Goal: Task Accomplishment & Management: Manage account settings

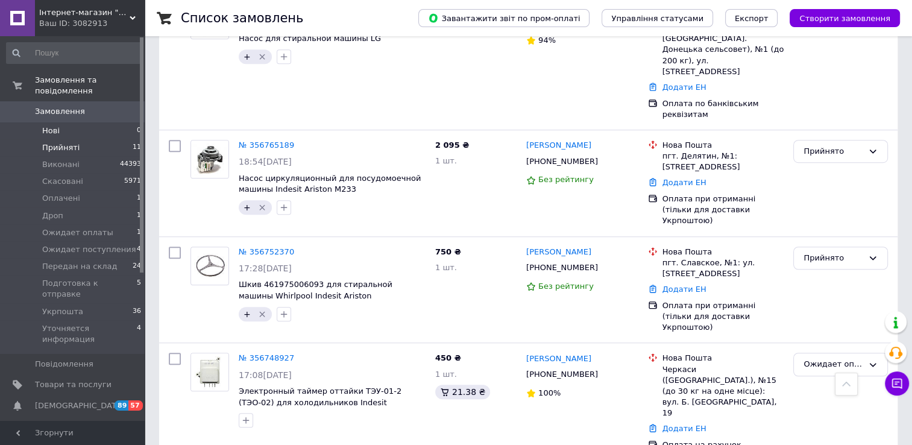
click at [48, 125] on span "Нові" at bounding box center [50, 130] width 17 height 11
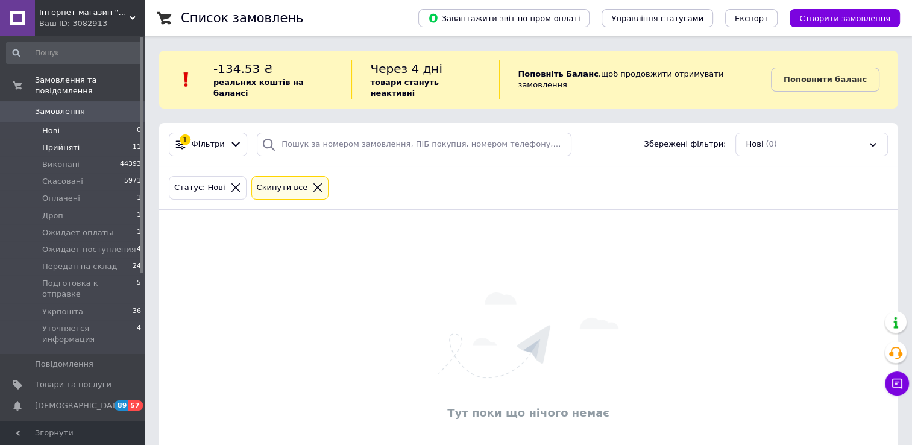
click at [55, 142] on span "Прийняті" at bounding box center [60, 147] width 37 height 11
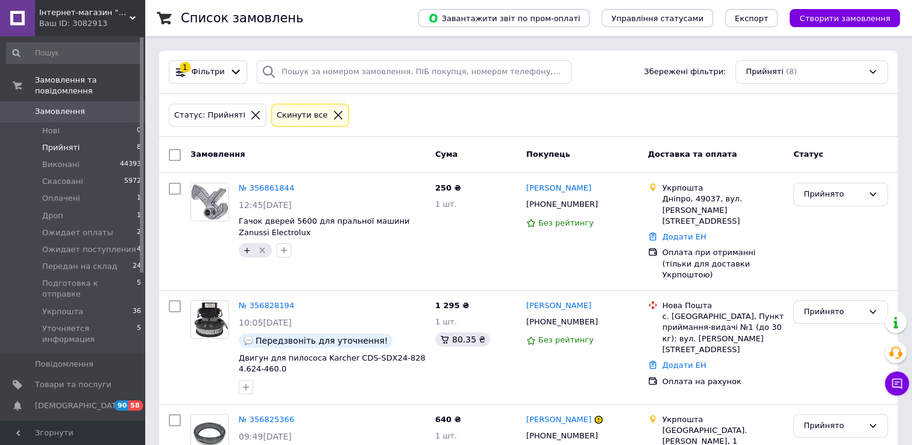
click at [333, 115] on icon at bounding box center [338, 115] width 11 height 11
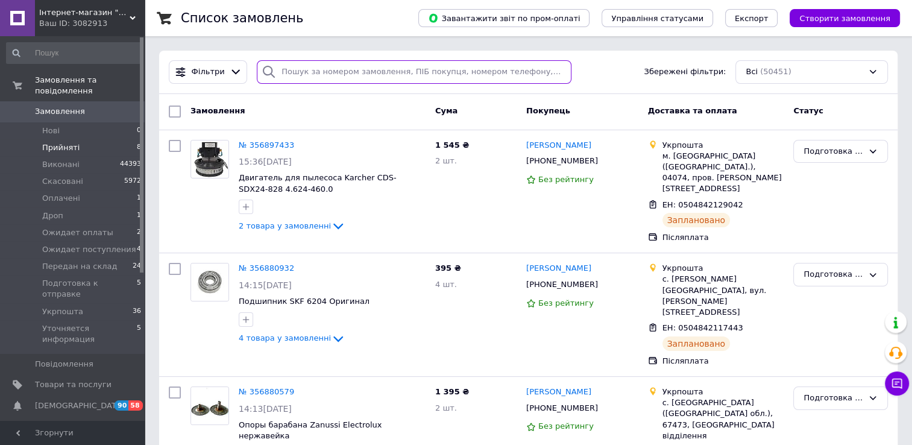
click at [349, 78] on input "search" at bounding box center [414, 72] width 314 height 24
paste input "20451217725065"
type input "20451217725065"
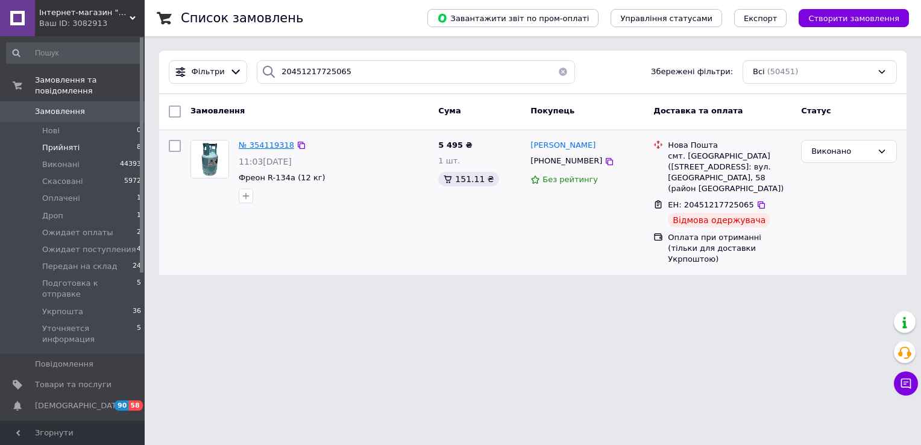
click at [255, 143] on span "№ 354119318" at bounding box center [266, 144] width 55 height 9
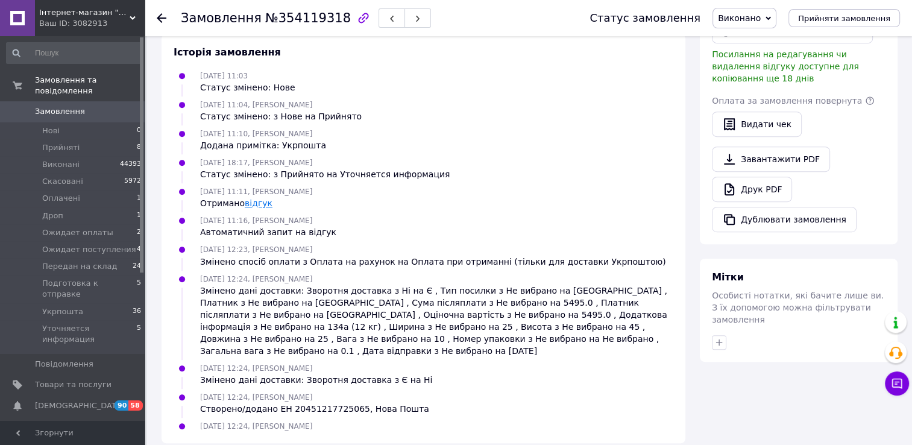
click at [250, 198] on link "відгук" at bounding box center [259, 203] width 28 height 10
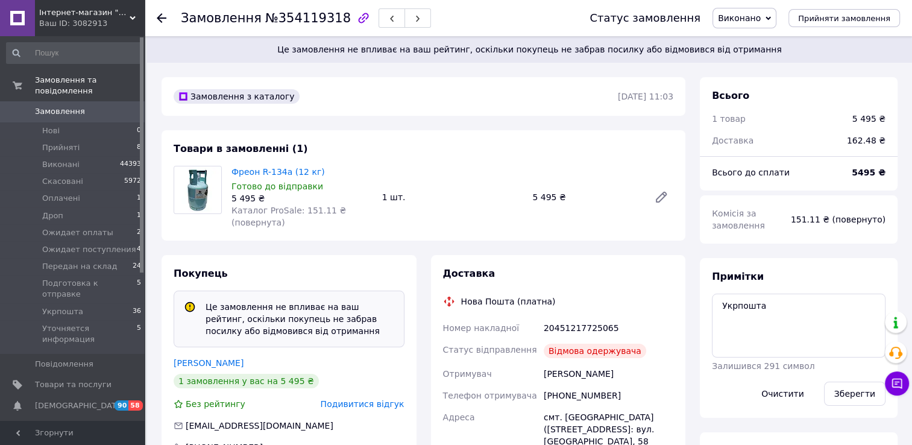
click at [56, 106] on span "Замовлення" at bounding box center [60, 111] width 50 height 11
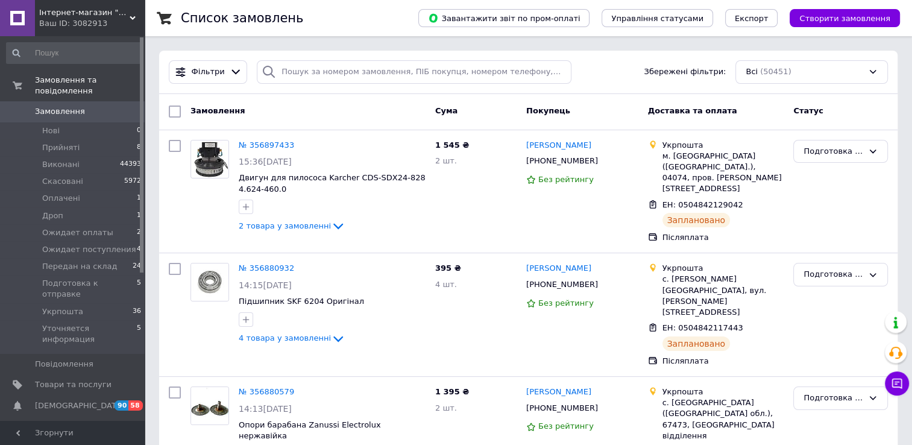
click at [859, 18] on span "Створити замовлення" at bounding box center [844, 18] width 91 height 9
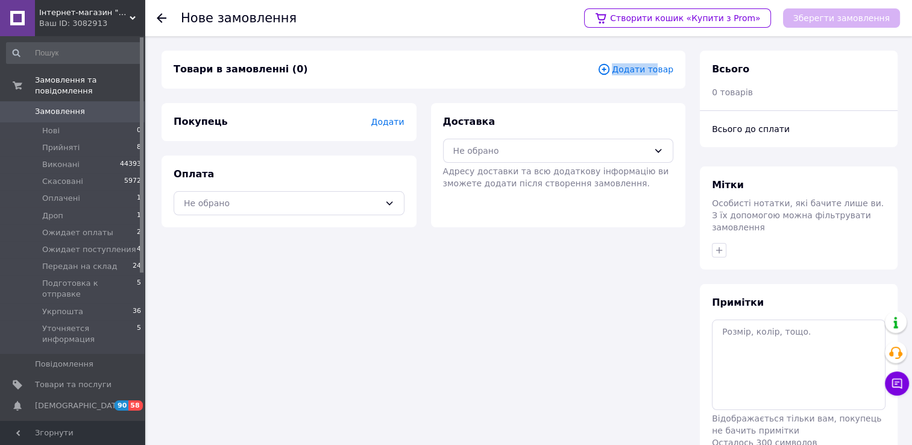
click at [660, 74] on span "Додати товар" at bounding box center [635, 69] width 76 height 13
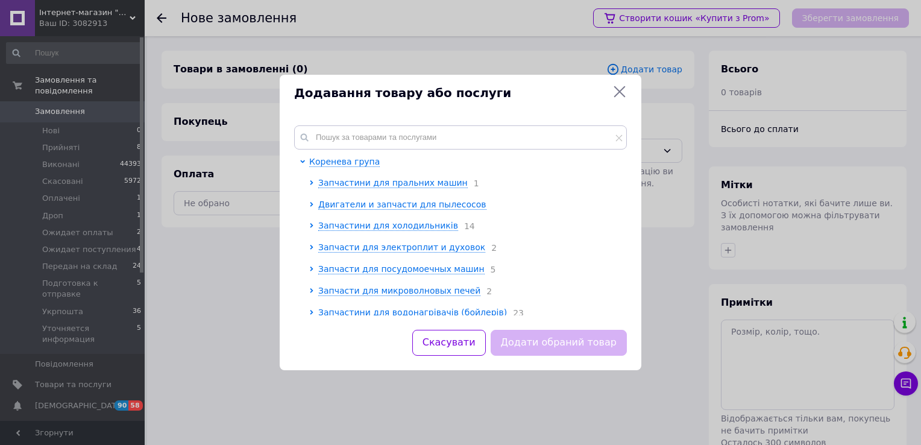
click at [424, 121] on div "Коренева група Запчастини для пральних машин 1 Двигатели и запчасти для пылесос…" at bounding box center [461, 220] width 362 height 219
click at [417, 144] on input "text" at bounding box center [460, 137] width 333 height 24
paste input "C00145390"
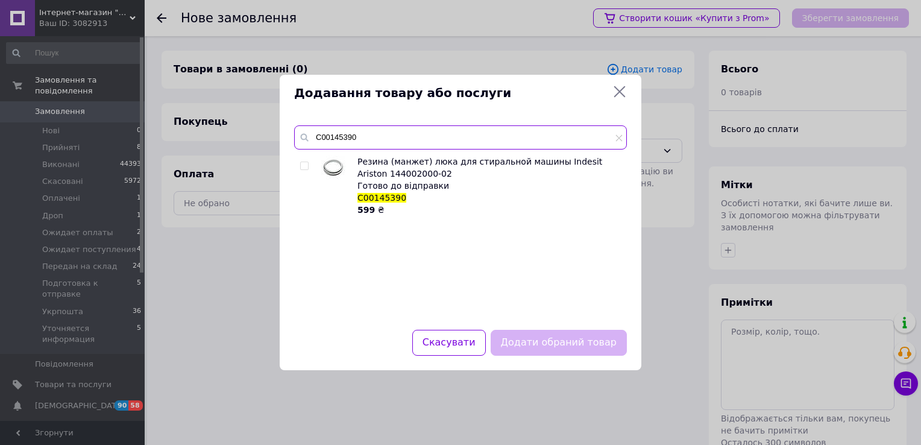
type input "C00145390"
click at [302, 165] on input "checkbox" at bounding box center [304, 166] width 8 height 8
checkbox input "true"
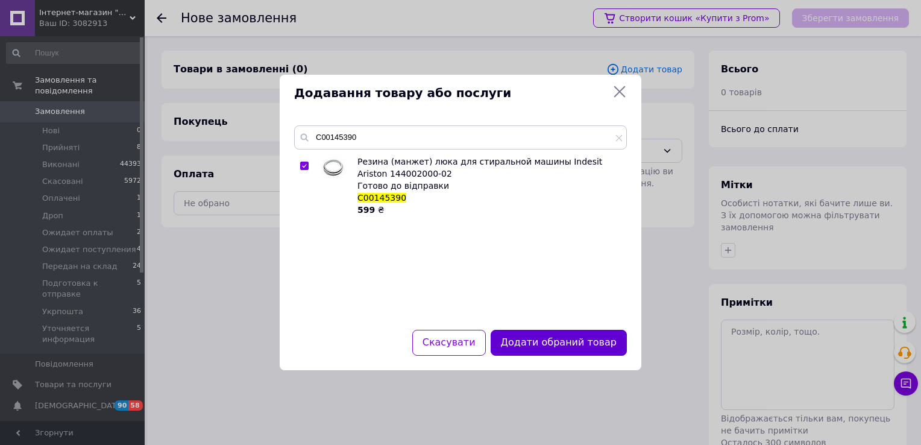
click at [543, 337] on button "Додати обраний товар" at bounding box center [559, 343] width 136 height 26
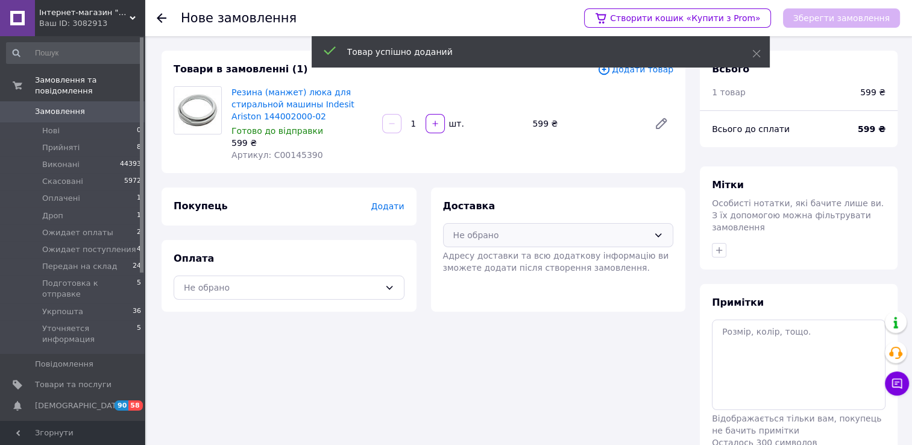
click at [512, 235] on div "Не обрано" at bounding box center [551, 234] width 196 height 13
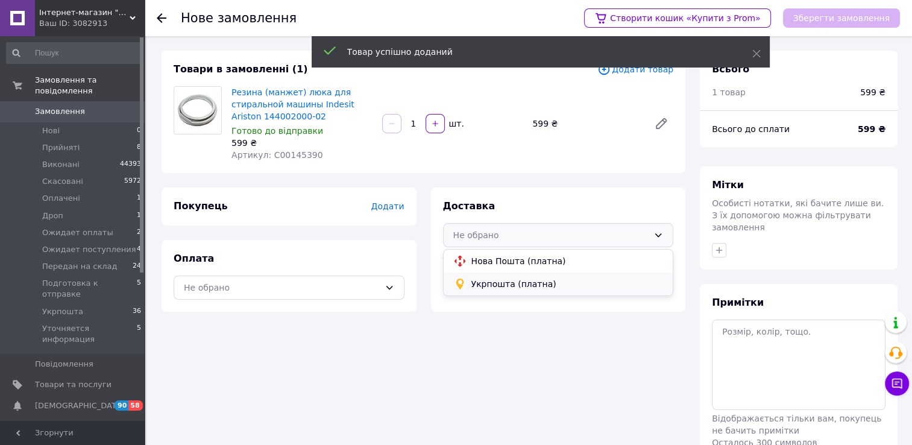
click at [521, 281] on span "Укрпошта (платна)" at bounding box center [567, 284] width 192 height 12
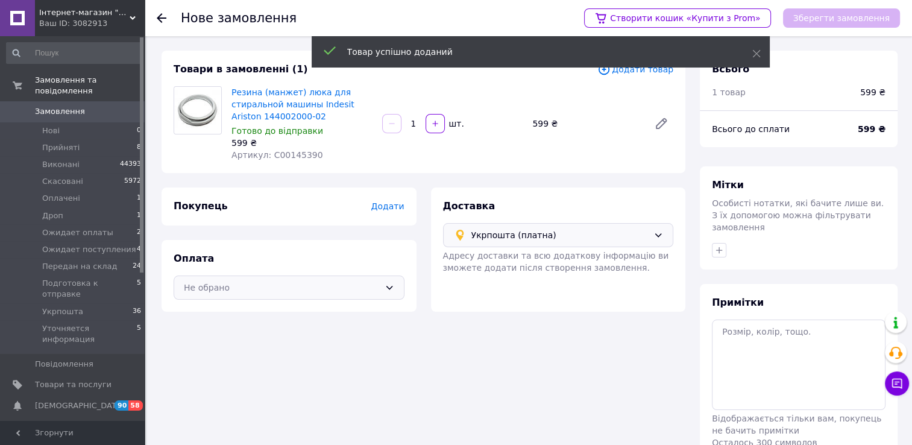
click at [341, 289] on div "Не обрано" at bounding box center [282, 287] width 196 height 13
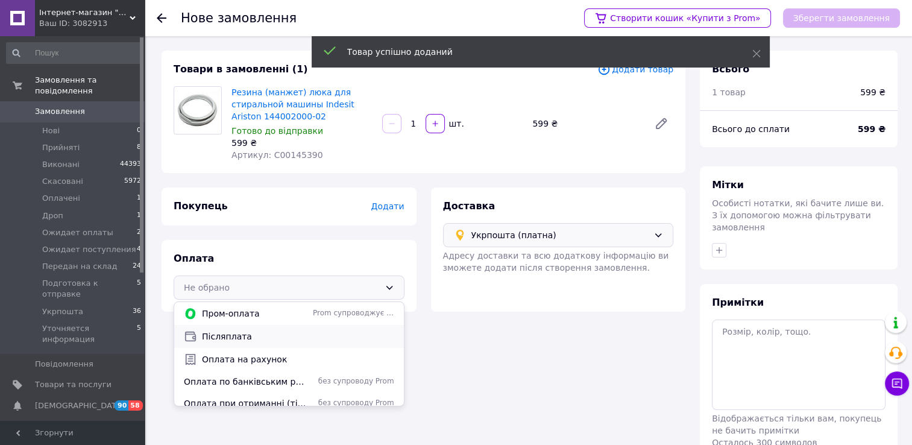
click at [263, 333] on span "Післяплата" at bounding box center [298, 336] width 192 height 12
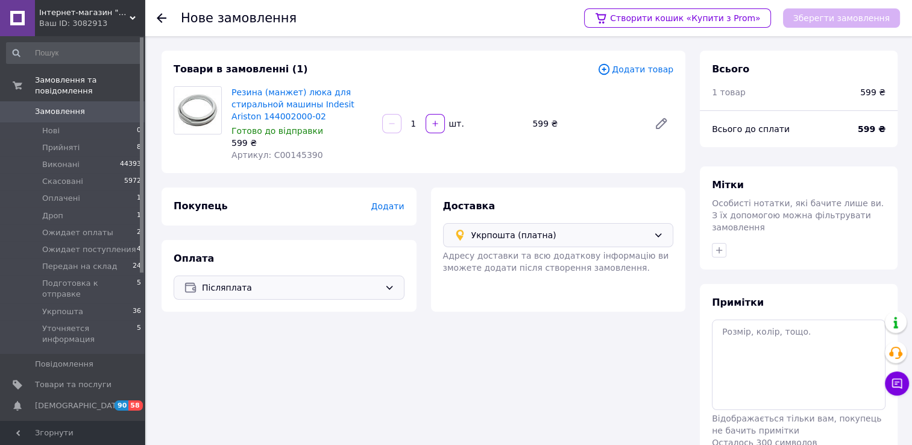
click at [396, 209] on span "Додати" at bounding box center [387, 206] width 33 height 10
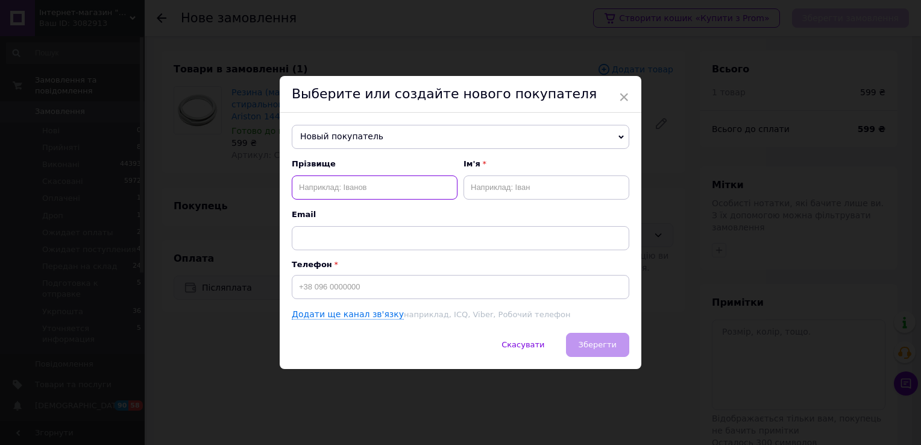
click at [369, 187] on input "text" at bounding box center [375, 187] width 166 height 24
type input "[PERSON_NAME]"
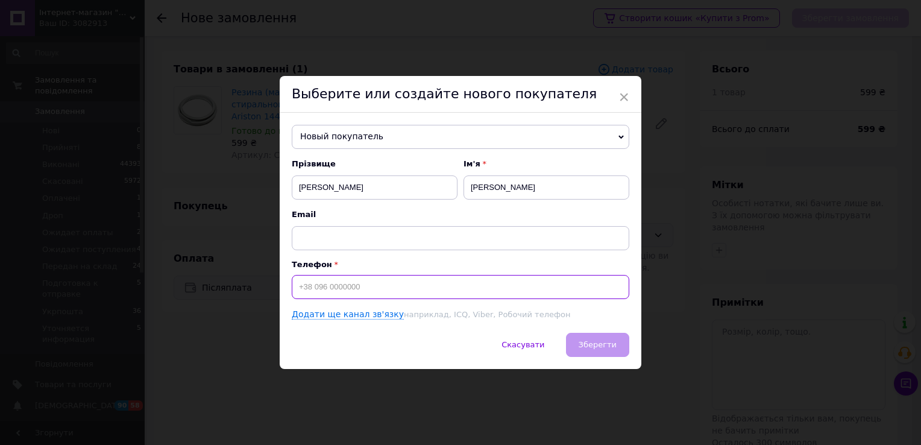
click at [392, 286] on input at bounding box center [460, 287] width 337 height 24
type input "[PHONE_NUMBER]"
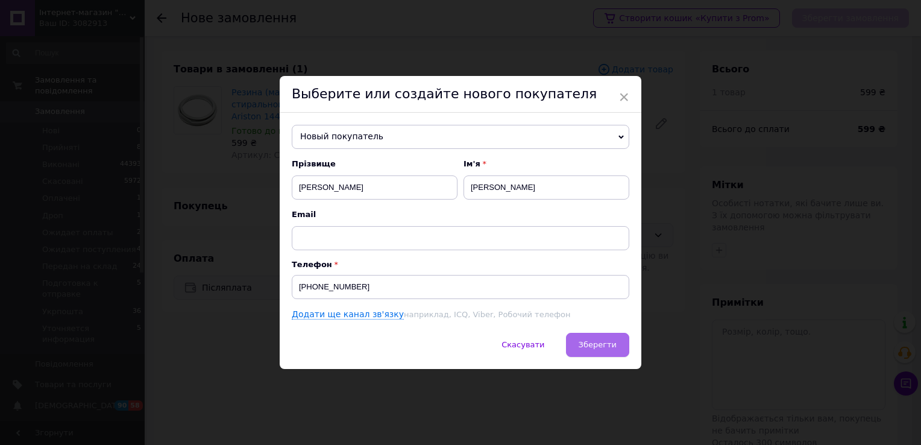
click at [607, 341] on span "Зберегти" at bounding box center [597, 344] width 38 height 9
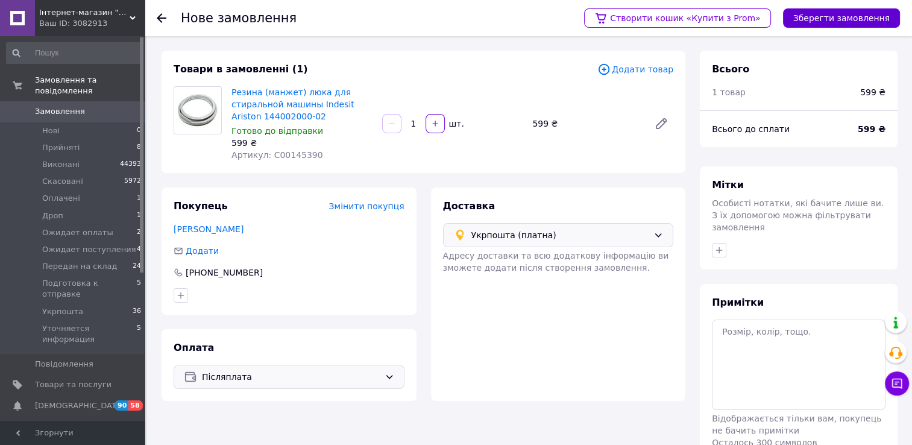
click at [838, 18] on button "Зберегти замовлення" at bounding box center [841, 17] width 117 height 19
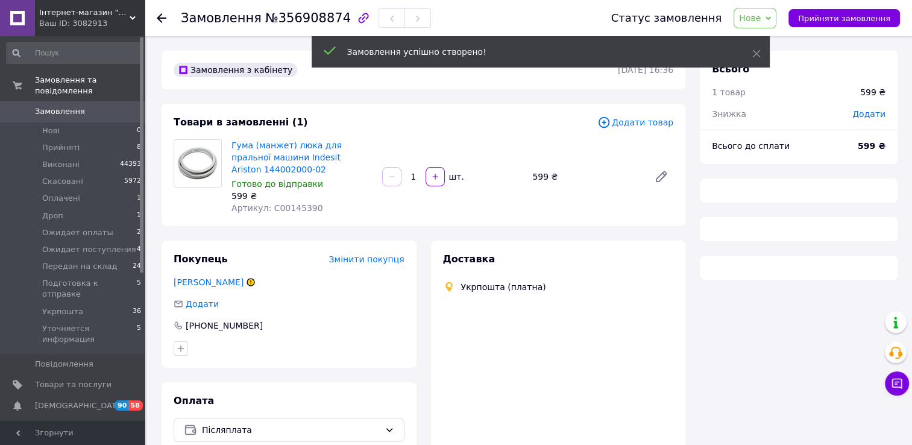
drag, startPoint x: 753, startPoint y: 54, endPoint x: 752, endPoint y: 80, distance: 25.9
click at [754, 55] on icon at bounding box center [756, 53] width 8 height 8
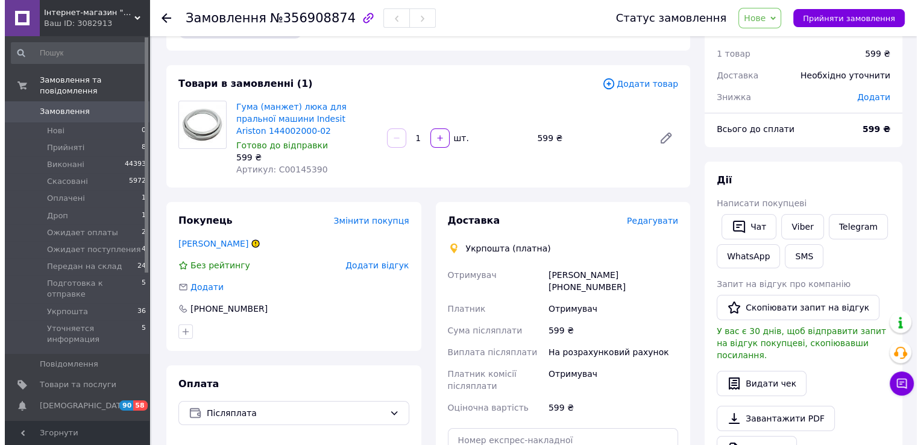
scroll to position [60, 0]
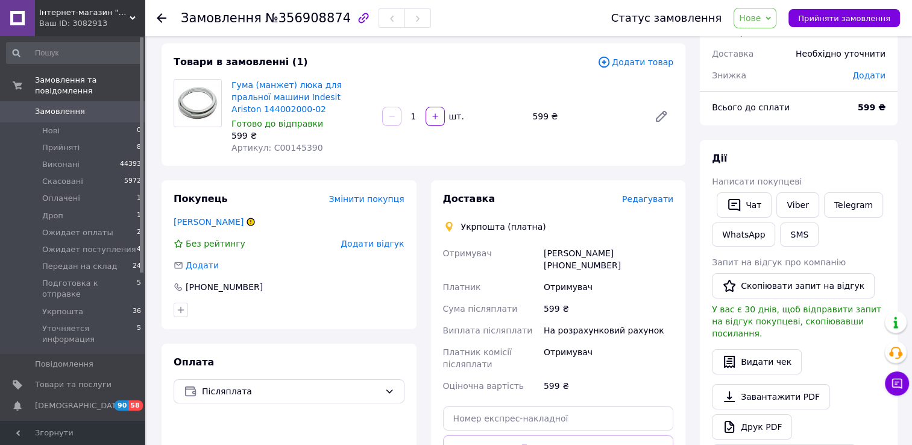
click at [656, 197] on span "Редагувати" at bounding box center [647, 199] width 51 height 10
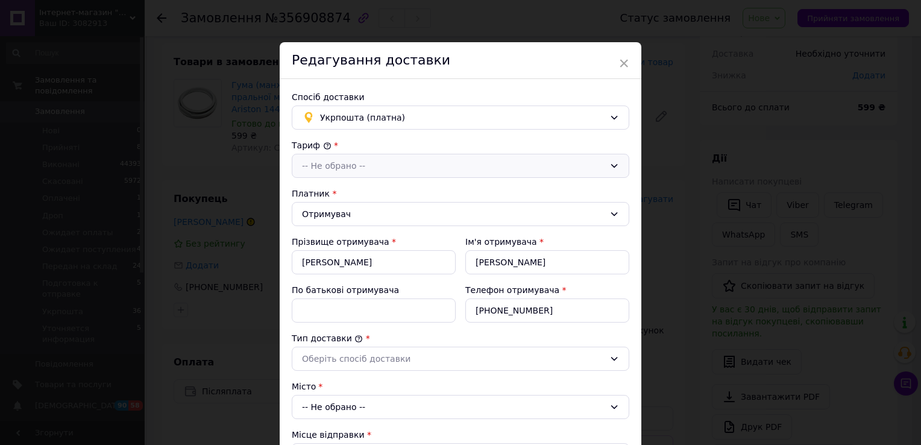
click at [359, 168] on div "-- Не обрано --" at bounding box center [453, 165] width 303 height 13
click at [359, 194] on li "Стандарт" at bounding box center [460, 191] width 336 height 23
click at [330, 306] on input "По батькові отримувача" at bounding box center [374, 310] width 164 height 24
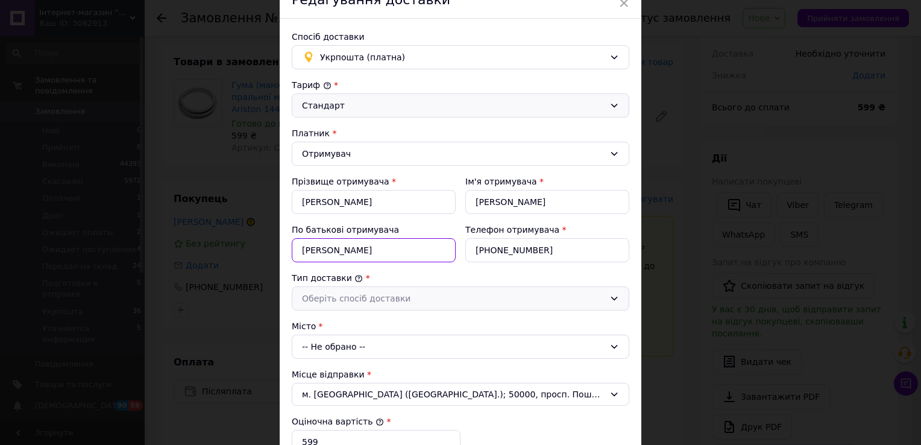
type input "[PERSON_NAME]"
click at [429, 293] on div "Оберіть спосіб доставки" at bounding box center [453, 298] width 303 height 13
click at [381, 316] on li "Склад - склад" at bounding box center [460, 324] width 336 height 23
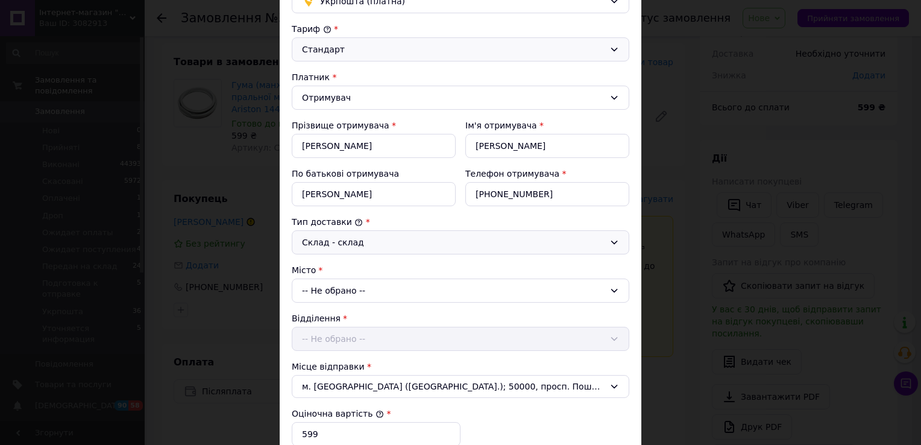
scroll to position [181, 0]
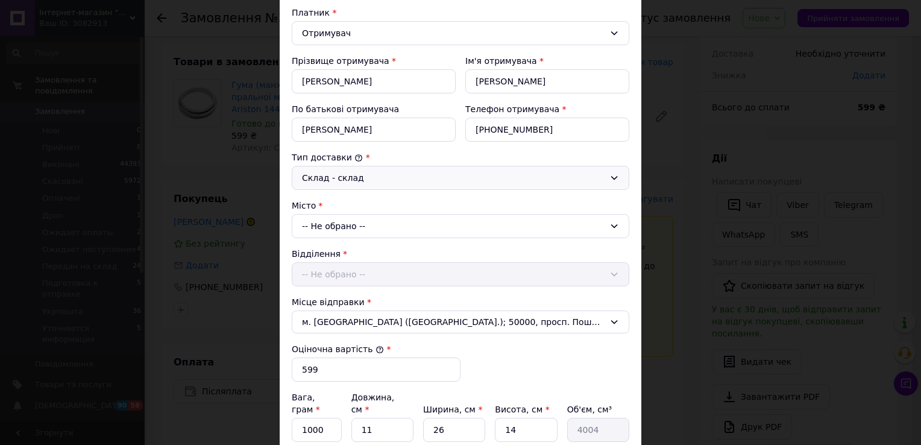
click at [351, 223] on div "-- Не обрано --" at bounding box center [460, 226] width 337 height 24
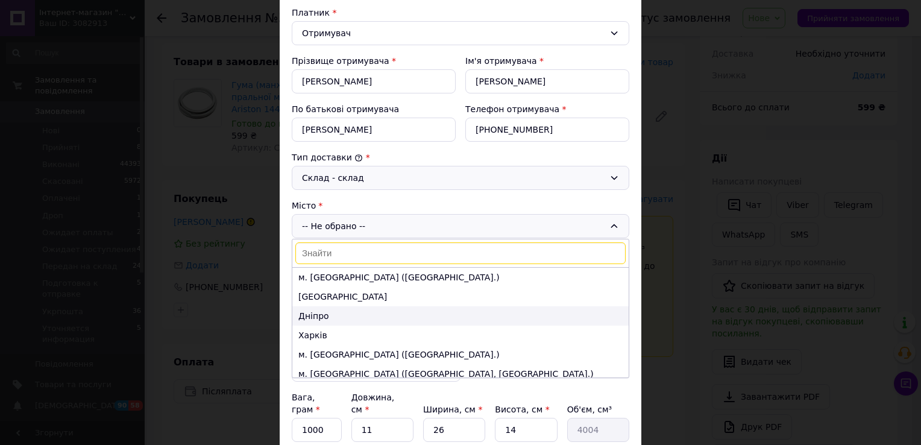
click at [327, 318] on li "Дніпро" at bounding box center [460, 315] width 336 height 19
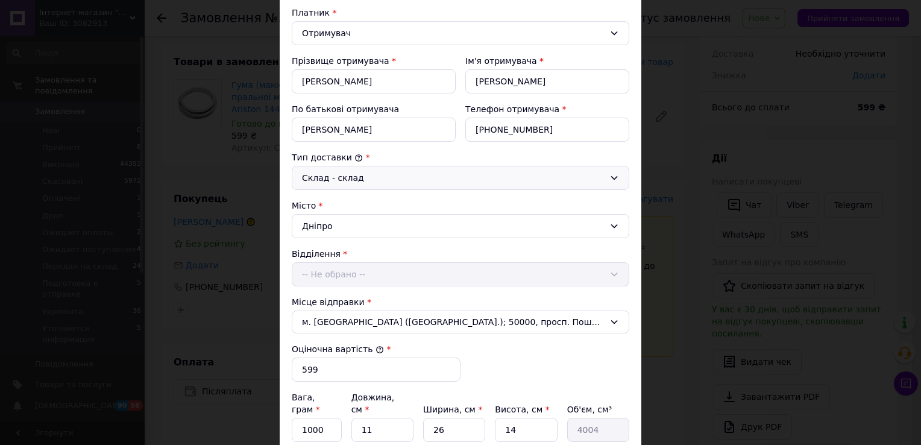
scroll to position [241, 0]
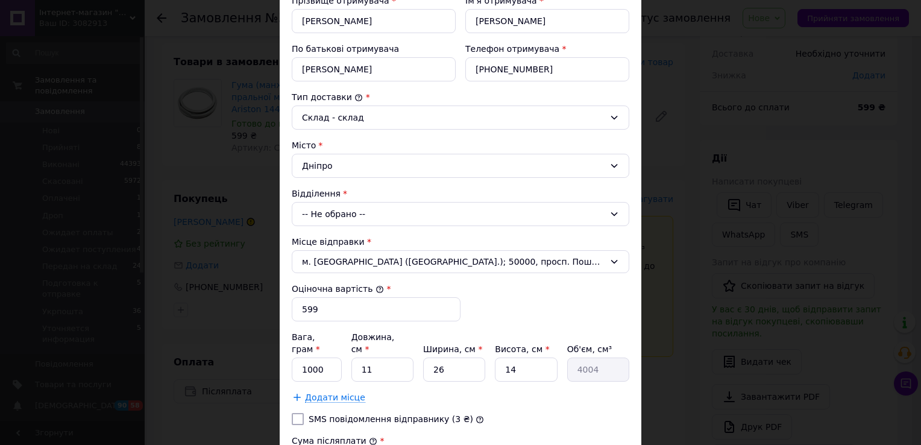
click at [368, 208] on div "-- Не обрано --" at bounding box center [460, 214] width 337 height 24
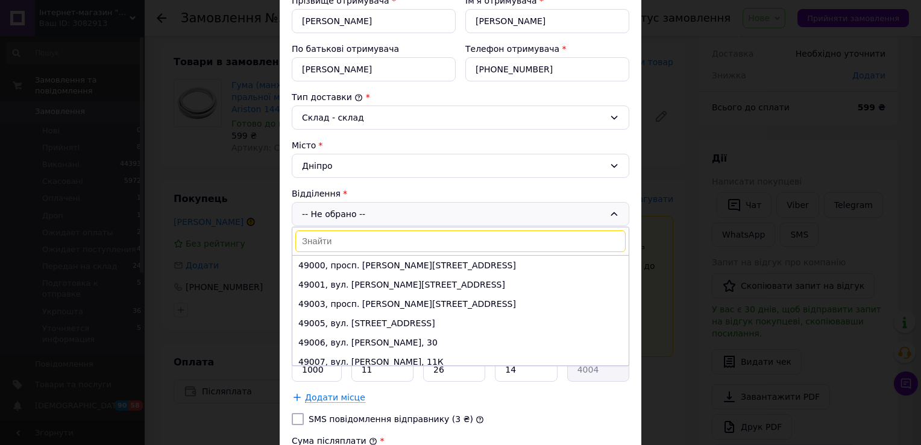
click at [430, 184] on div "Тариф * Стандарт Платник * Отримувач Прізвище отримувача * Прокопенко Ім'я отри…" at bounding box center [460, 222] width 337 height 648
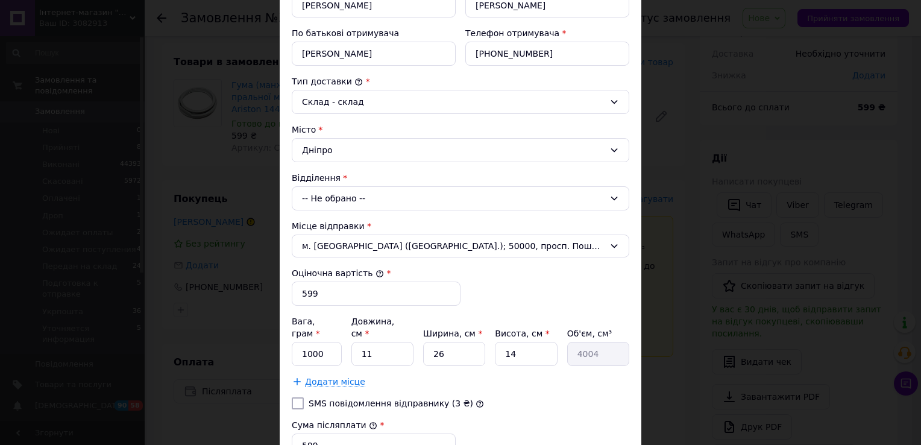
scroll to position [236, 0]
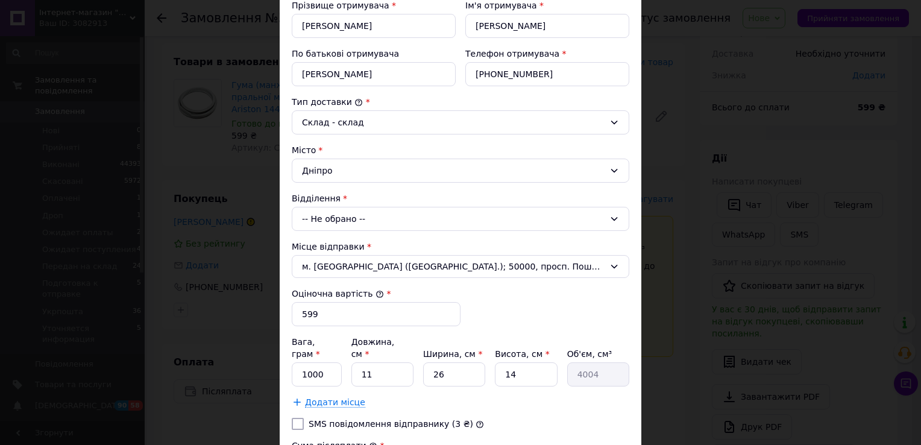
click at [356, 215] on div "-- Не обрано --" at bounding box center [460, 219] width 337 height 24
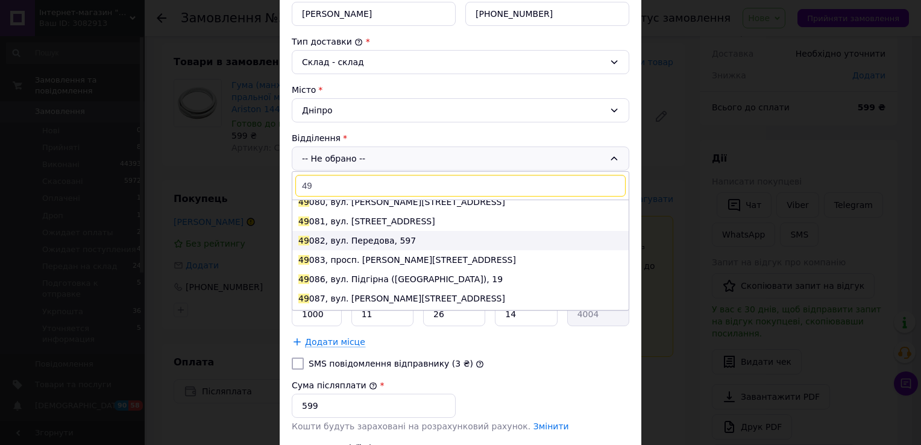
scroll to position [777, 0]
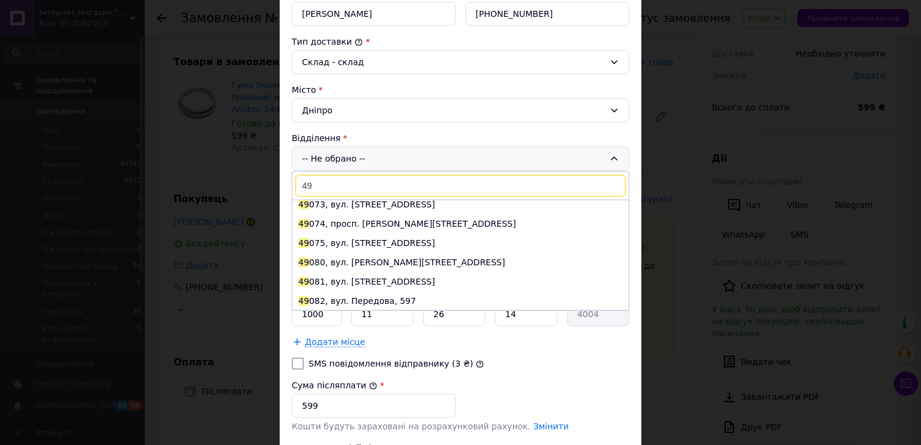
click at [389, 183] on input "49" at bounding box center [460, 186] width 330 height 22
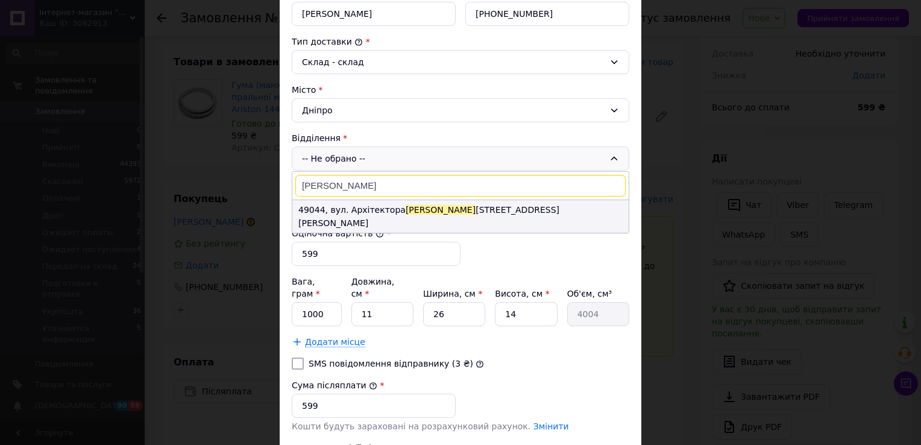
type input "олег"
click at [406, 208] on span "Олег" at bounding box center [441, 210] width 70 height 10
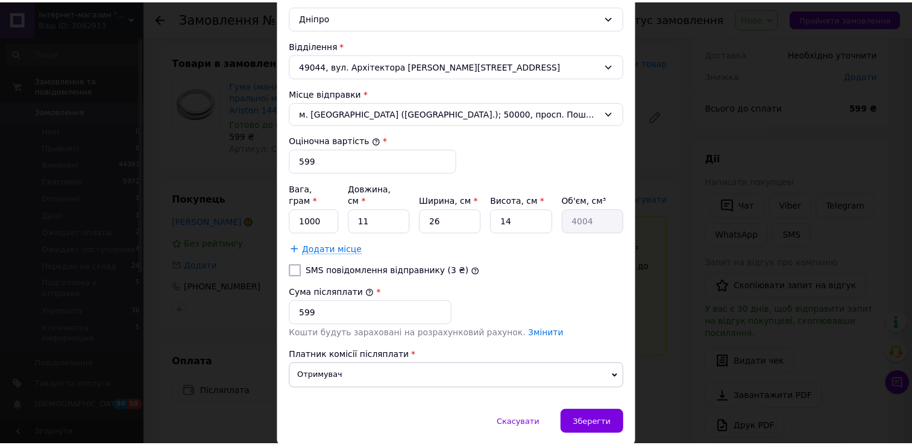
scroll to position [417, 0]
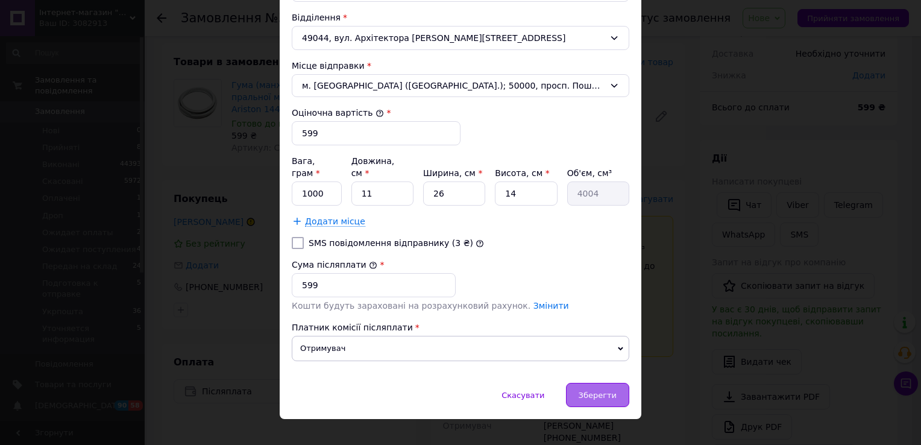
click at [596, 390] on span "Зберегти" at bounding box center [597, 394] width 38 height 9
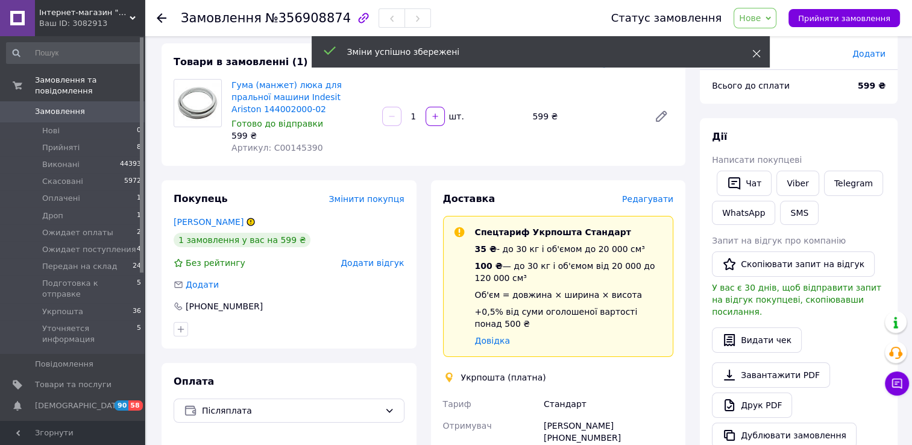
click at [757, 55] on use at bounding box center [756, 54] width 8 height 8
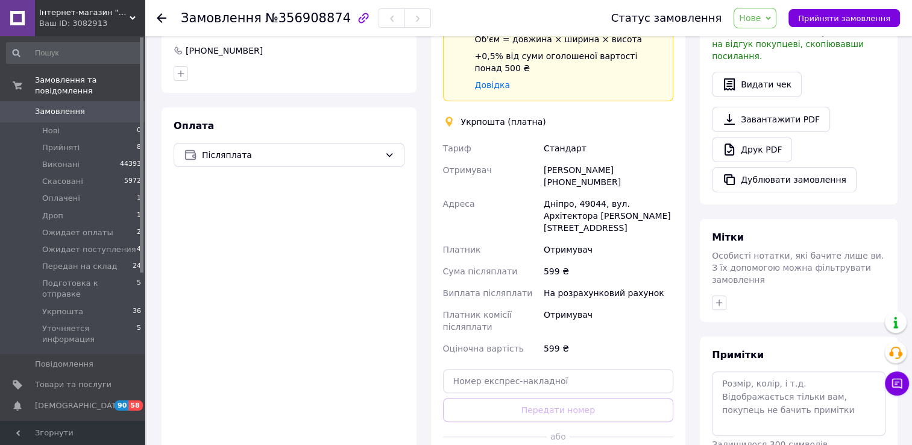
scroll to position [422, 0]
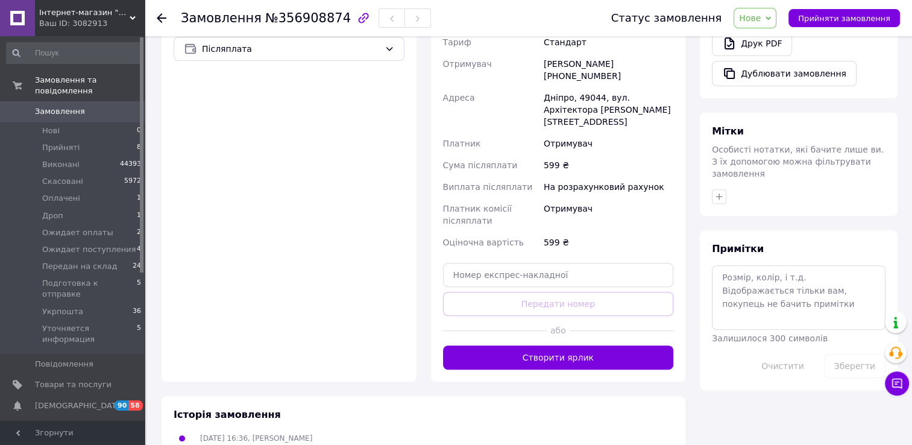
click at [576, 357] on div "Доставка Редагувати Спецтариф Укрпошта Стандарт 35 ₴ - до 30 кг і об'ємом до 20…" at bounding box center [558, 100] width 255 height 563
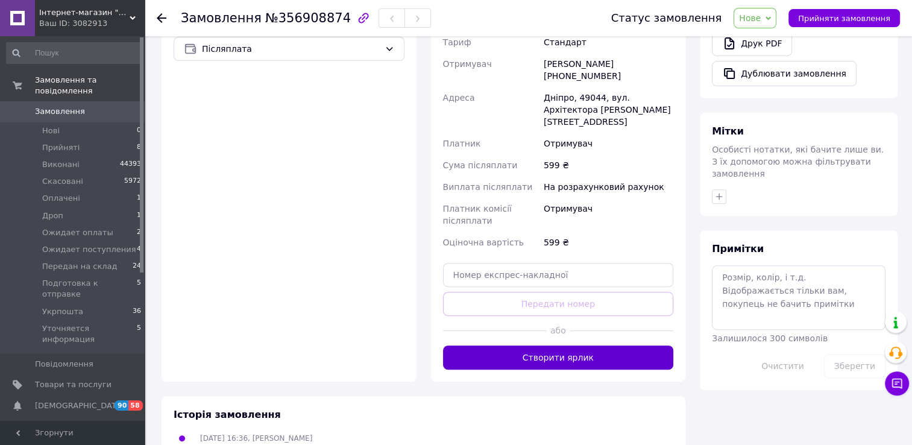
click at [578, 346] on button "Створити ярлик" at bounding box center [558, 357] width 231 height 24
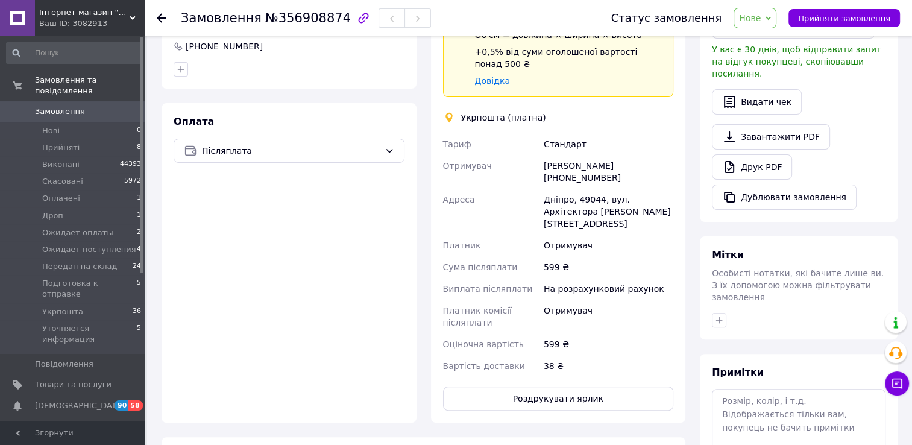
scroll to position [301, 0]
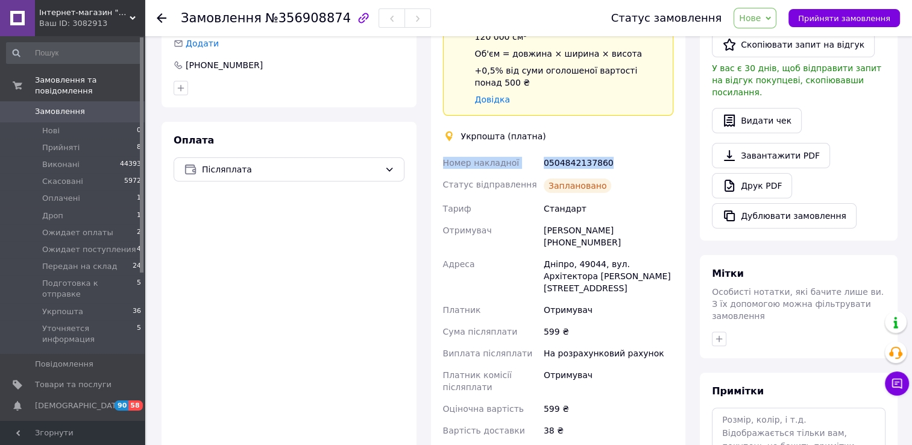
drag, startPoint x: 610, startPoint y: 160, endPoint x: 434, endPoint y: 158, distance: 176.0
click at [434, 158] on div "Доставка Редагувати Спецтариф Укрпошта Стандарт 35 ₴ - до 30 кг і об'ємом до 20…" at bounding box center [558, 213] width 255 height 548
copy div "Номер накладної 0504842137860"
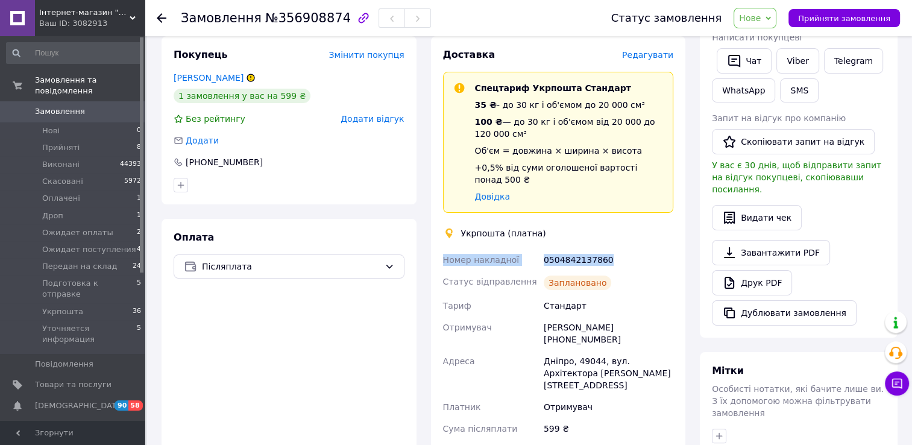
scroll to position [121, 0]
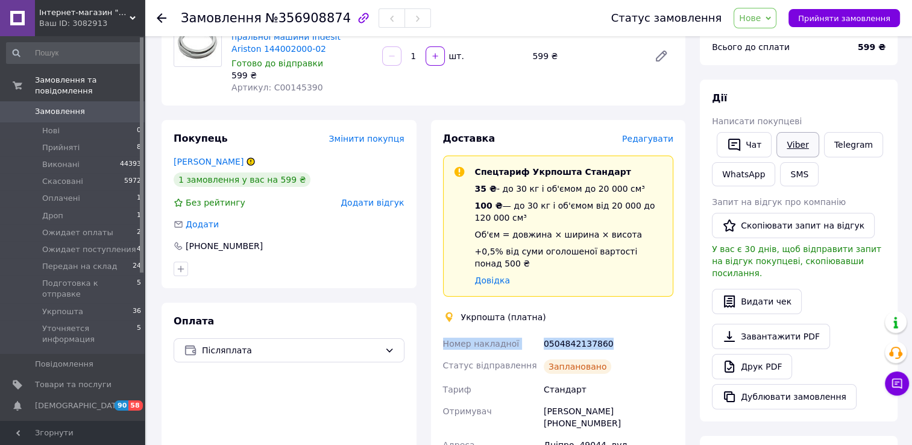
click at [789, 151] on link "Viber" at bounding box center [797, 144] width 42 height 25
click at [773, 23] on span "Нове" at bounding box center [754, 18] width 43 height 20
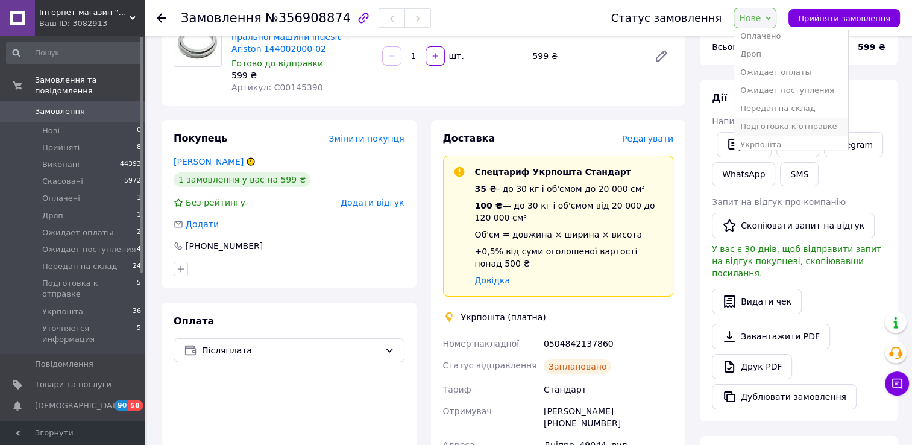
click at [774, 124] on li "Подготовка к отправке" at bounding box center [791, 127] width 114 height 18
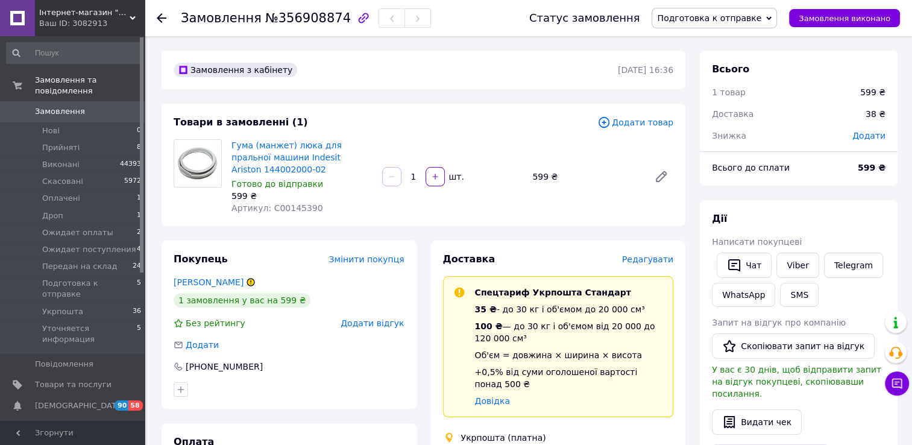
scroll to position [0, 0]
click at [215, 288] on div "Покупець Змінити покупця Прокопенко Андрій 1 замовлення у вас на 599 ₴ Без рейт…" at bounding box center [288, 324] width 255 height 168
click at [213, 283] on link "[PERSON_NAME]" at bounding box center [209, 282] width 70 height 10
click at [67, 106] on span "Замовлення" at bounding box center [60, 111] width 50 height 11
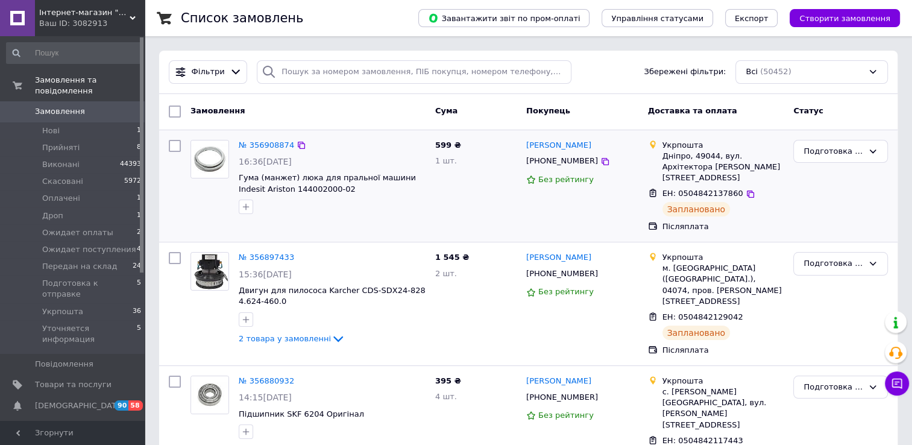
click at [262, 153] on div "№ 356908874 16:36, 12.08.2025 Гума (манжет) люка для пральної машини Indesit Ar…" at bounding box center [332, 177] width 196 height 84
click at [262, 146] on link "№ 356908874" at bounding box center [266, 144] width 55 height 9
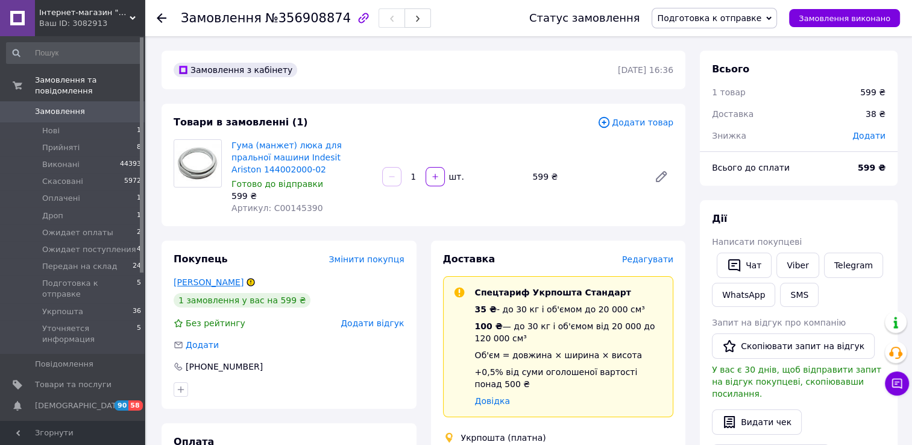
click at [199, 283] on link "[PERSON_NAME]" at bounding box center [209, 282] width 70 height 10
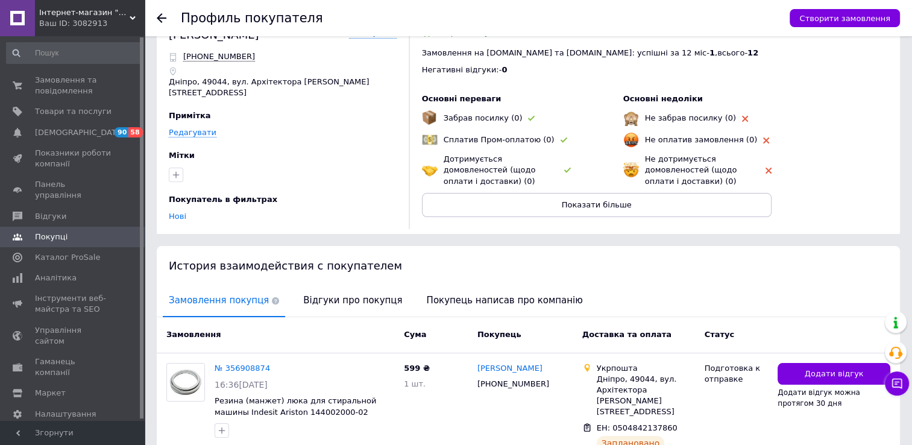
scroll to position [96, 0]
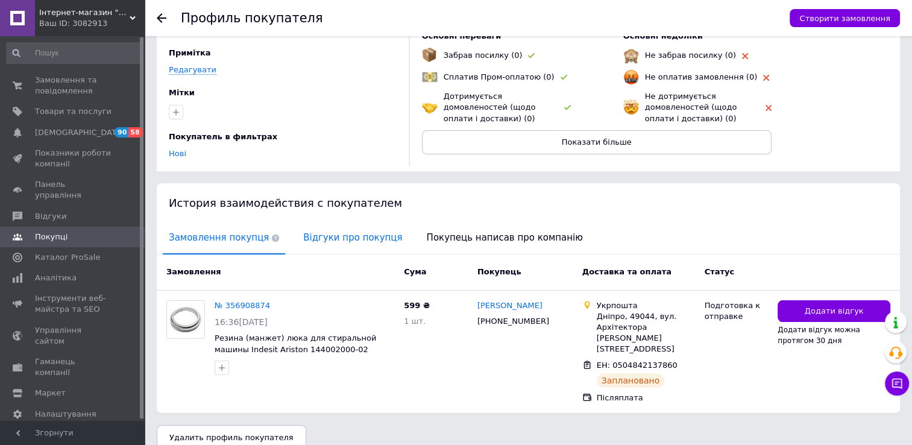
click at [347, 233] on span "Відгуки про покупця" at bounding box center [352, 237] width 111 height 31
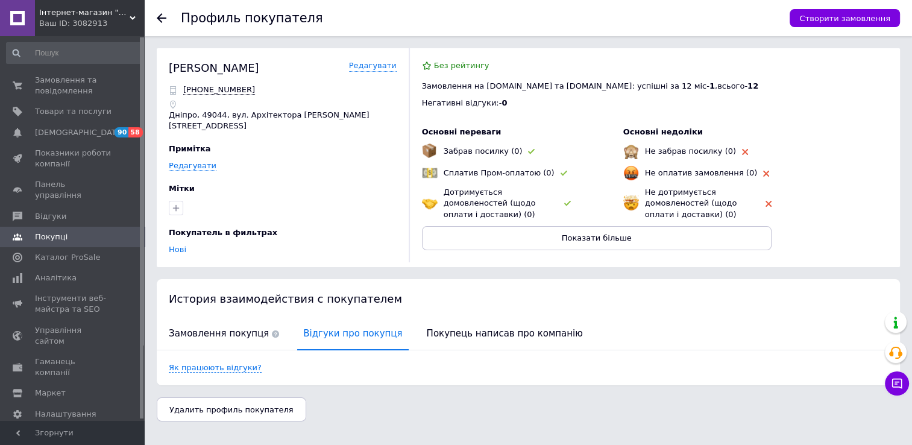
scroll to position [0, 0]
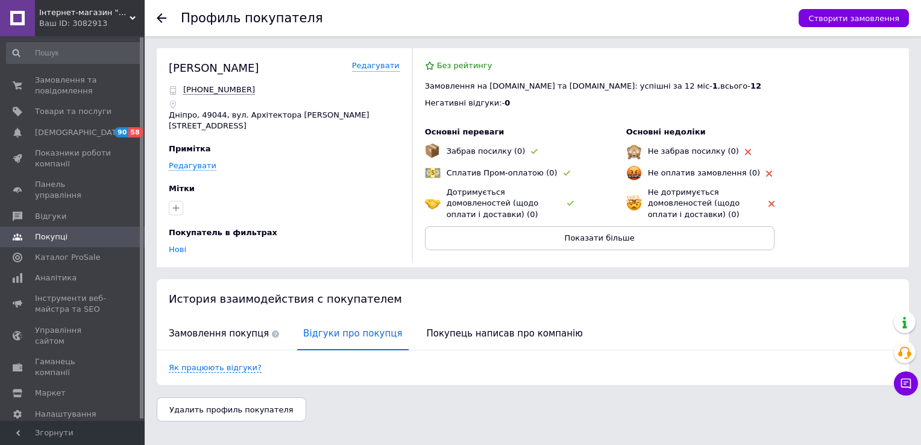
click at [604, 237] on span "Показати більше" at bounding box center [600, 237] width 70 height 9
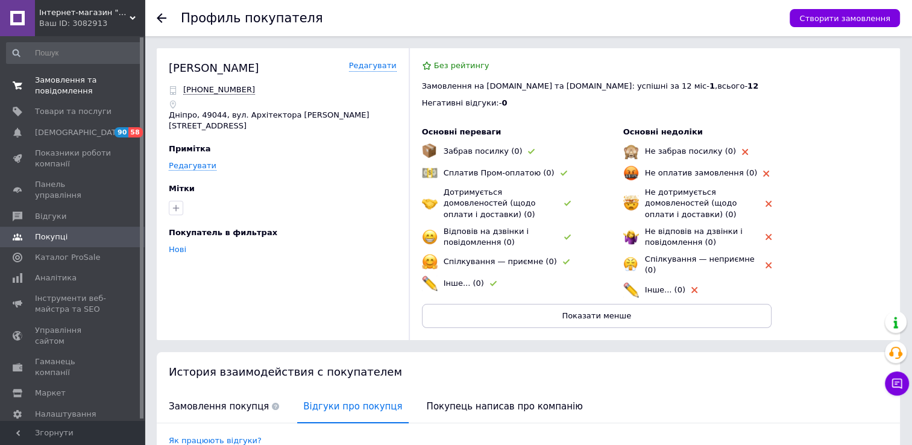
click at [45, 83] on span "Замовлення та повідомлення" at bounding box center [73, 86] width 77 height 22
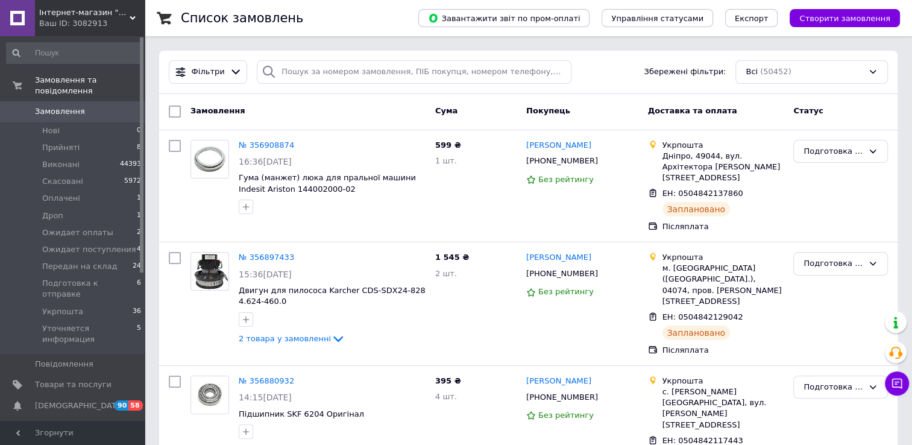
click at [861, 19] on span "Створити замовлення" at bounding box center [844, 18] width 91 height 9
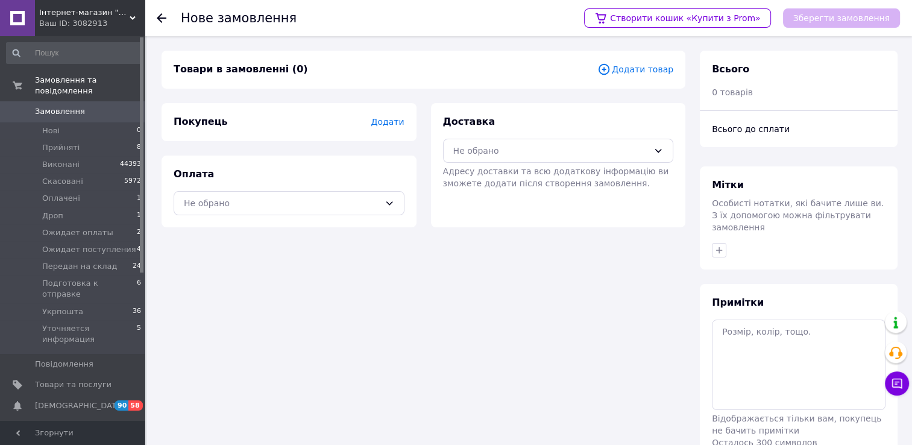
click at [643, 74] on span "Додати товар" at bounding box center [635, 69] width 76 height 13
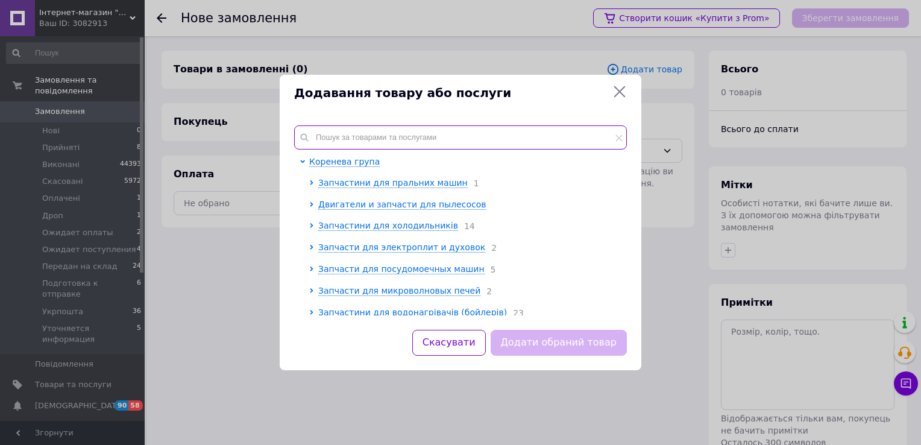
click at [425, 138] on input "text" at bounding box center [460, 137] width 333 height 24
paste input "061300501"
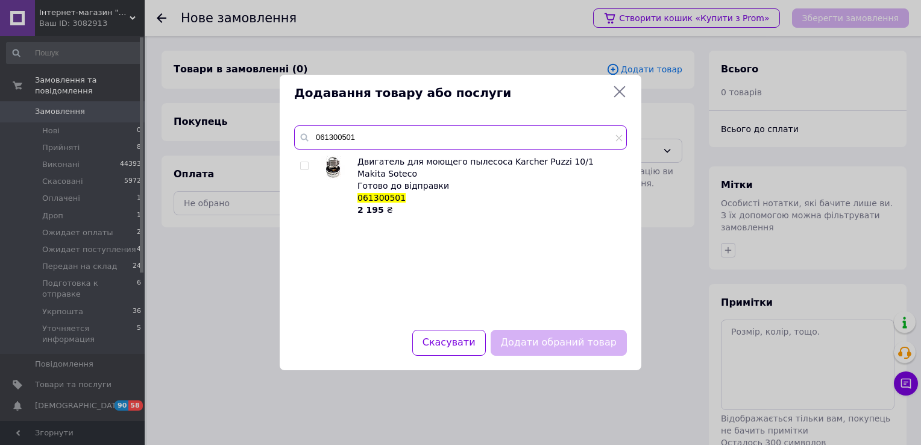
type input "061300501"
click at [304, 167] on input "checkbox" at bounding box center [304, 166] width 8 height 8
checkbox input "true"
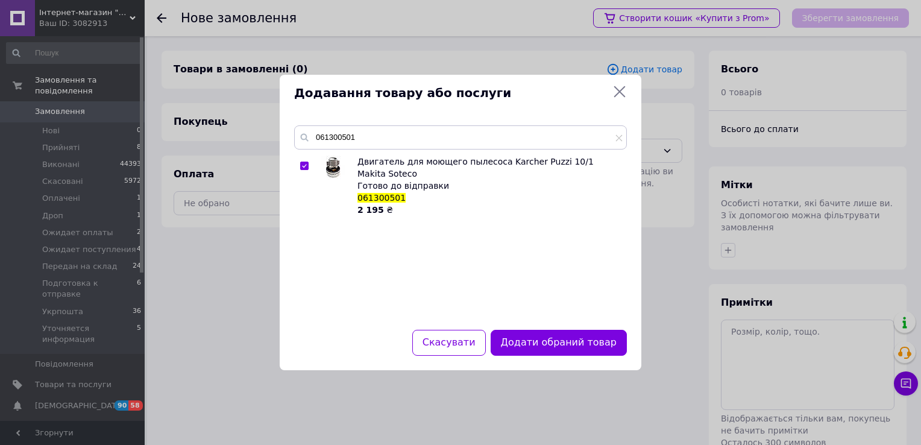
click at [603, 341] on button "Додати обраний товар" at bounding box center [559, 343] width 136 height 26
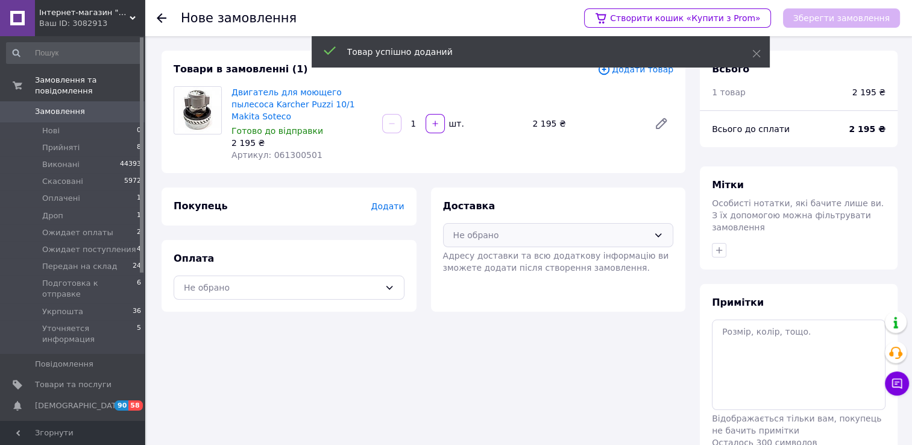
click at [500, 228] on div "Не обрано" at bounding box center [551, 234] width 196 height 13
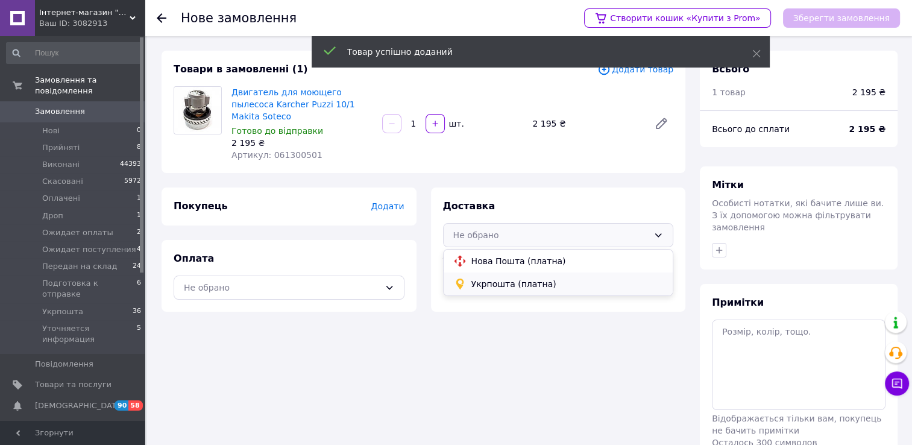
click at [507, 278] on span "Укрпошта (платна)" at bounding box center [567, 284] width 192 height 12
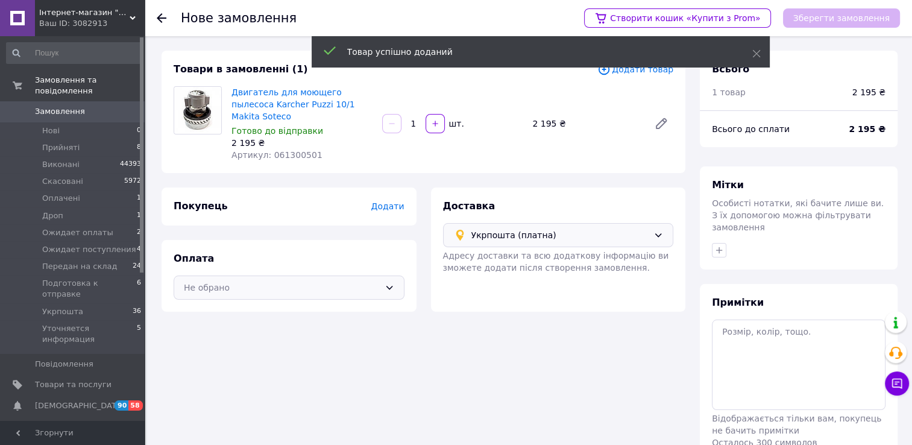
click at [229, 281] on div "Не обрано" at bounding box center [282, 287] width 196 height 13
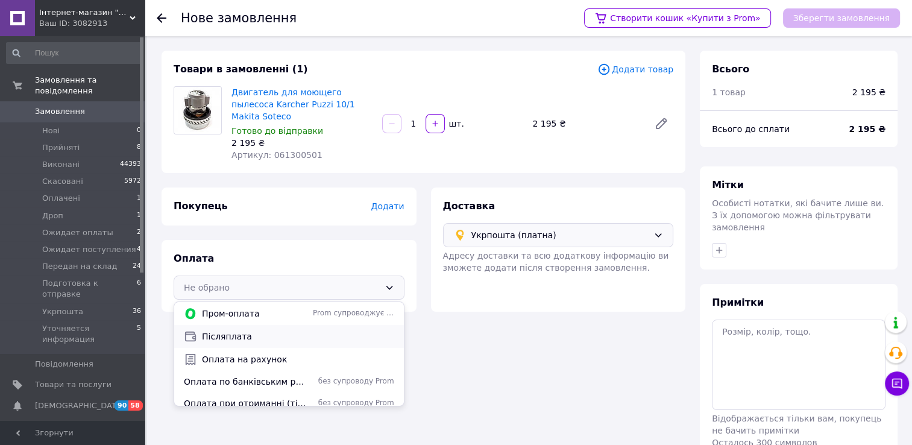
click at [247, 330] on span "Післяплата" at bounding box center [298, 336] width 192 height 12
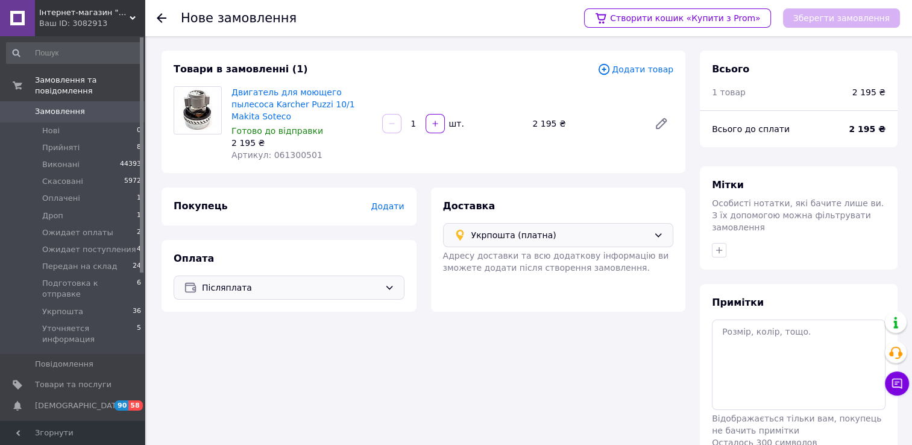
click at [388, 201] on span "Додати" at bounding box center [387, 206] width 33 height 10
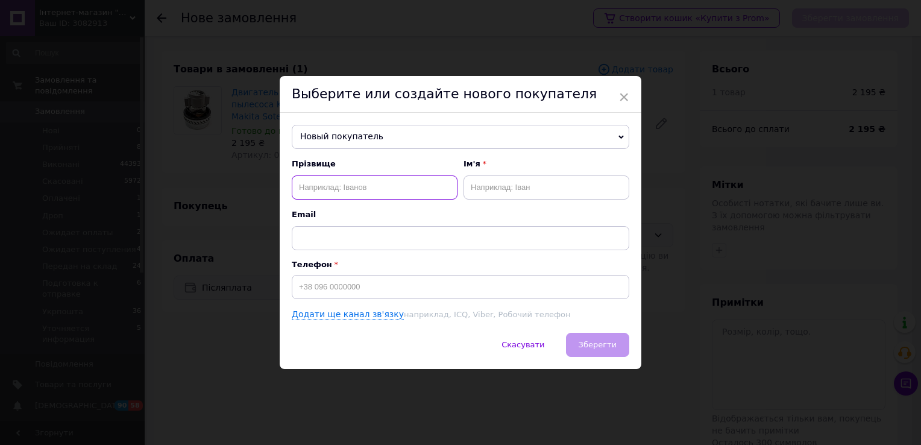
click at [357, 184] on input "text" at bounding box center [375, 187] width 166 height 24
type input "Лись"
type input "[PERSON_NAME]"
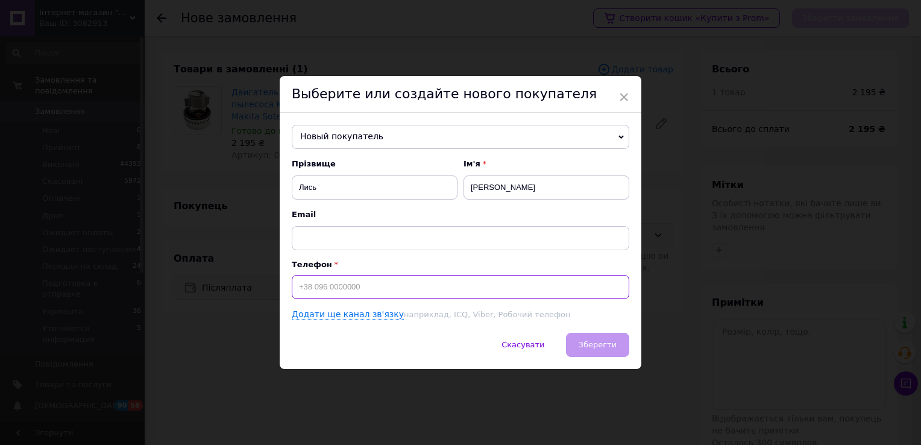
click at [347, 287] on input at bounding box center [460, 287] width 337 height 24
type input "[PHONE_NUMBER]"
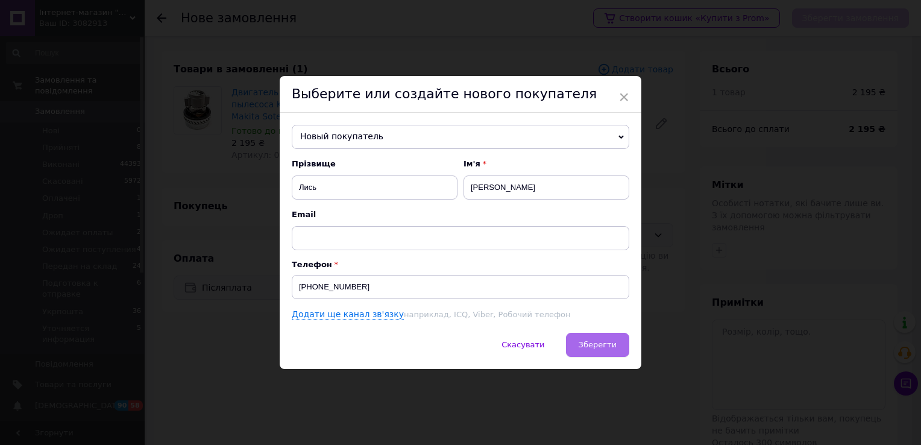
click at [607, 345] on span "Зберегти" at bounding box center [597, 344] width 38 height 9
click at [598, 342] on span "Зберегти" at bounding box center [597, 344] width 38 height 9
click at [593, 346] on span "Зберегти" at bounding box center [597, 344] width 38 height 9
click at [600, 343] on span "Зберегти" at bounding box center [597, 344] width 38 height 9
click at [597, 343] on span "Зберегти" at bounding box center [597, 344] width 38 height 9
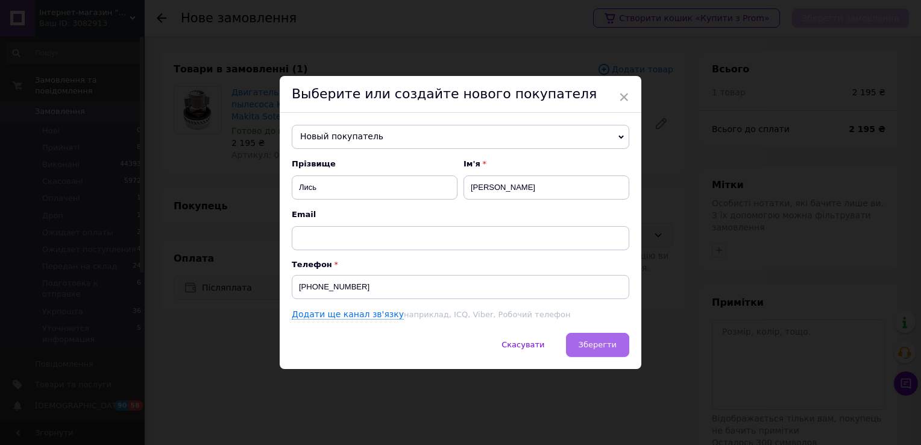
click at [597, 343] on span "Зберегти" at bounding box center [597, 344] width 38 height 9
click at [621, 95] on span "×" at bounding box center [623, 97] width 11 height 20
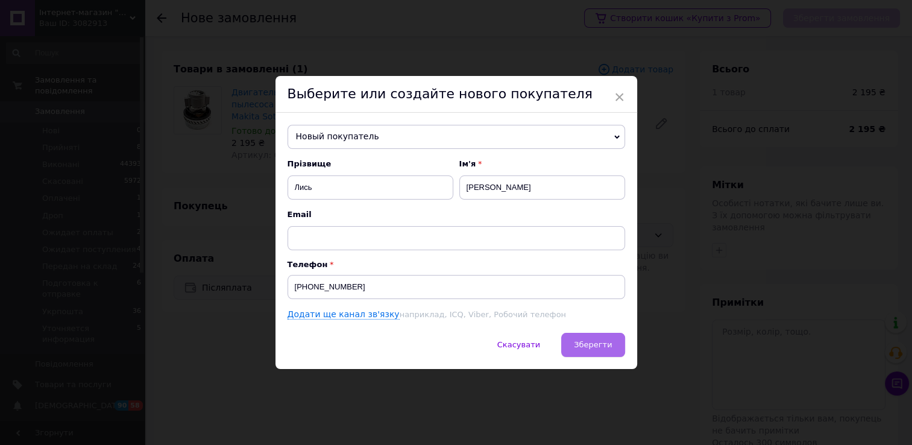
click at [594, 351] on button "Зберегти" at bounding box center [592, 345] width 63 height 24
click at [598, 346] on span "Зберегти" at bounding box center [593, 344] width 38 height 9
click at [598, 345] on span "Зберегти" at bounding box center [593, 344] width 38 height 9
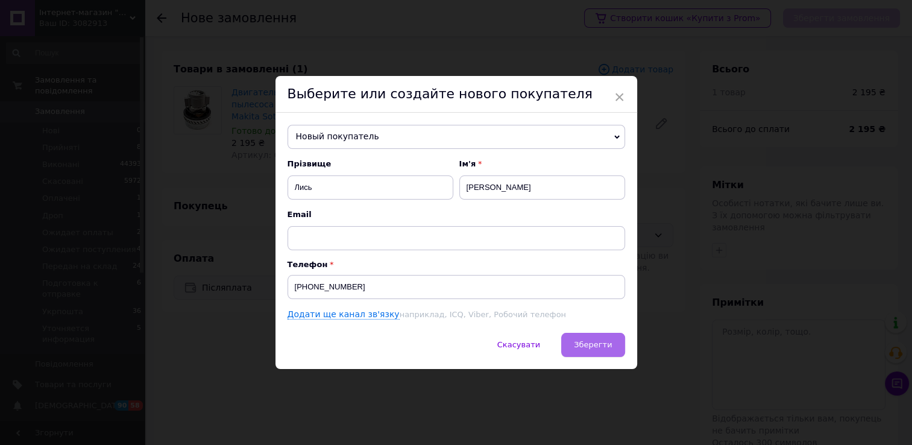
click at [597, 345] on span "Зберегти" at bounding box center [593, 344] width 38 height 9
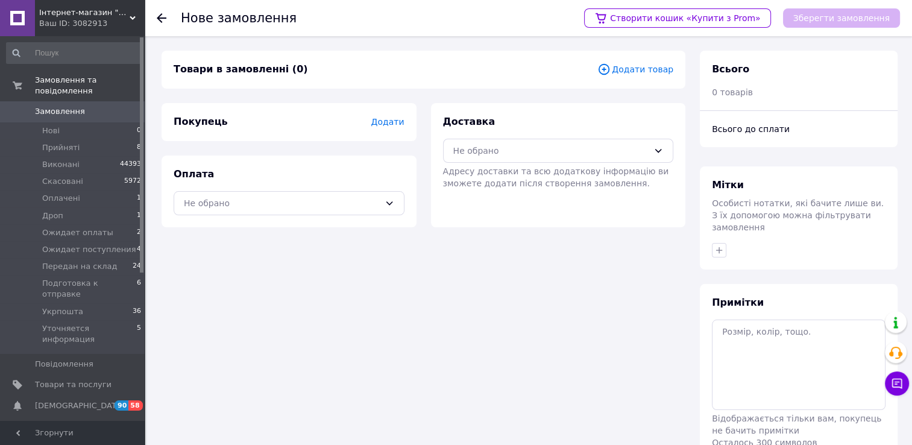
click at [610, 72] on icon at bounding box center [603, 69] width 13 height 13
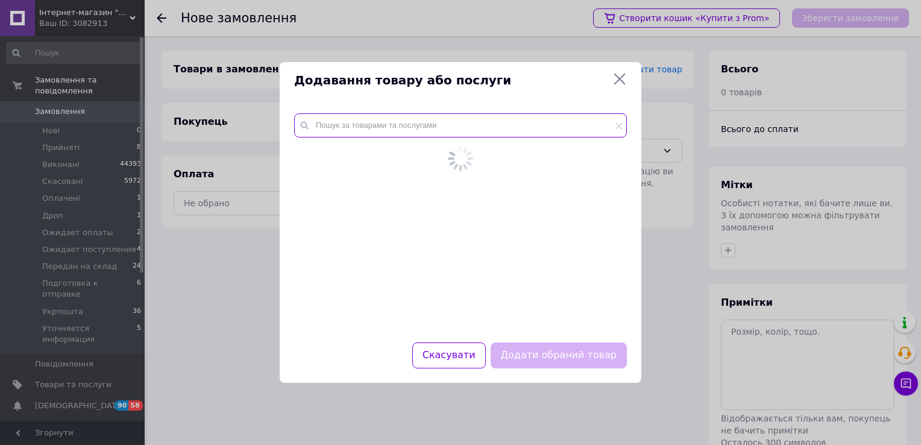
click at [453, 117] on input "text" at bounding box center [460, 125] width 333 height 24
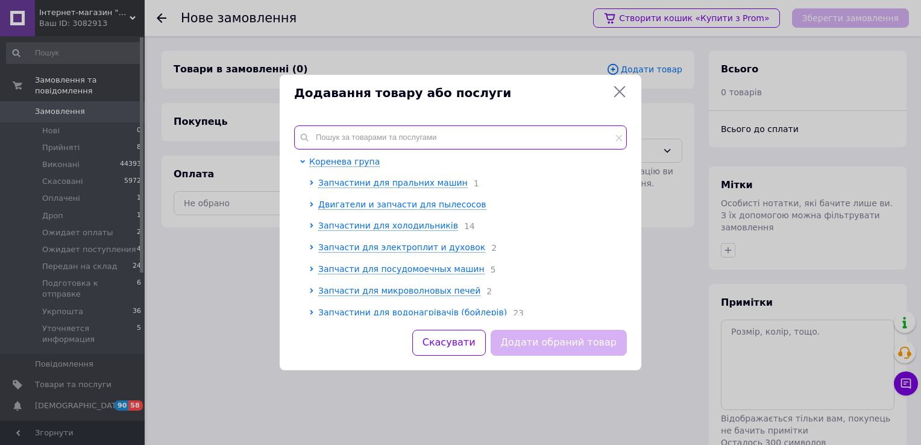
paste input "061300501"
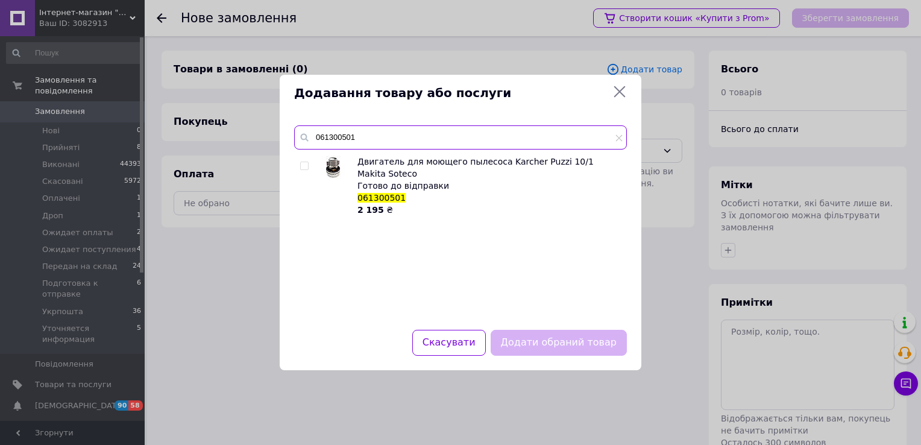
type input "061300501"
click at [303, 167] on input "checkbox" at bounding box center [304, 166] width 8 height 8
checkbox input "true"
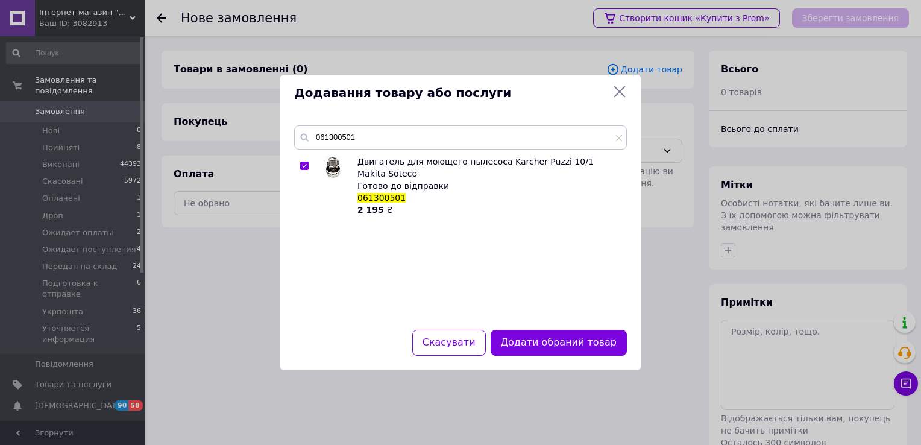
click at [542, 340] on button "Додати обраний товар" at bounding box center [559, 343] width 136 height 26
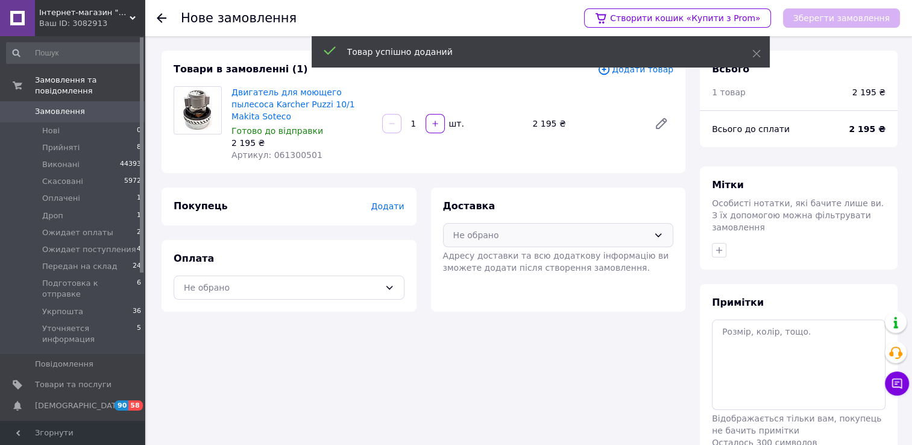
click at [518, 228] on div "Не обрано" at bounding box center [551, 234] width 196 height 13
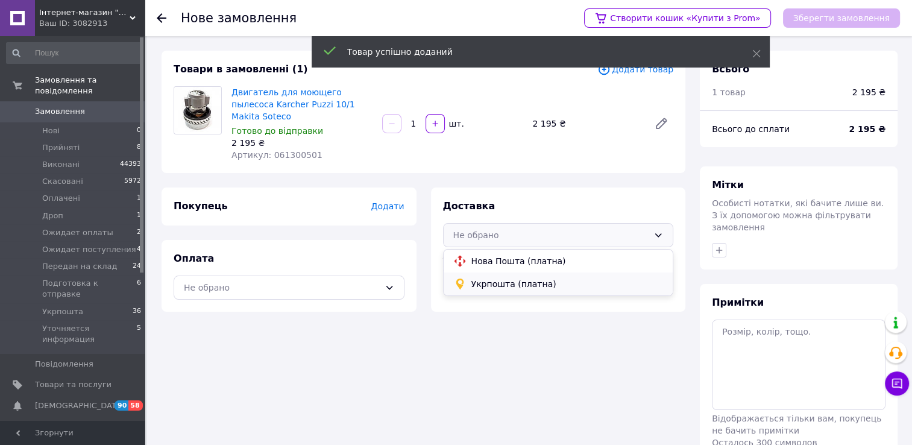
click at [511, 278] on span "Укрпошта (платна)" at bounding box center [567, 284] width 192 height 12
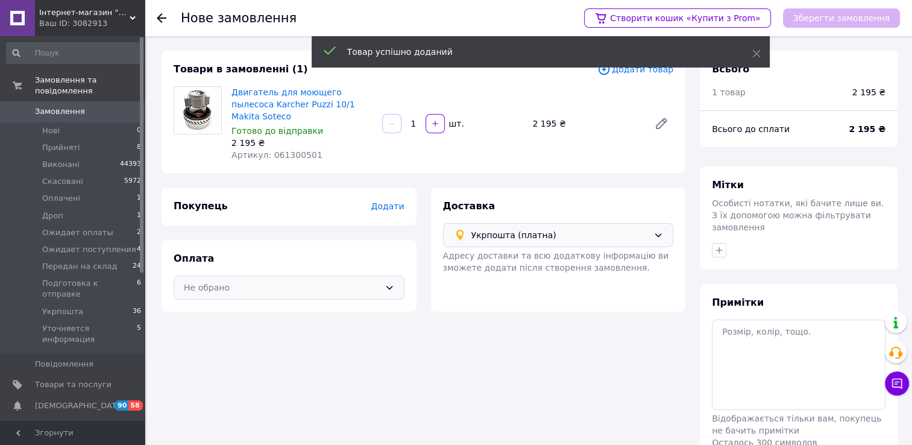
click at [295, 281] on div "Не обрано" at bounding box center [282, 287] width 196 height 13
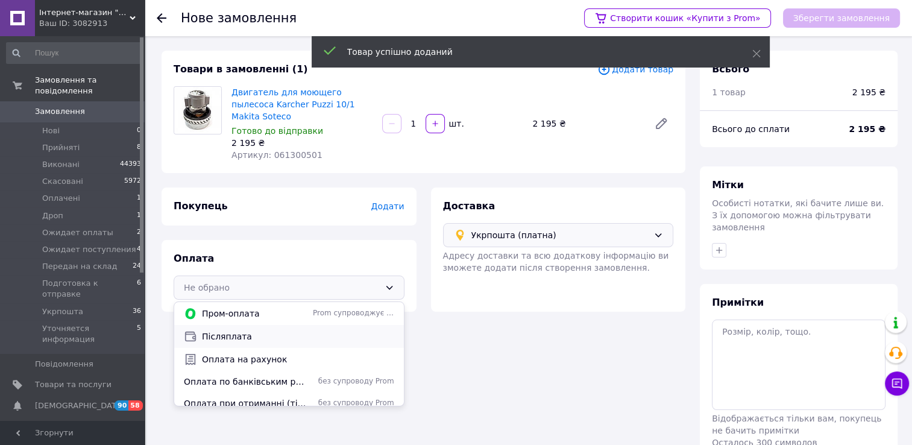
click at [259, 330] on span "Післяплата" at bounding box center [298, 336] width 192 height 12
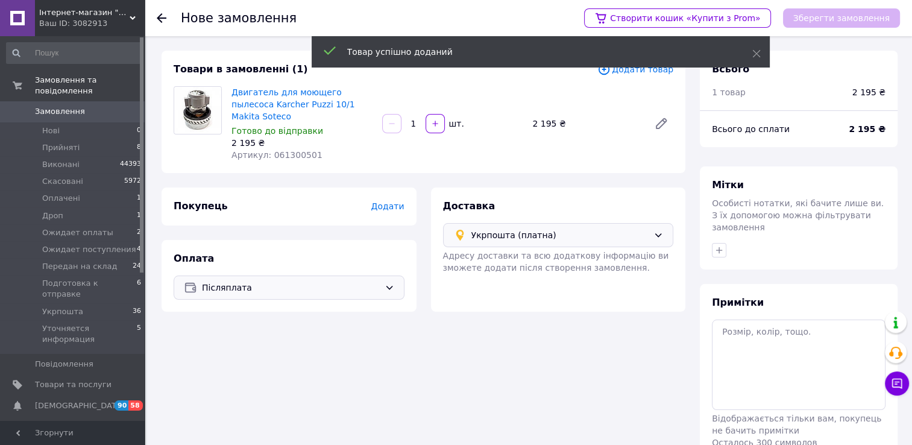
click at [390, 201] on span "Додати" at bounding box center [387, 206] width 33 height 10
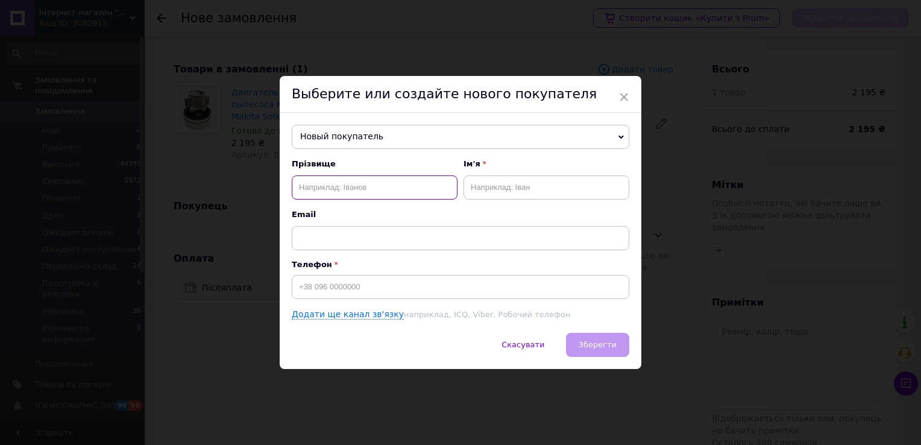
click at [382, 196] on input "text" at bounding box center [375, 187] width 166 height 24
type input "Лись"
type input "[PERSON_NAME]"
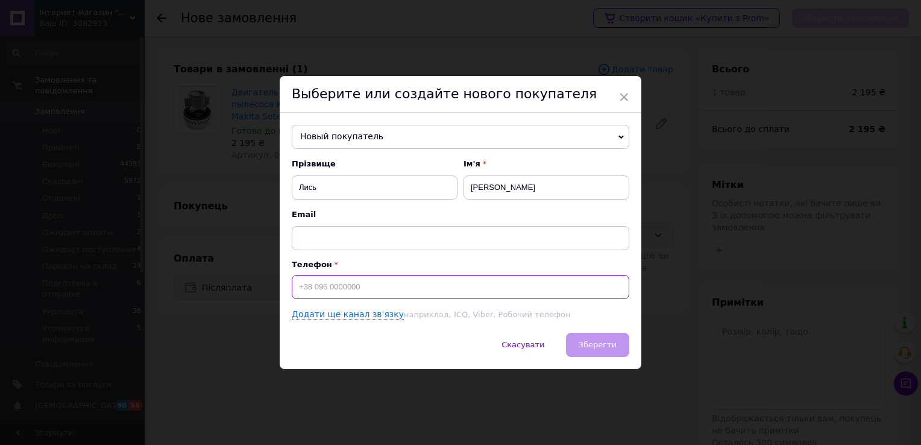
click at [367, 291] on input at bounding box center [460, 287] width 337 height 24
click at [344, 286] on input "+38067" at bounding box center [460, 287] width 337 height 24
paste input "6466391"
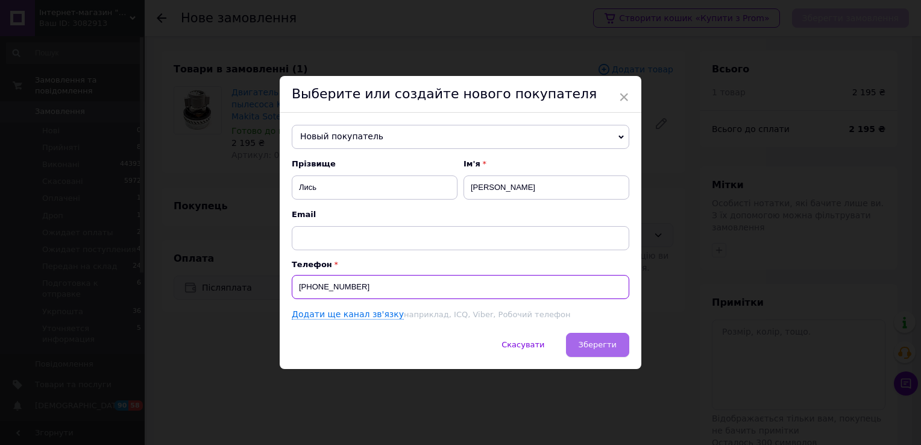
type input "[PHONE_NUMBER]"
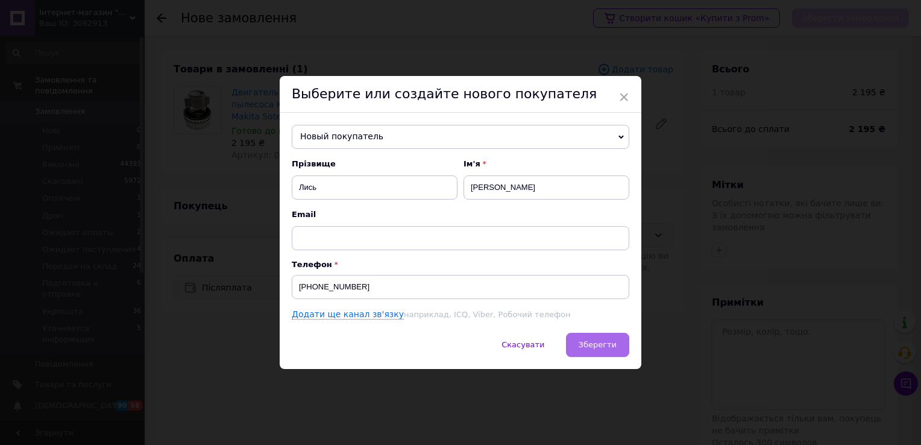
click at [601, 345] on span "Зберегти" at bounding box center [597, 344] width 38 height 9
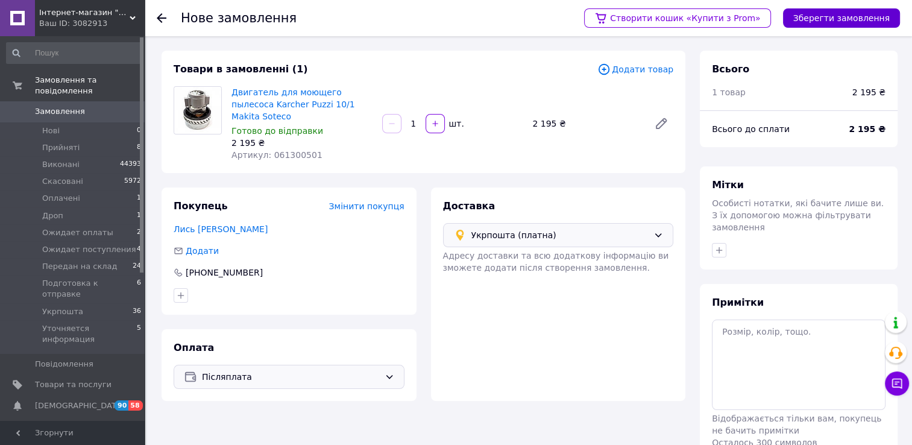
click at [851, 17] on button "Зберегти замовлення" at bounding box center [841, 17] width 117 height 19
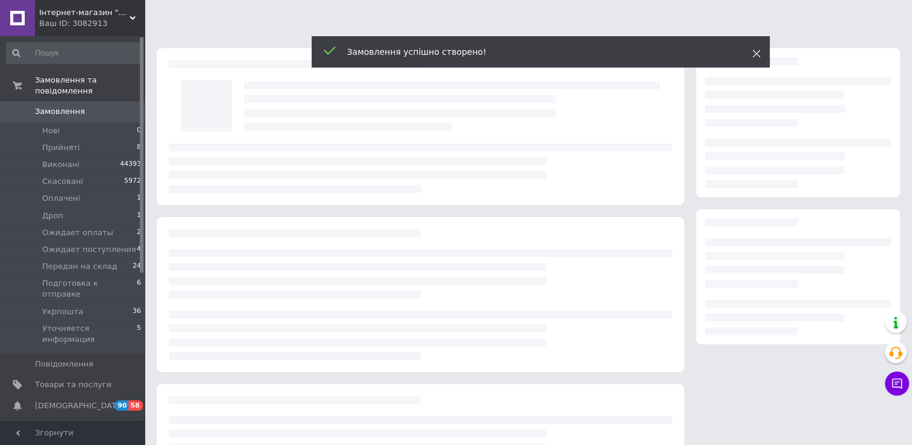
click at [757, 57] on icon at bounding box center [756, 53] width 8 height 8
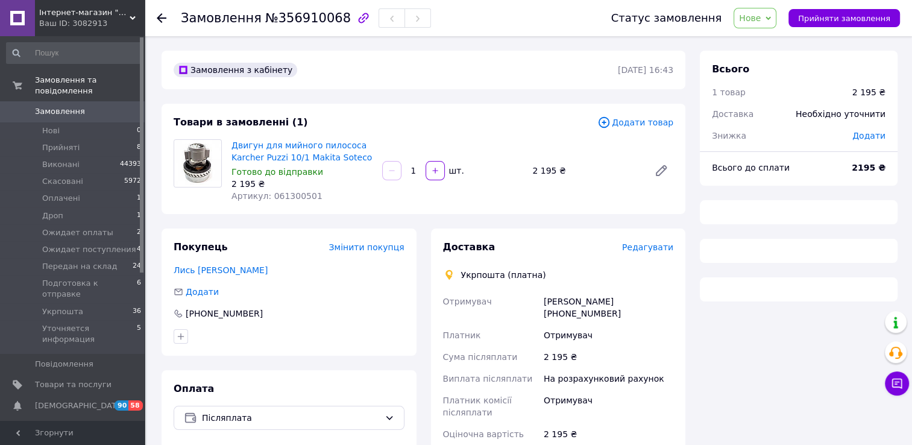
click at [653, 249] on span "Редагувати" at bounding box center [647, 247] width 51 height 10
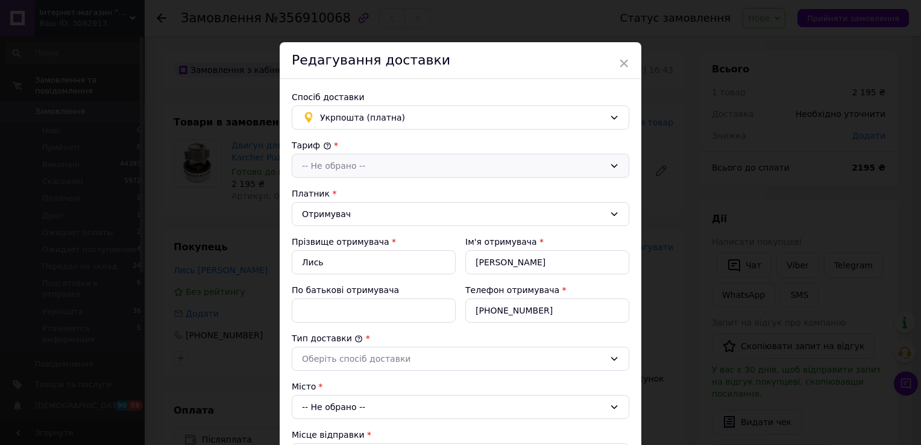
click at [366, 162] on div "-- Не обрано --" at bounding box center [453, 165] width 303 height 13
click at [366, 192] on li "Стандарт" at bounding box center [460, 191] width 336 height 23
click at [374, 300] on input "По батькові отримувача" at bounding box center [374, 310] width 164 height 24
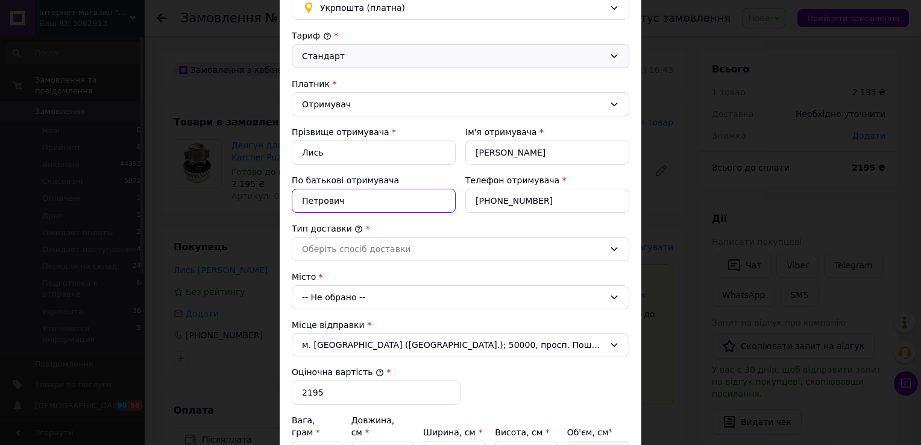
scroll to position [121, 0]
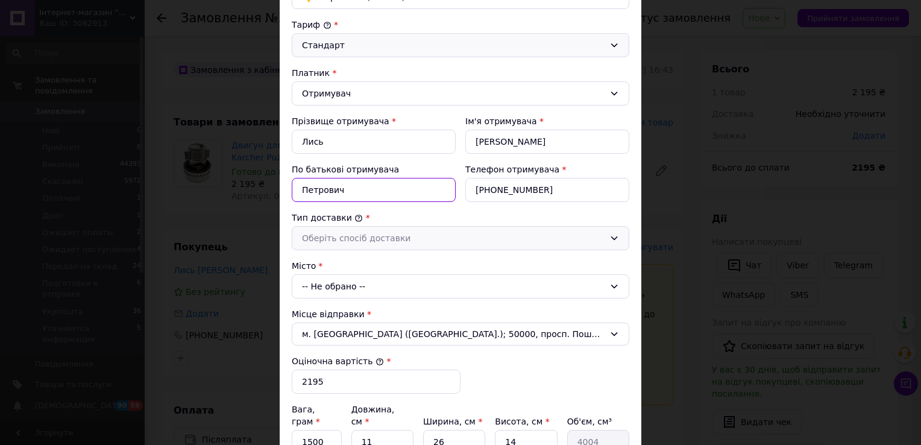
type input "Петрович"
click at [393, 240] on div "Оберіть спосіб доставки" at bounding box center [453, 237] width 303 height 13
click at [394, 263] on li "Склад - склад" at bounding box center [460, 263] width 336 height 23
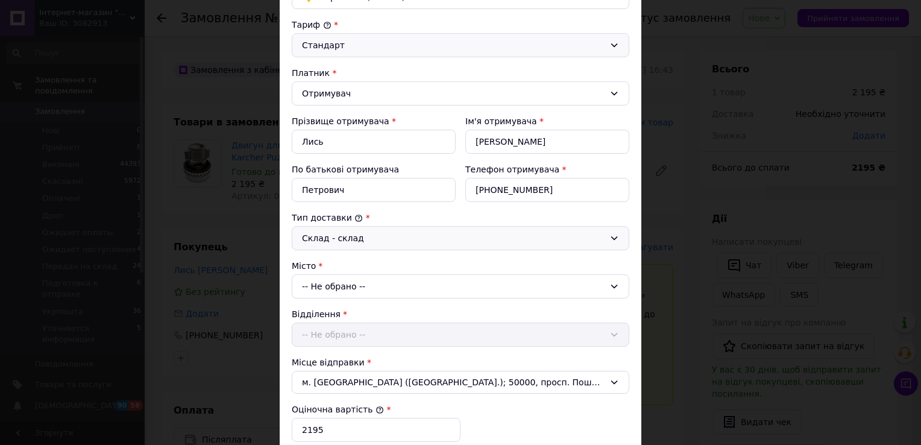
click at [389, 281] on div "-- Не обрано --" at bounding box center [460, 286] width 337 height 24
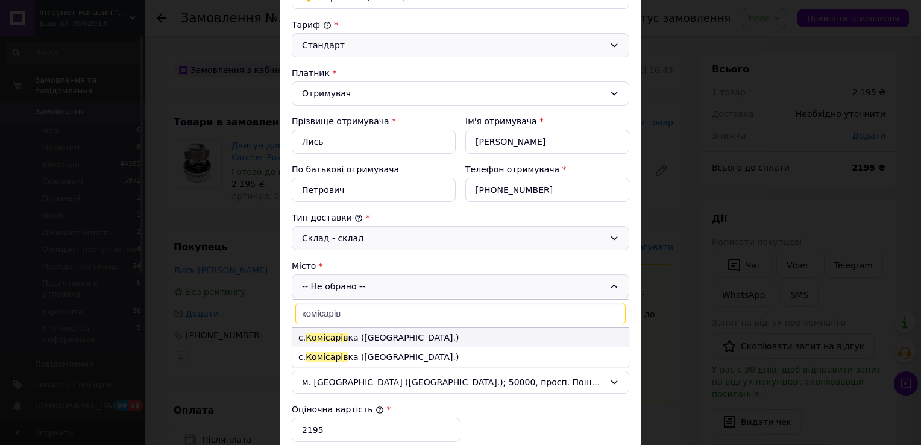
type input "комісарів"
click at [405, 335] on li "с. Комісарів ка (Дніпропетровська обл.)" at bounding box center [460, 337] width 336 height 19
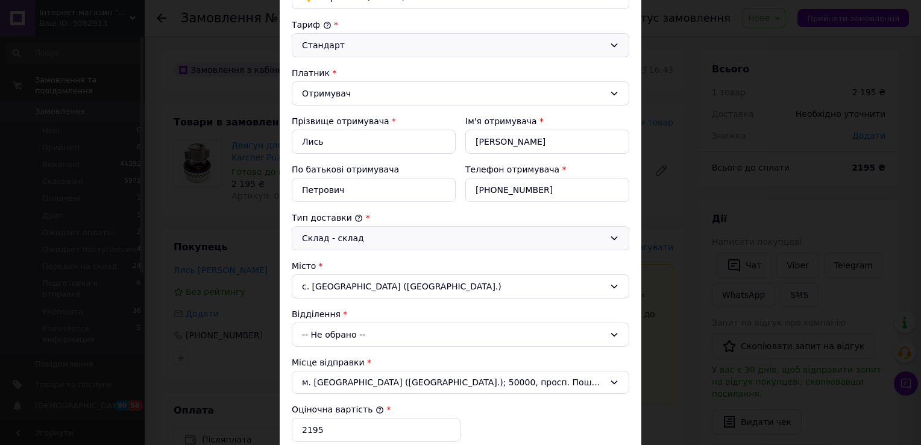
scroll to position [181, 0]
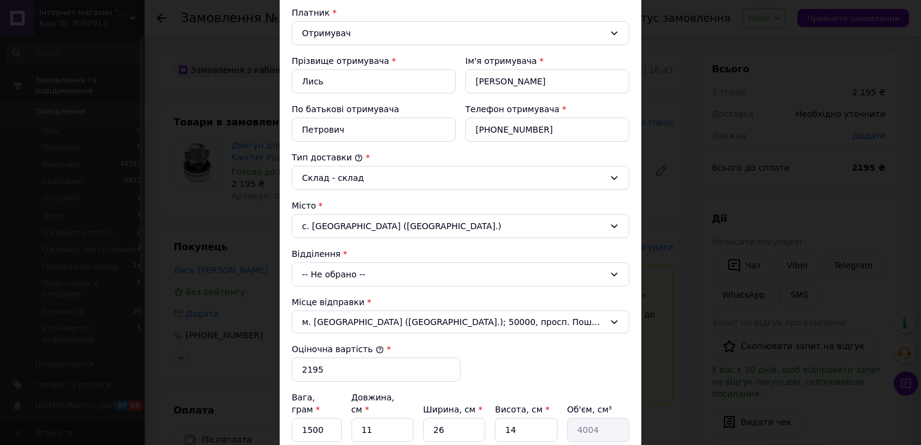
click at [389, 266] on div "-- Не обрано --" at bounding box center [460, 274] width 337 height 24
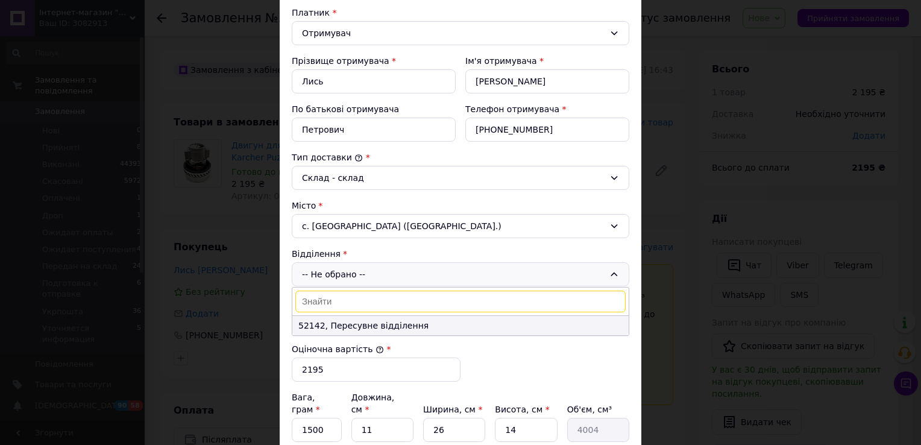
click at [392, 326] on li "52142, Пересувне відділення" at bounding box center [460, 325] width 336 height 19
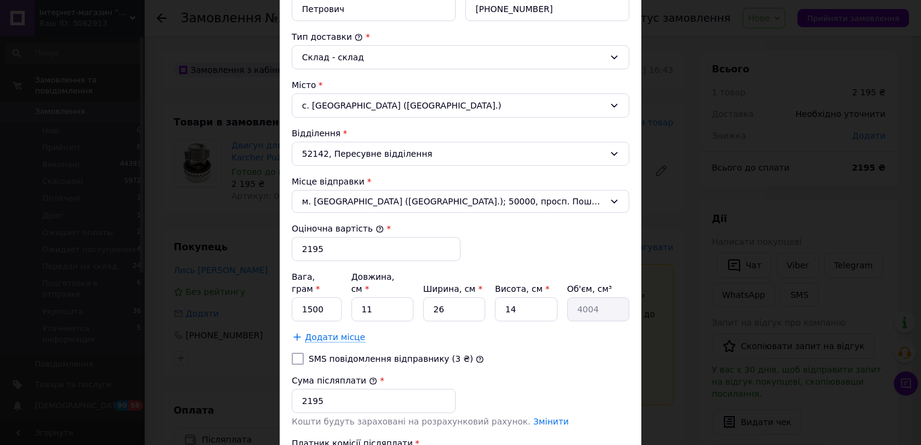
scroll to position [362, 0]
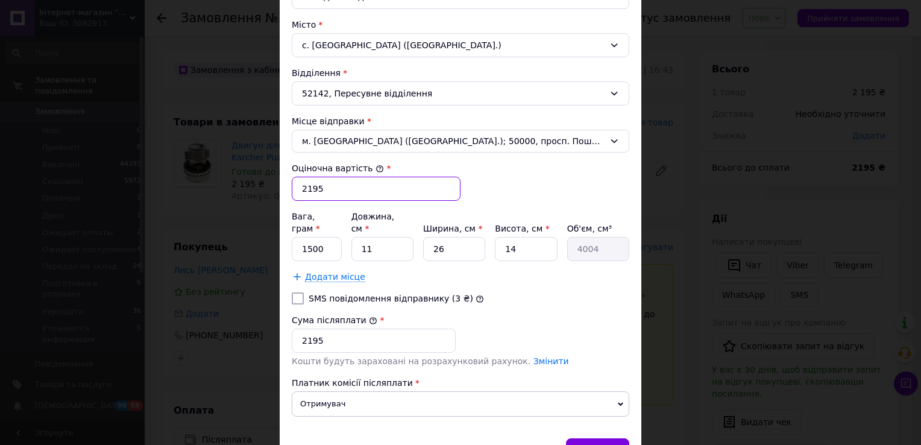
drag, startPoint x: 324, startPoint y: 189, endPoint x: 305, endPoint y: 189, distance: 18.7
click at [305, 189] on input "2195" at bounding box center [376, 189] width 169 height 24
type input "2200"
click at [321, 328] on input "2195" at bounding box center [374, 340] width 164 height 24
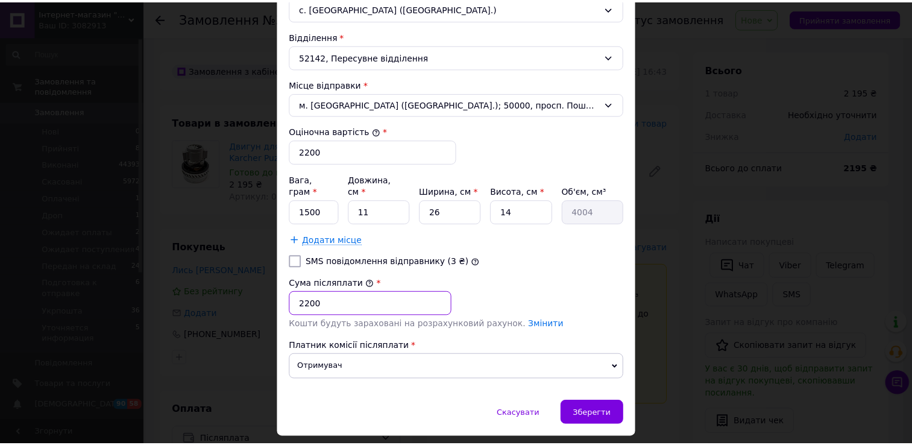
scroll to position [417, 0]
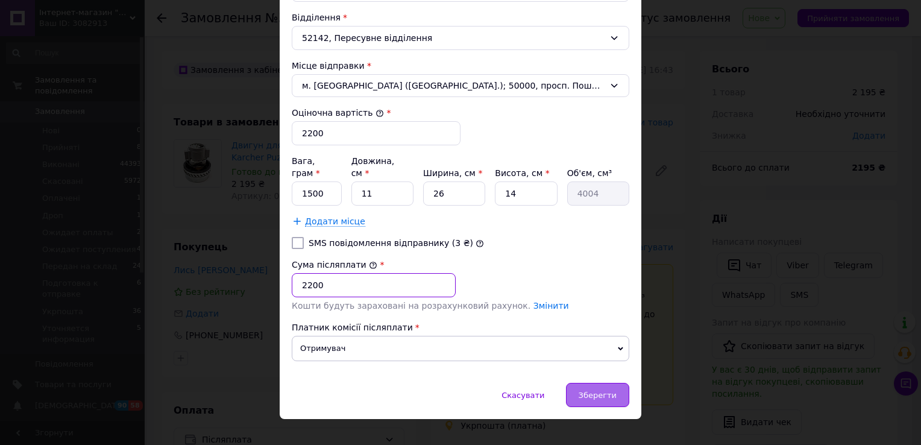
type input "2200"
click at [579, 383] on div "Зберегти" at bounding box center [597, 395] width 63 height 24
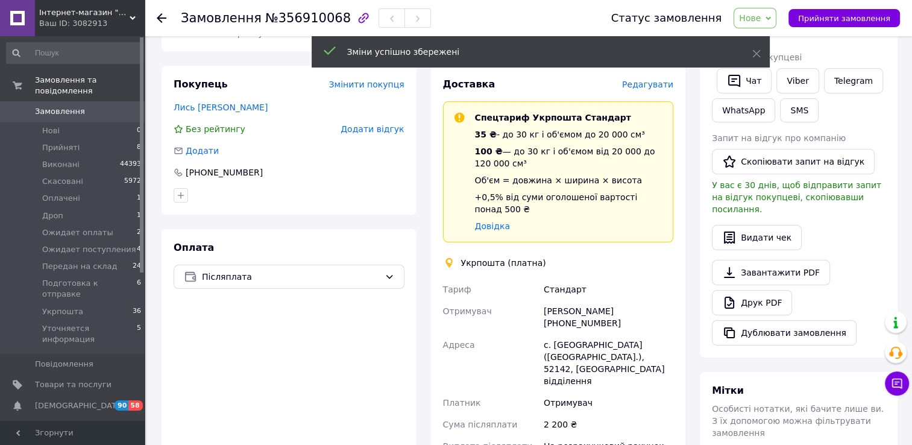
scroll to position [181, 0]
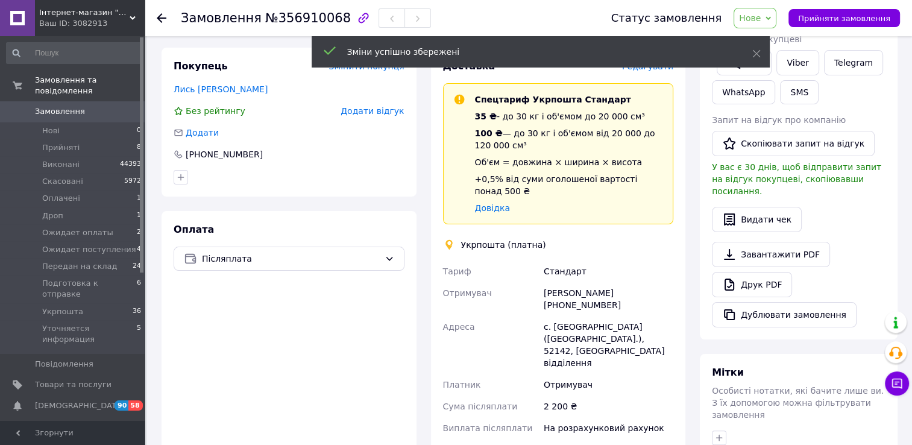
click at [654, 339] on div "с. [GEOGRAPHIC_DATA] ([GEOGRAPHIC_DATA].), 52142, [GEOGRAPHIC_DATA] відділення" at bounding box center [608, 345] width 134 height 58
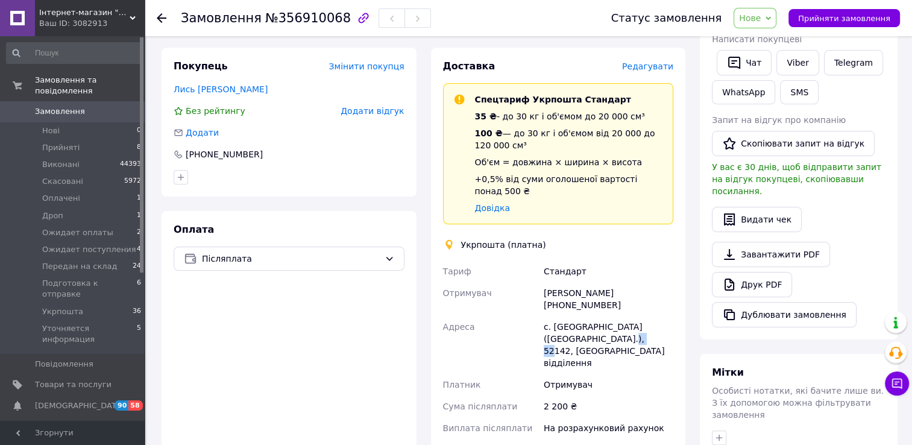
click at [654, 339] on div "с. [GEOGRAPHIC_DATA] ([GEOGRAPHIC_DATA].), 52142, [GEOGRAPHIC_DATA] відділення" at bounding box center [608, 345] width 134 height 58
copy div "52142"
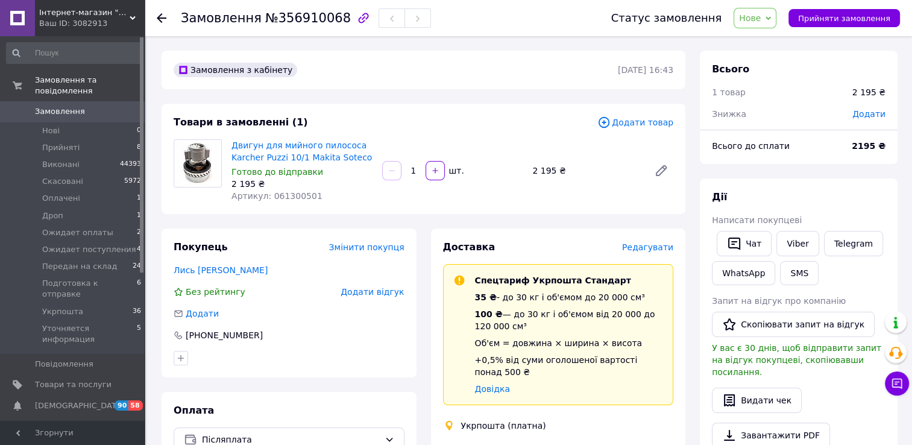
click at [773, 22] on span "Нове" at bounding box center [754, 18] width 43 height 20
click at [786, 122] on li "Подготовка к отправке" at bounding box center [791, 127] width 114 height 18
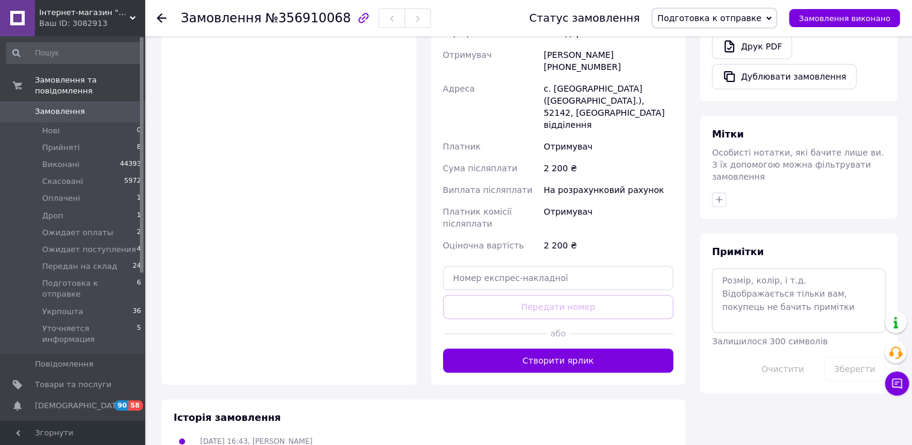
scroll to position [422, 0]
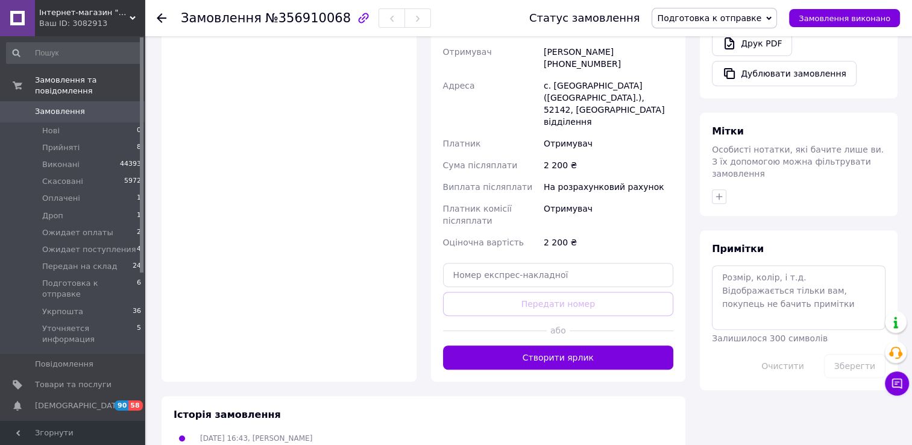
click at [591, 346] on button "Створити ярлик" at bounding box center [558, 357] width 231 height 24
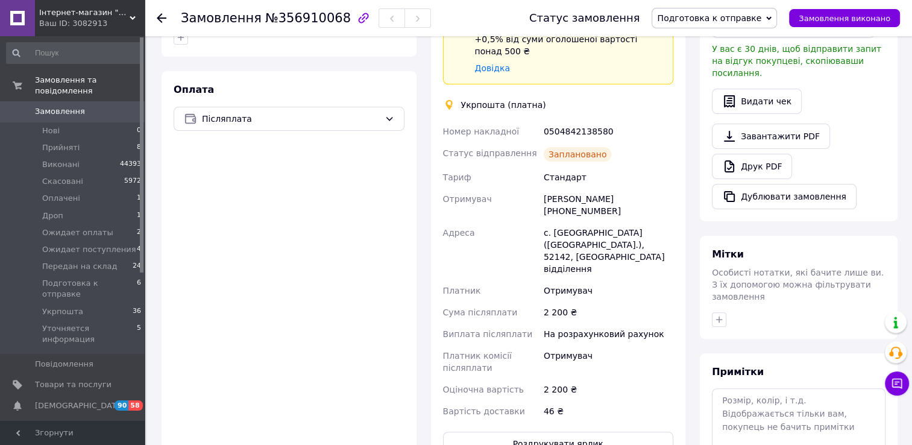
scroll to position [301, 0]
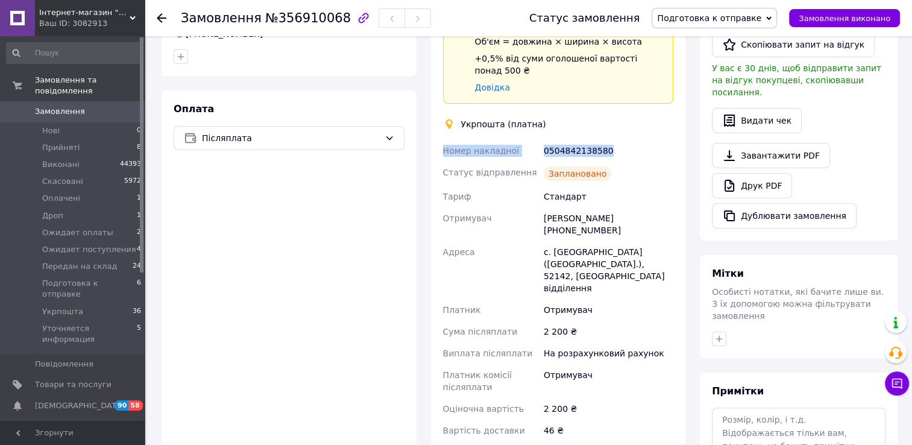
drag, startPoint x: 607, startPoint y: 154, endPoint x: 444, endPoint y: 153, distance: 163.9
click at [444, 153] on div "Номер накладної 0504842138580 Статус відправлення Заплановано Тариф Стандарт От…" at bounding box center [558, 290] width 236 height 301
copy div "Номер накладної 0504842138580"
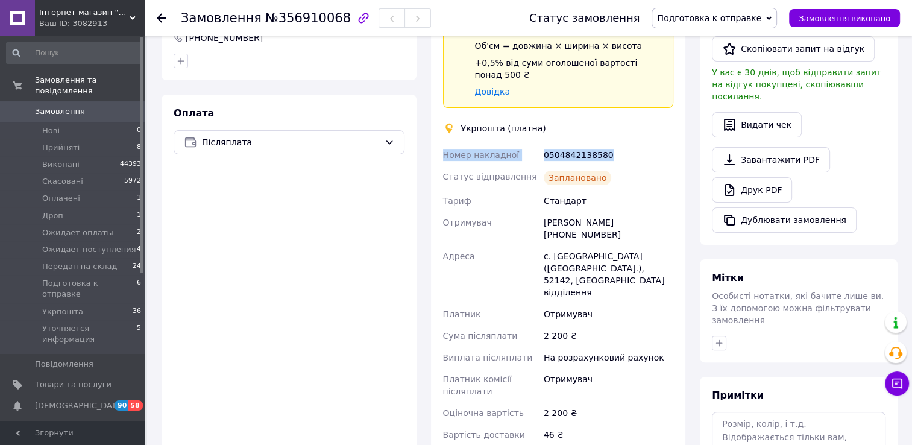
scroll to position [0, 0]
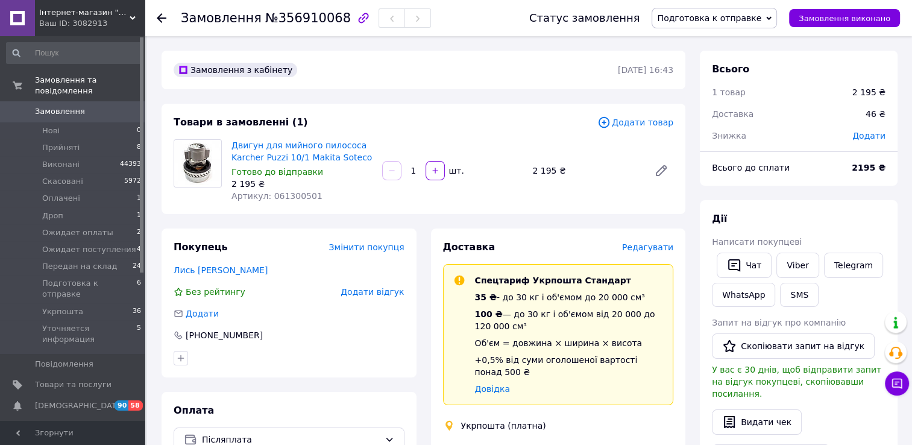
click at [69, 106] on span "Замовлення" at bounding box center [60, 111] width 50 height 11
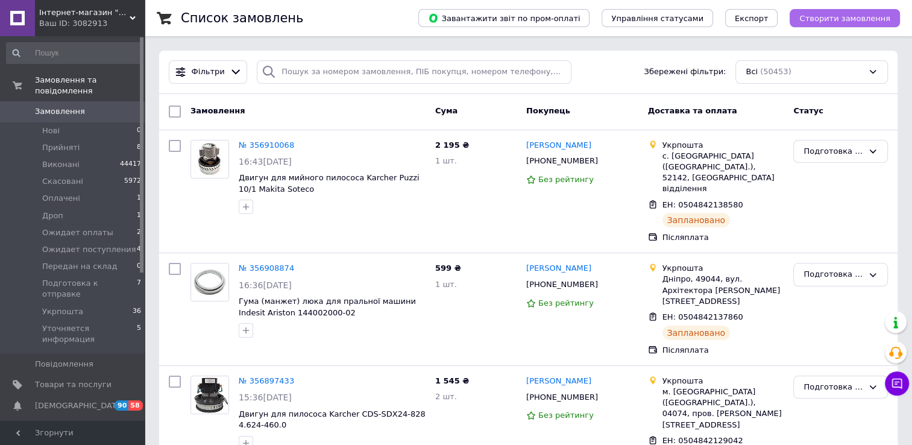
click at [827, 16] on span "Створити замовлення" at bounding box center [844, 18] width 91 height 9
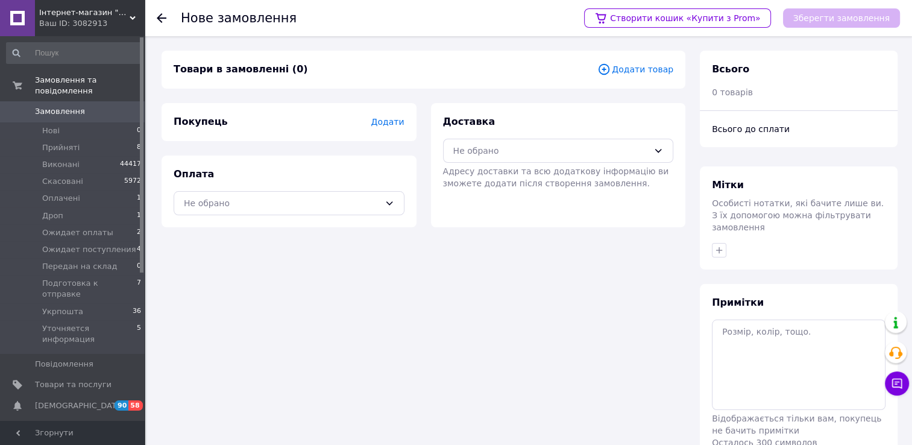
click at [629, 69] on span "Додати товар" at bounding box center [635, 69] width 76 height 13
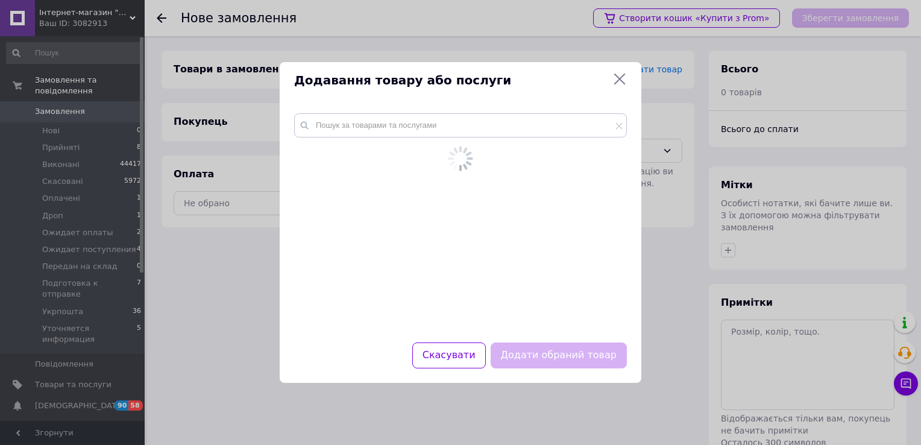
click at [412, 124] on div at bounding box center [461, 220] width 362 height 243
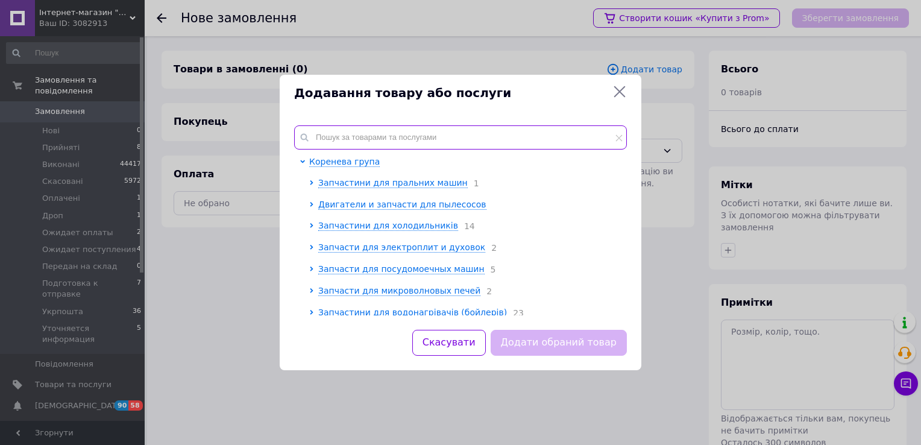
click at [413, 132] on input "text" at bounding box center [460, 137] width 333 height 24
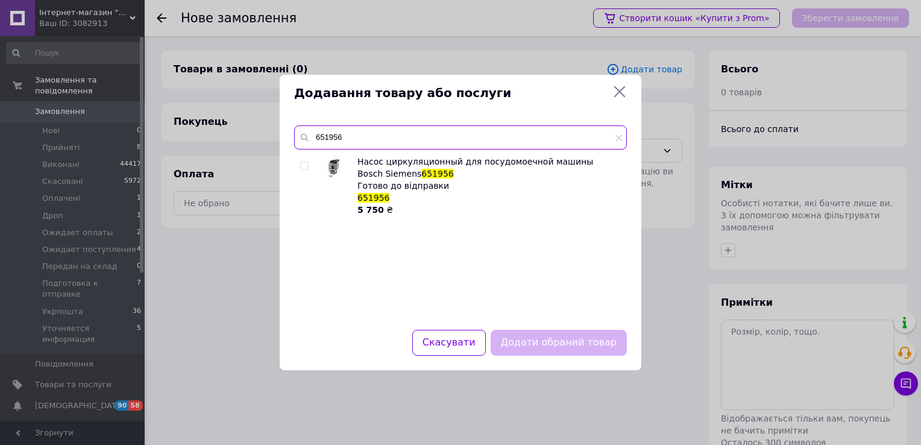
type input "651956"
click at [306, 169] on input "checkbox" at bounding box center [304, 166] width 8 height 8
checkbox input "true"
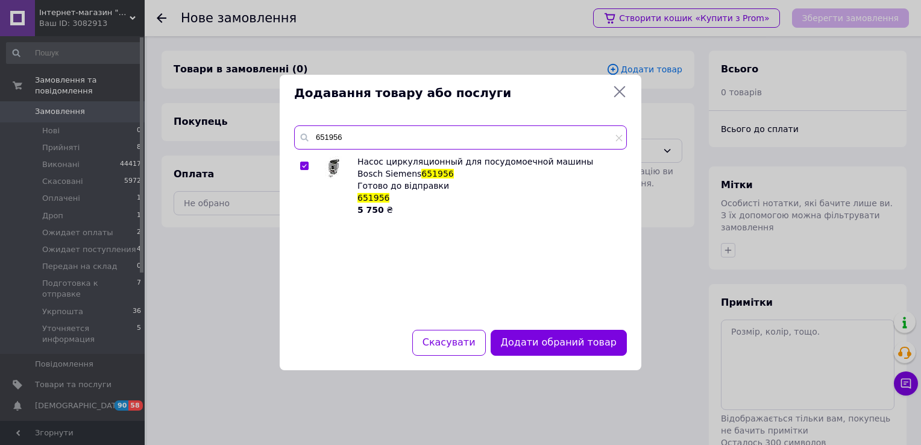
click at [332, 139] on input "651956" at bounding box center [460, 137] width 333 height 24
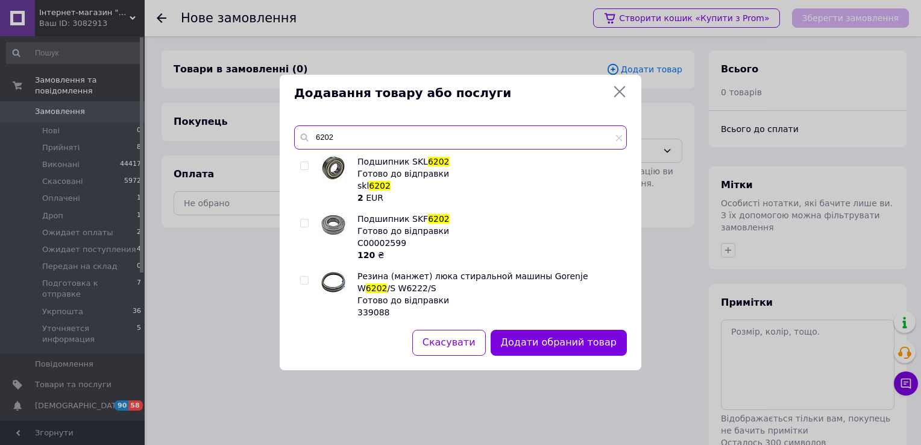
type input "6202"
click at [307, 224] on input "checkbox" at bounding box center [304, 223] width 8 height 8
checkbox input "true"
click at [577, 341] on button "Додати обрані товари" at bounding box center [560, 343] width 133 height 26
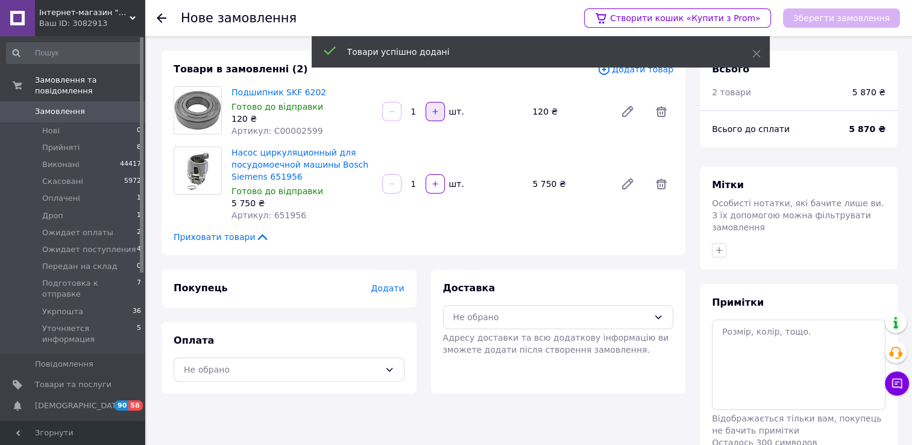
click at [431, 110] on icon "button" at bounding box center [435, 111] width 8 height 8
type input "2"
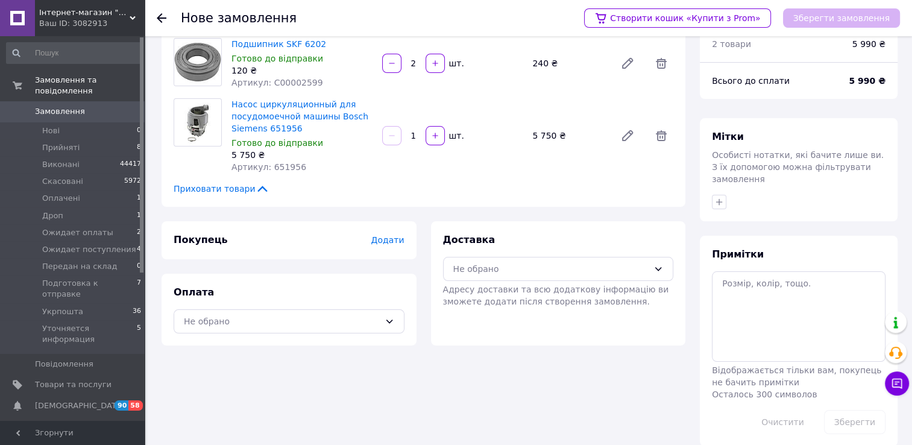
scroll to position [51, 0]
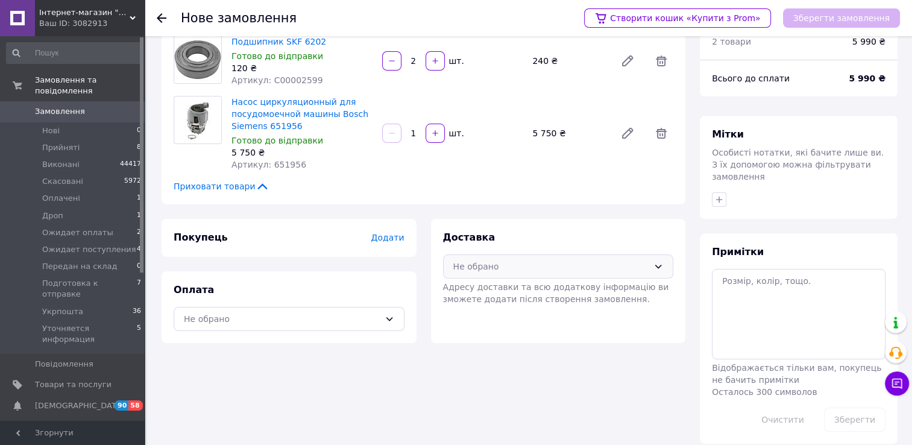
click at [513, 261] on div "Не обрано" at bounding box center [551, 266] width 196 height 13
click at [506, 292] on span "Нова Пошта (платна)" at bounding box center [567, 292] width 192 height 12
click at [277, 321] on div "Не обрано" at bounding box center [282, 318] width 196 height 13
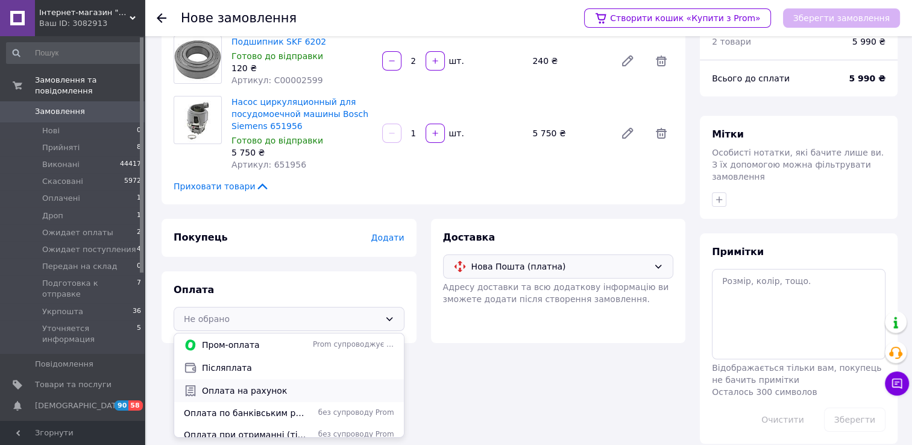
click at [237, 386] on span "Оплата на рахунок" at bounding box center [298, 390] width 192 height 12
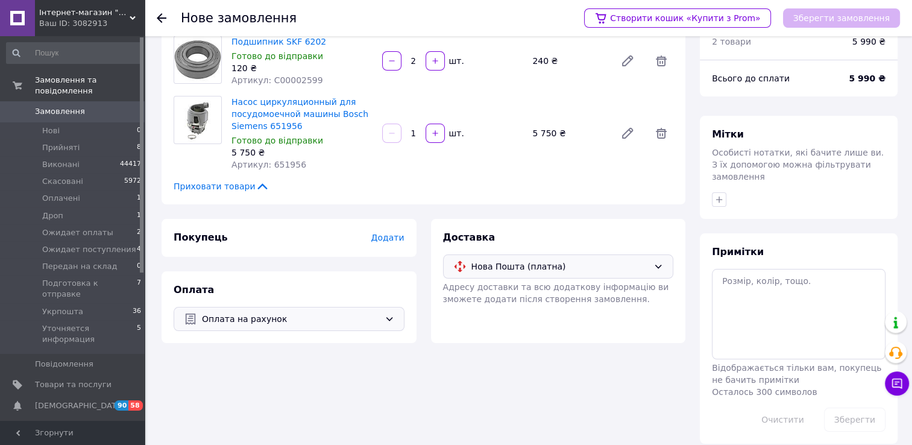
click at [388, 240] on span "Додати" at bounding box center [387, 238] width 33 height 10
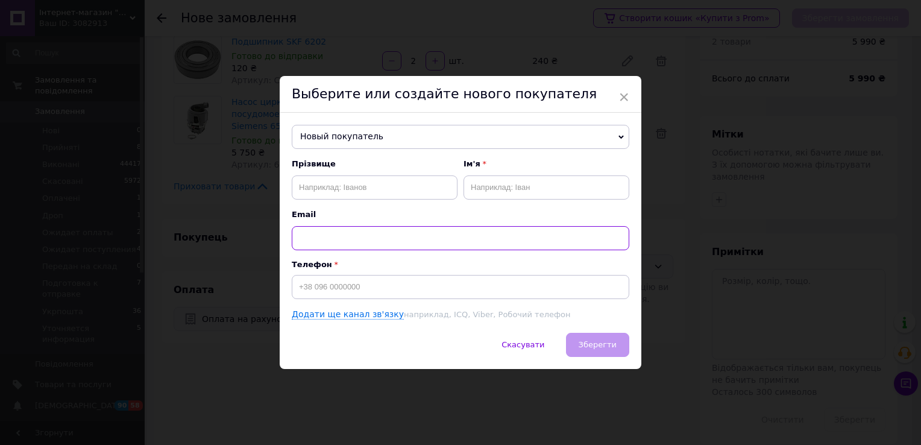
click at [369, 233] on input "text" at bounding box center [460, 238] width 337 height 24
click at [374, 188] on input "text" at bounding box center [375, 187] width 166 height 24
paste input "[PERSON_NAME]"
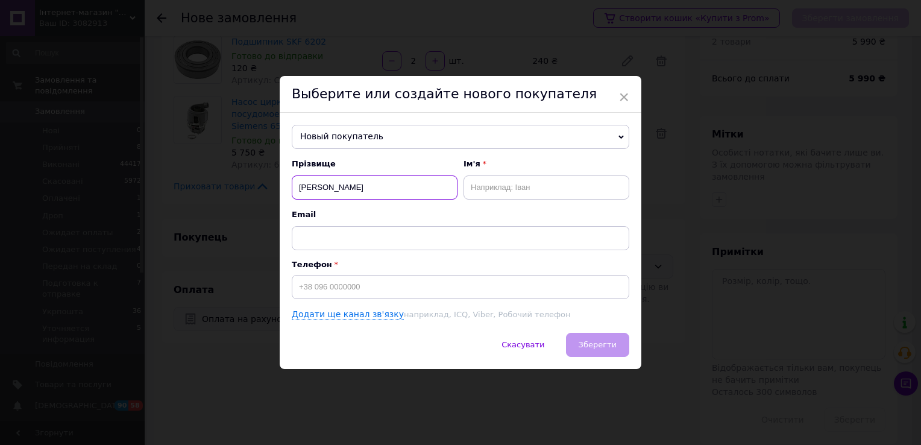
paste input "[PERSON_NAME]"
click at [501, 192] on input "text" at bounding box center [546, 187] width 166 height 24
type input "[PERSON_NAME]"
click at [500, 192] on input "text" at bounding box center [546, 187] width 166 height 24
paste input "[PERSON_NAME]"
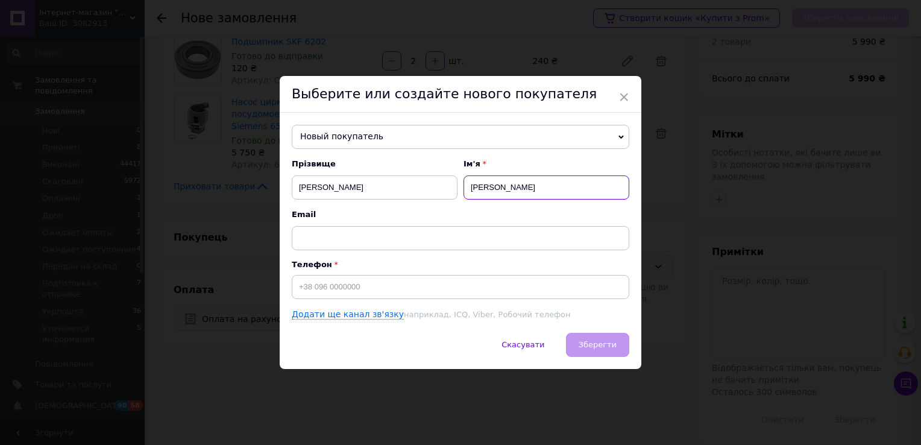
type input "[PERSON_NAME]"
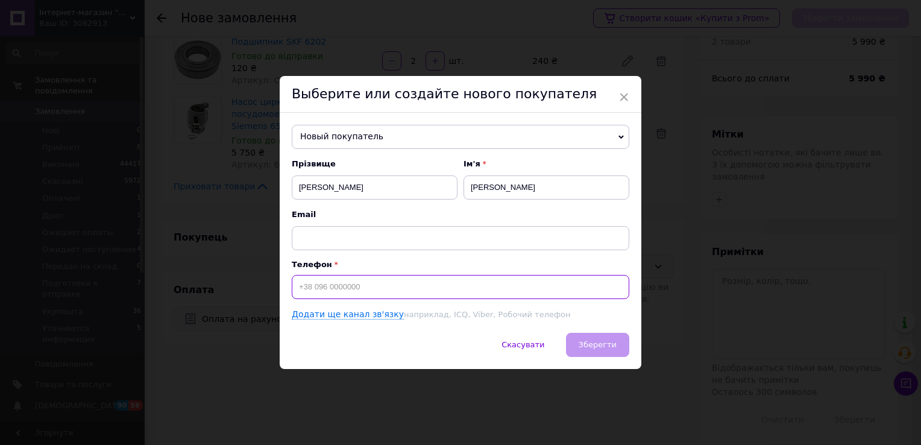
click at [359, 292] on input at bounding box center [460, 287] width 337 height 24
paste input "[PERSON_NAME]"
paste input "0672765949"
type input "[PHONE_NUMBER]"
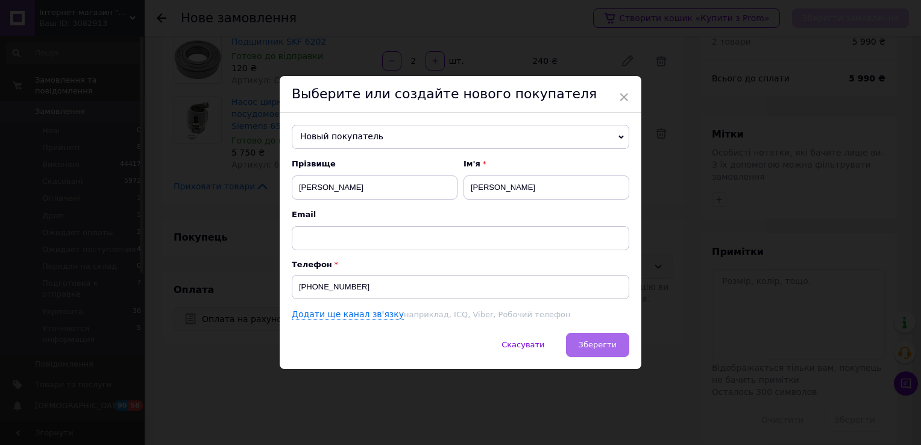
click at [593, 348] on span "Зберегти" at bounding box center [597, 344] width 38 height 9
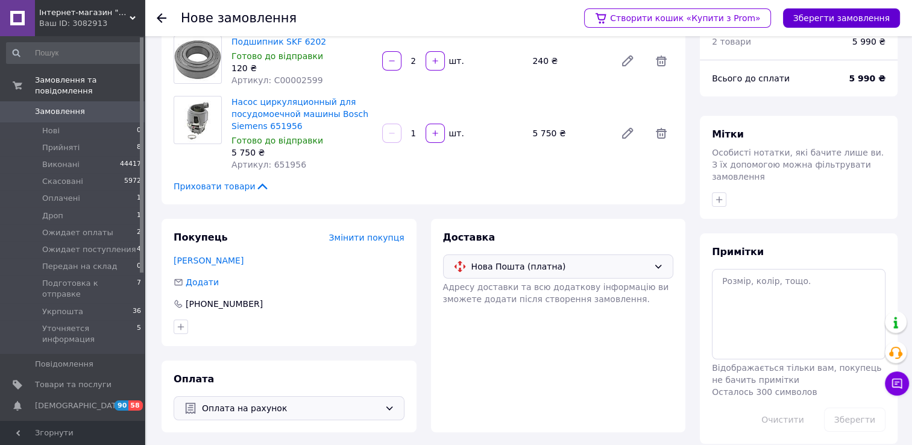
click at [856, 13] on button "Зберегти замовлення" at bounding box center [841, 17] width 117 height 19
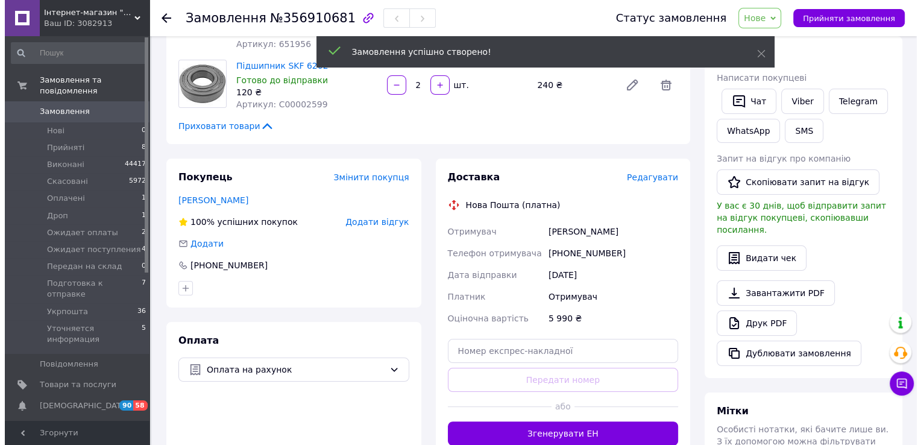
scroll to position [171, 0]
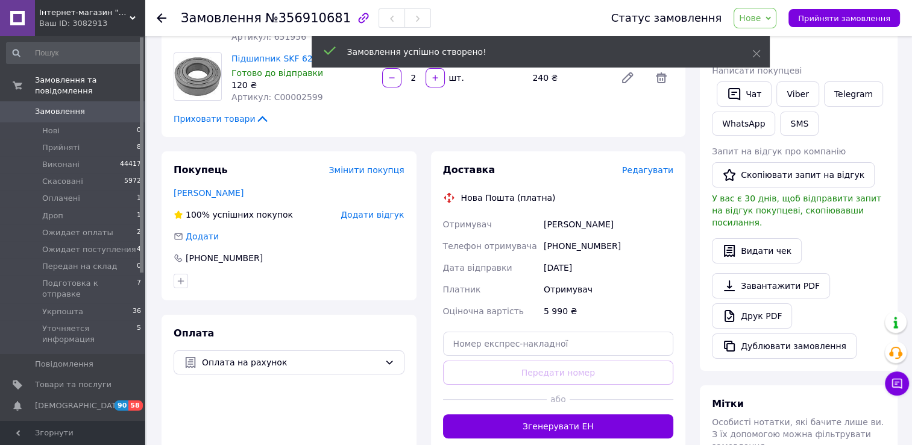
click at [646, 172] on span "Редагувати" at bounding box center [647, 170] width 51 height 10
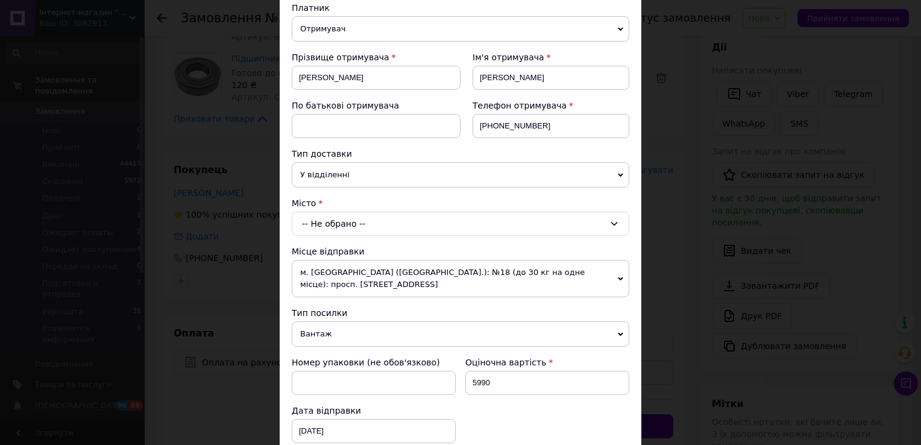
scroll to position [181, 0]
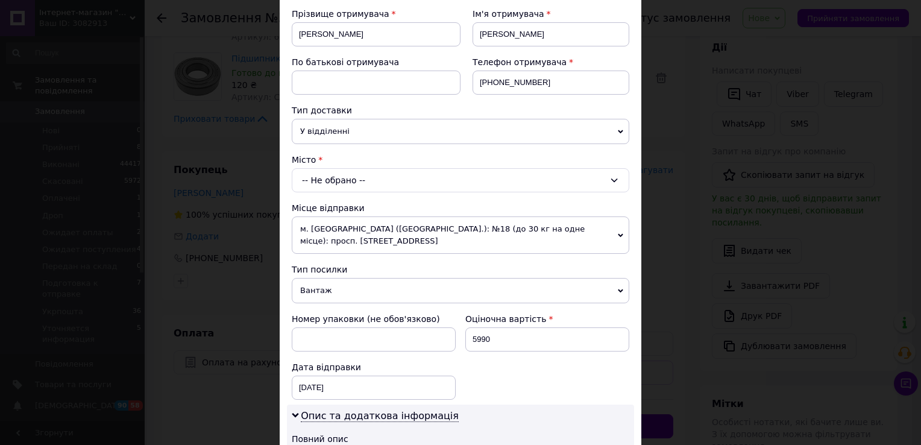
click at [361, 180] on div "-- Не обрано --" at bounding box center [460, 180] width 337 height 24
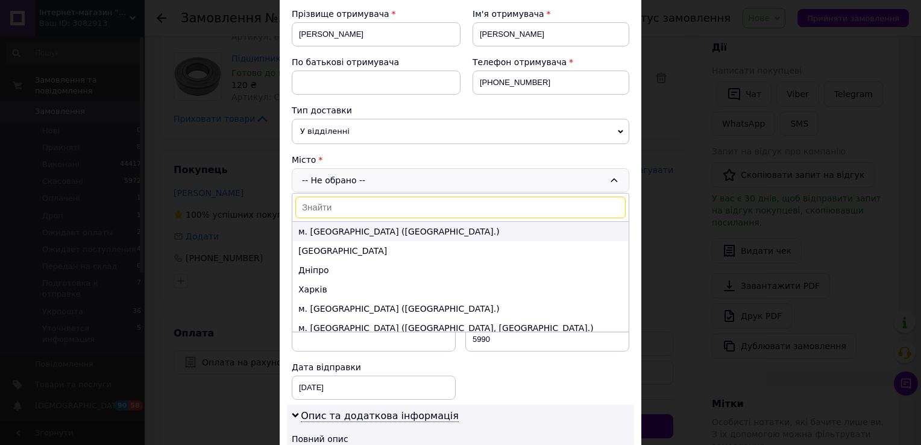
click at [359, 232] on li "м. [GEOGRAPHIC_DATA] ([GEOGRAPHIC_DATA].)" at bounding box center [460, 231] width 336 height 19
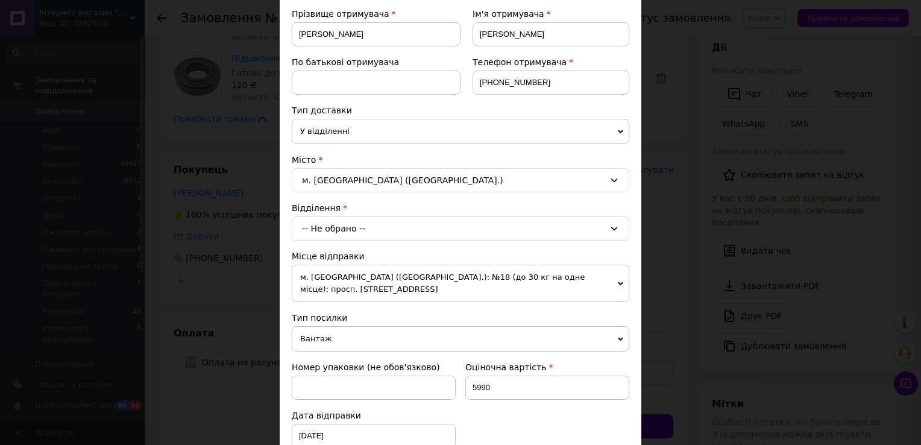
click at [343, 229] on div "-- Не обрано --" at bounding box center [460, 228] width 337 height 24
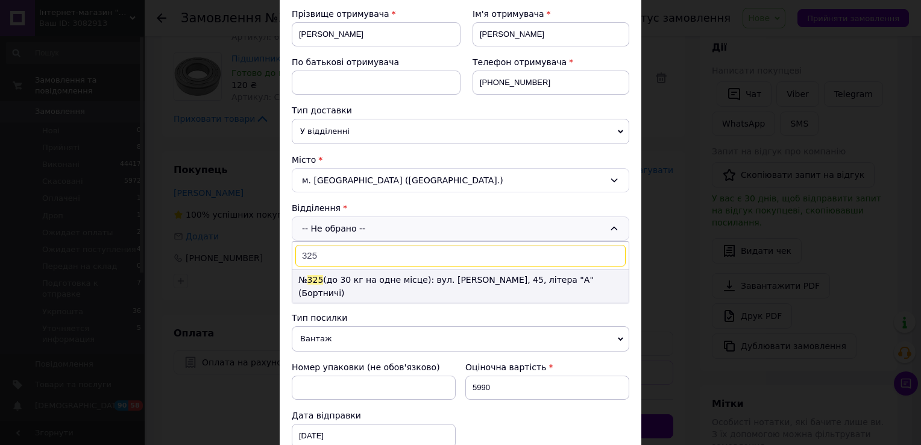
type input "325"
click at [352, 278] on li "№ 325 (до 30 кг на одне місце): вул. Євгенія Харченка, 45, літера "А" (Бортничі)" at bounding box center [460, 286] width 336 height 33
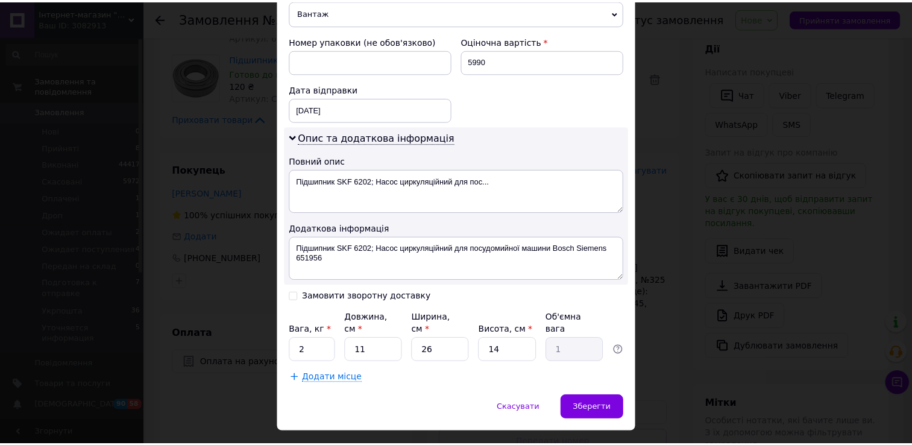
scroll to position [533, 0]
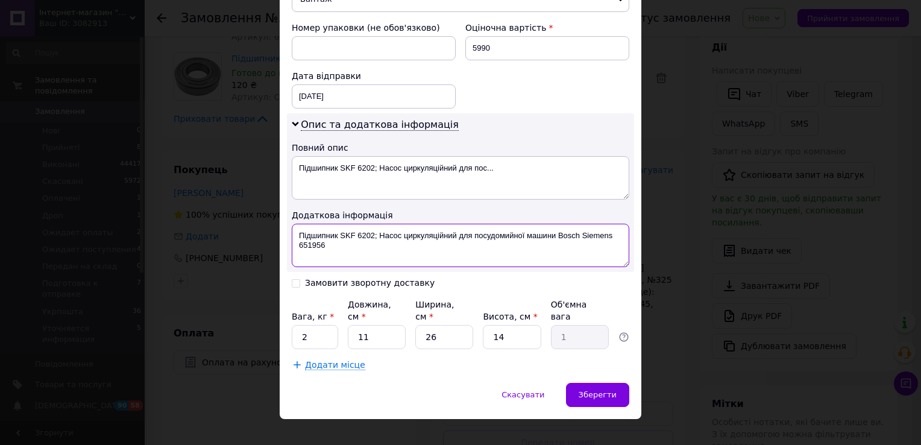
click at [306, 231] on textarea "Підшипник SKF 6202; Насос циркуляційний для посудомийної машини Bosch Siemens 6…" at bounding box center [460, 245] width 337 height 43
click at [358, 233] on textarea "2 шт - SKF 6202; Насос циркуляційний для посудомийної машини Bosch Siemens 6519…" at bounding box center [460, 245] width 337 height 43
drag, startPoint x: 542, startPoint y: 233, endPoint x: 387, endPoint y: 232, distance: 155.5
click at [387, 232] on textarea "2 шт - SKF 6202 + Насос циркуляційний для посудомийної машини Bosch Siemens 651…" at bounding box center [460, 245] width 337 height 43
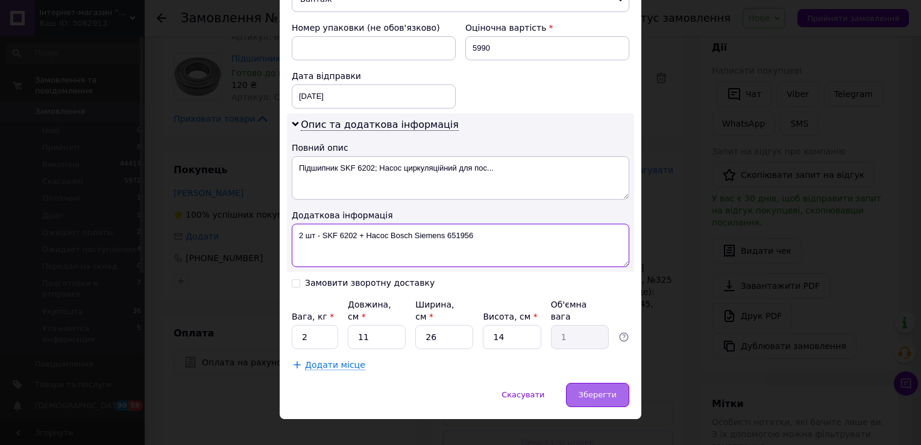
type textarea "2 шт - SKF 6202 + Насос Bosch Siemens 651956"
click at [600, 390] on span "Зберегти" at bounding box center [597, 394] width 38 height 9
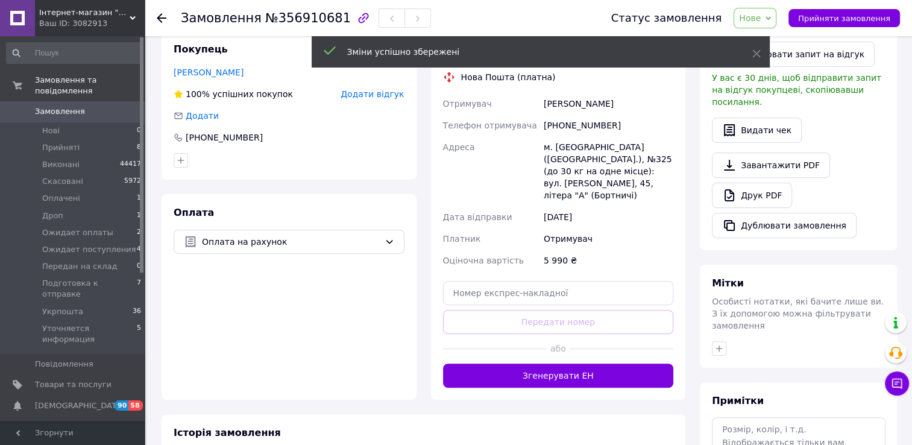
scroll to position [352, 0]
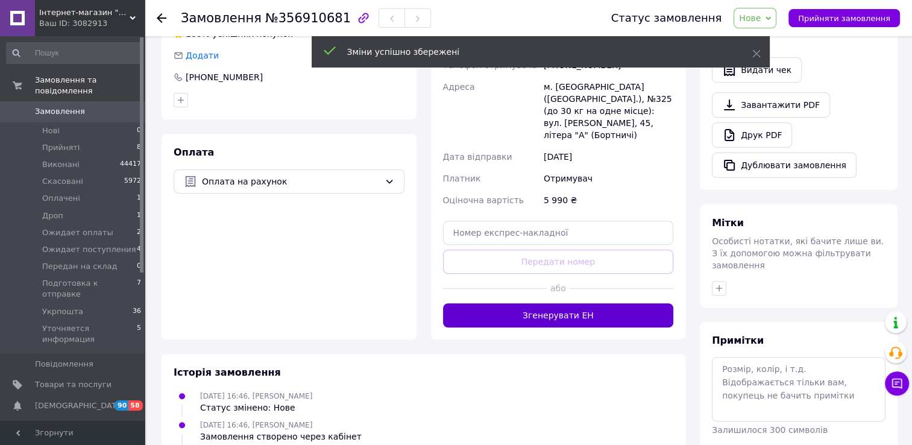
click at [563, 303] on button "Згенерувати ЕН" at bounding box center [558, 315] width 231 height 24
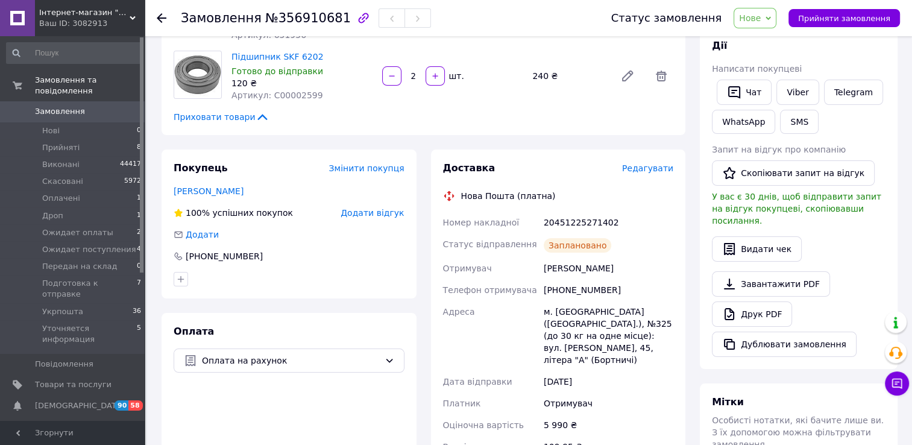
scroll to position [171, 0]
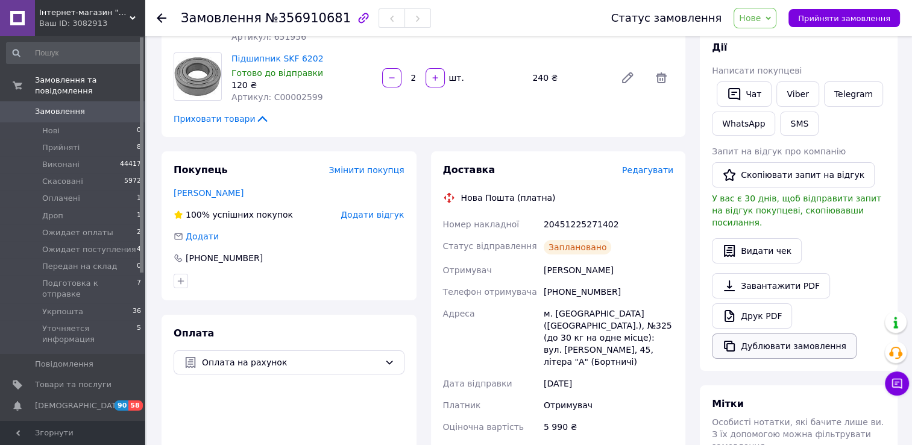
click at [777, 334] on button "Дублювати замовлення" at bounding box center [784, 345] width 145 height 25
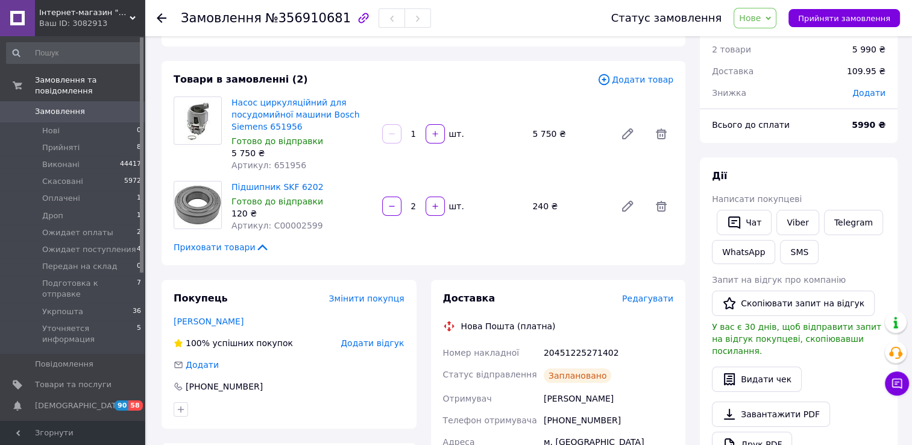
scroll to position [0, 0]
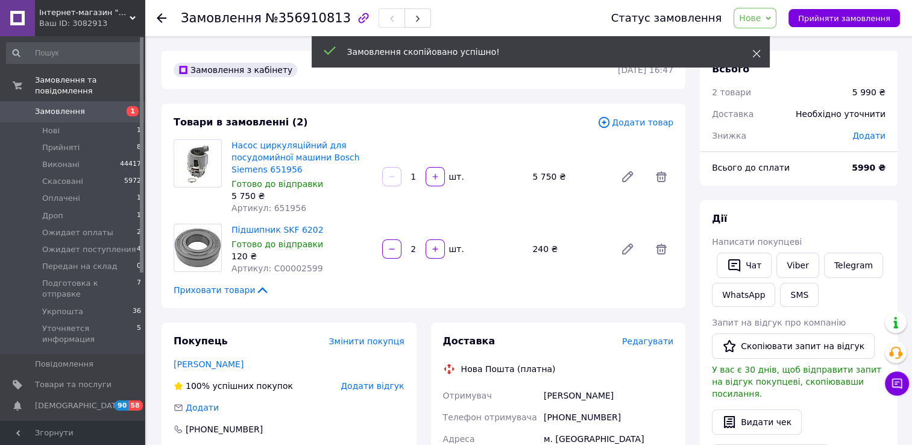
click at [756, 54] on use at bounding box center [756, 54] width 8 height 8
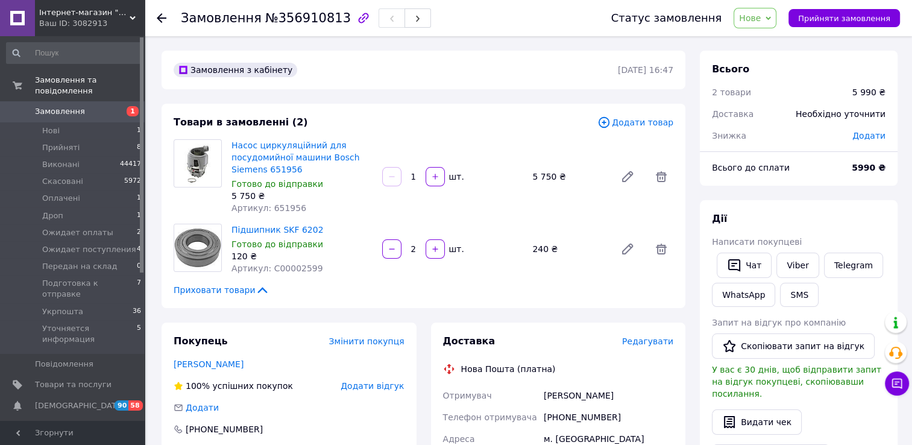
click at [653, 120] on span "Додати товар" at bounding box center [635, 122] width 76 height 13
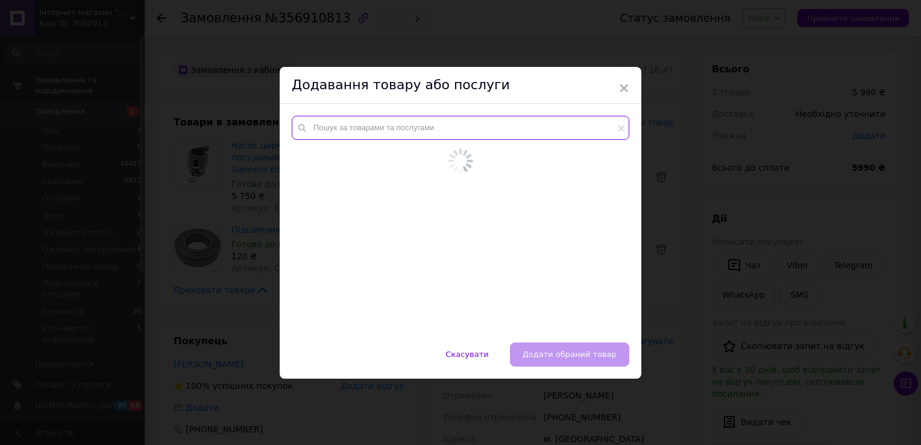
click at [484, 131] on input "text" at bounding box center [460, 128] width 337 height 24
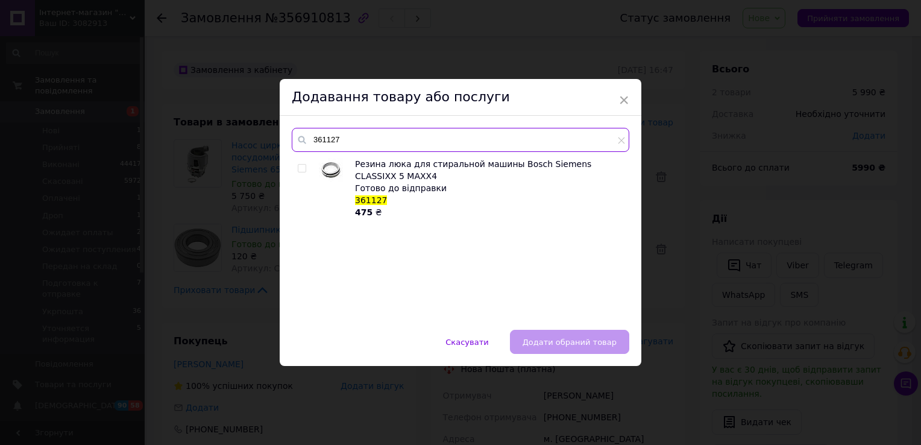
type input "361127"
click at [303, 168] on input "checkbox" at bounding box center [302, 169] width 8 height 8
checkbox input "true"
click at [368, 140] on input "361127" at bounding box center [460, 140] width 337 height 24
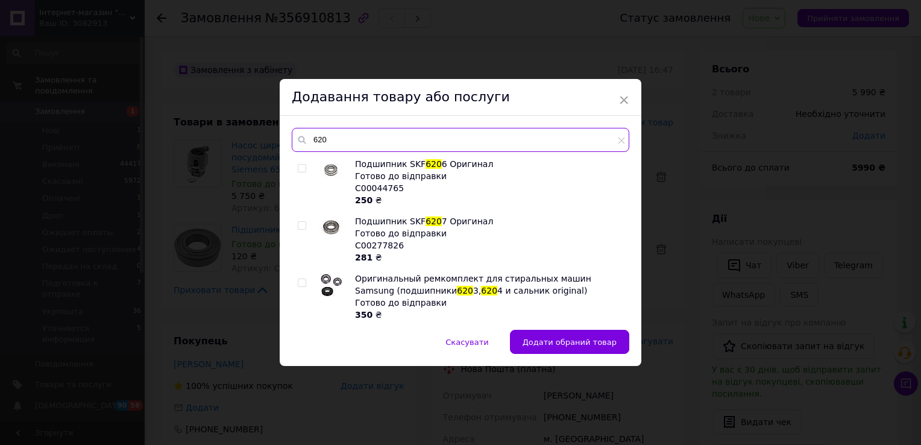
type input "6201"
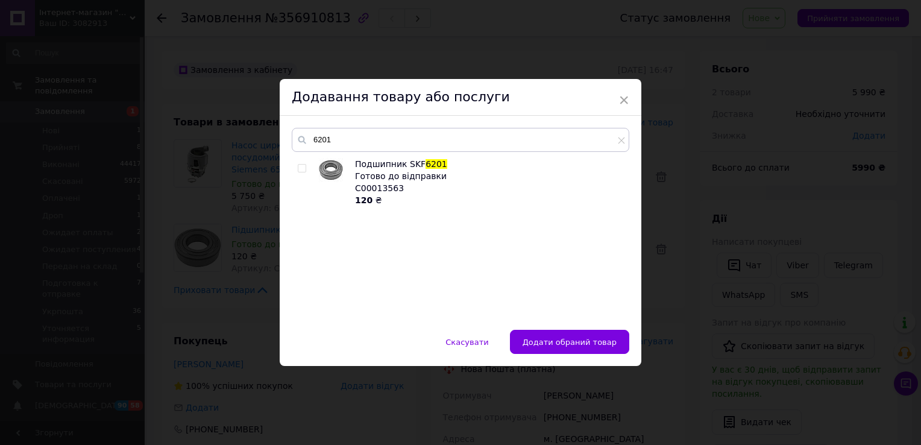
click at [301, 168] on input "checkbox" at bounding box center [302, 169] width 8 height 8
checkbox input "true"
click at [564, 335] on button "Додати обрані товари" at bounding box center [570, 342] width 117 height 24
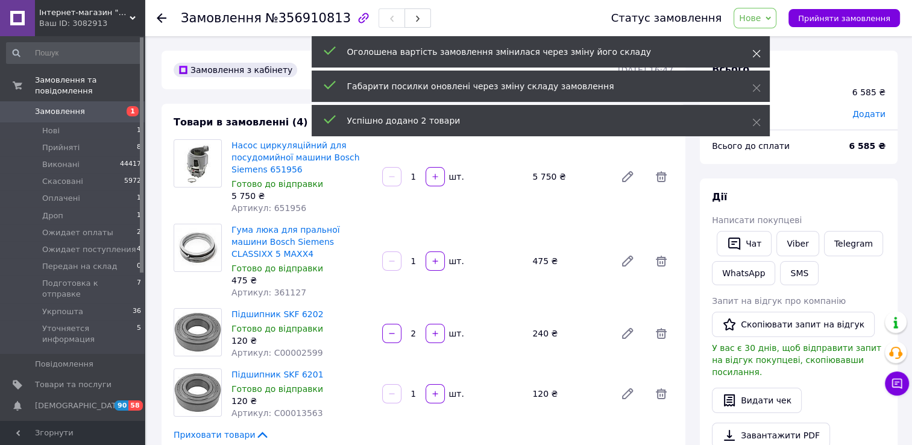
click at [757, 54] on icon at bounding box center [756, 53] width 8 height 8
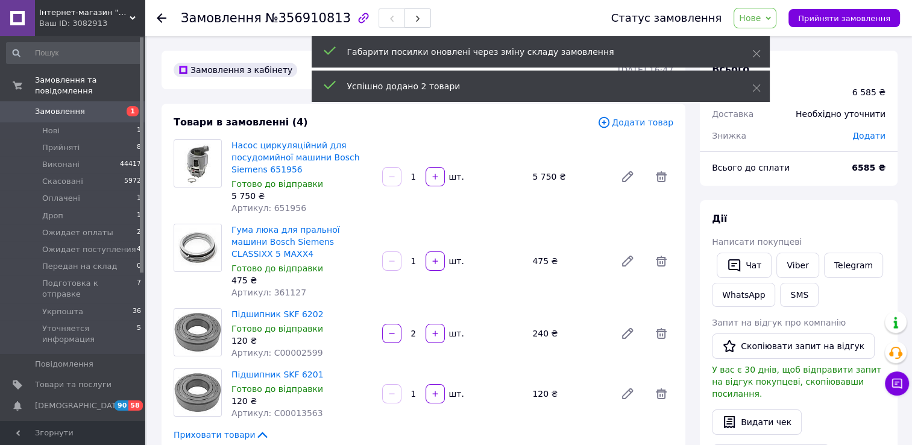
click at [757, 54] on icon at bounding box center [756, 53] width 8 height 8
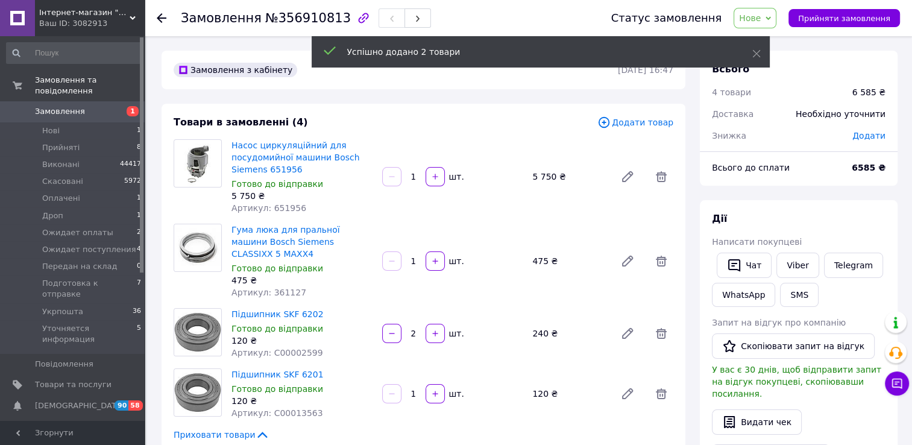
click at [757, 54] on icon at bounding box center [756, 53] width 8 height 8
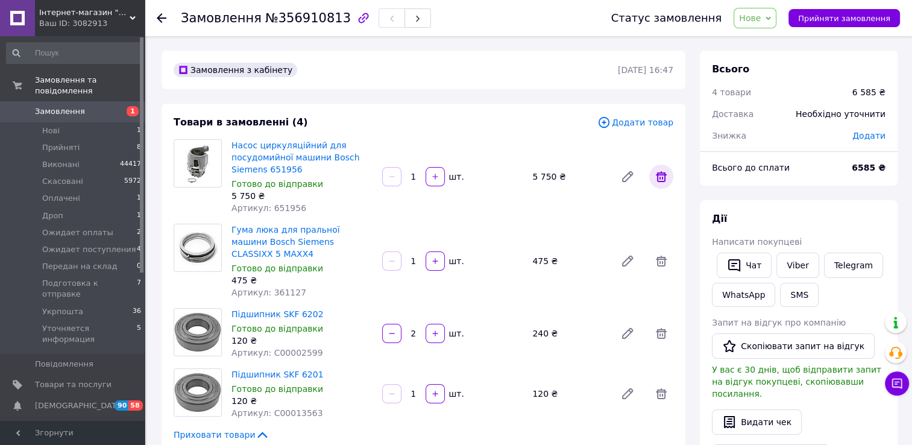
click at [656, 180] on icon at bounding box center [661, 176] width 14 height 14
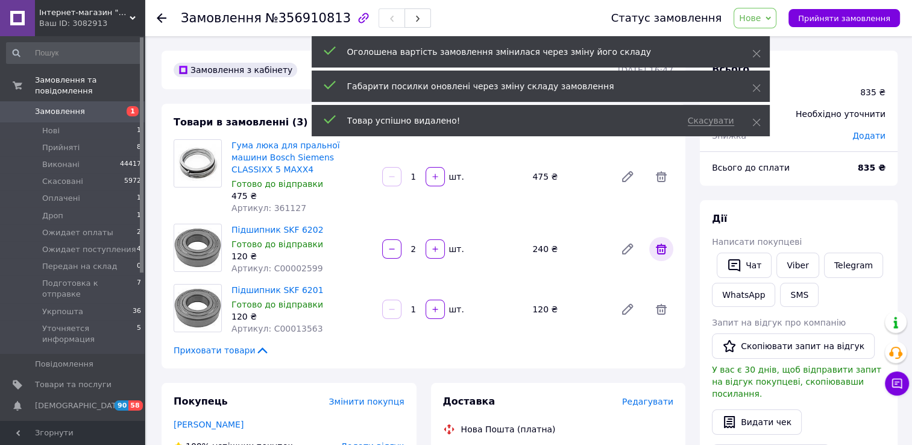
click at [664, 243] on icon at bounding box center [661, 248] width 11 height 11
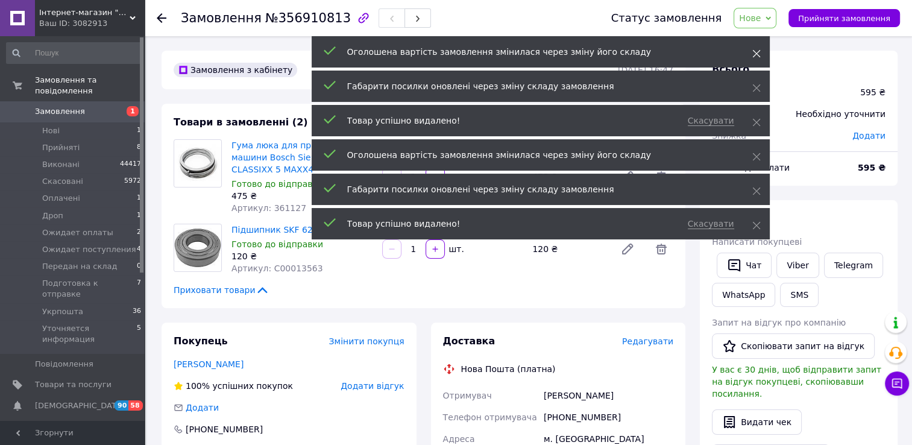
click at [757, 57] on icon at bounding box center [756, 53] width 8 height 8
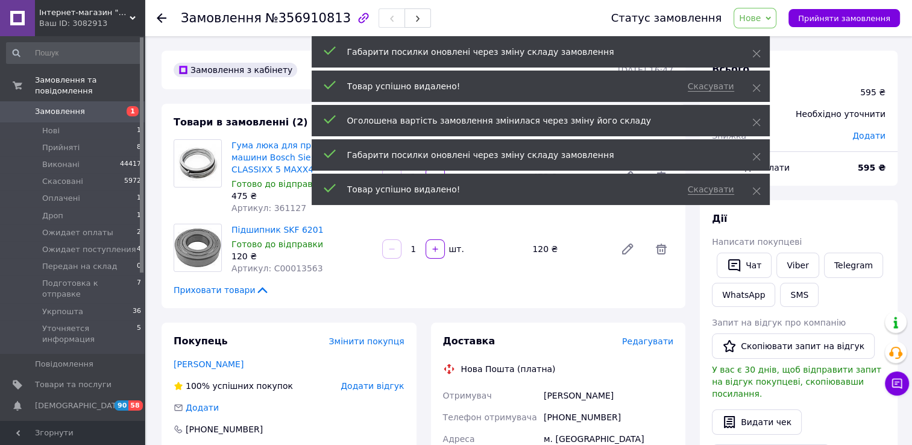
click at [757, 57] on icon at bounding box center [756, 53] width 8 height 8
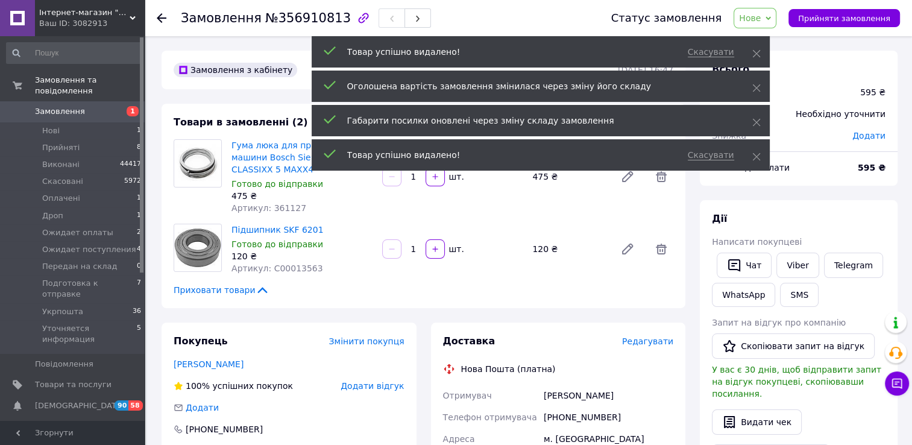
click at [757, 57] on icon at bounding box center [756, 53] width 8 height 8
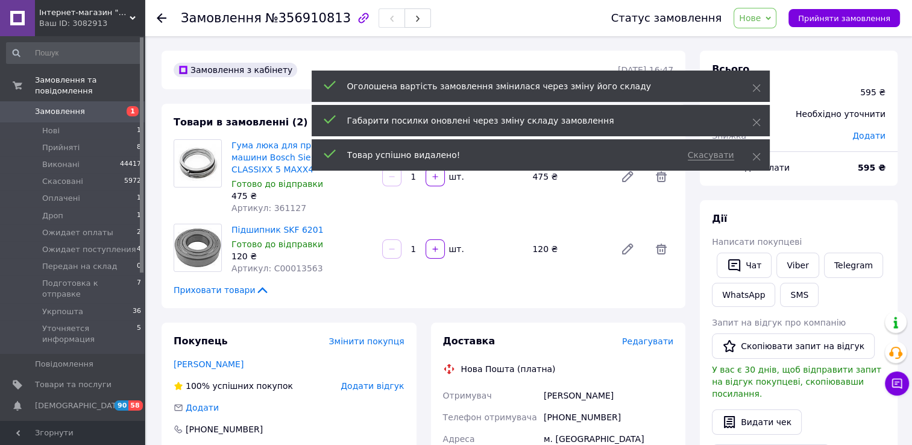
click at [757, 84] on icon at bounding box center [756, 88] width 8 height 8
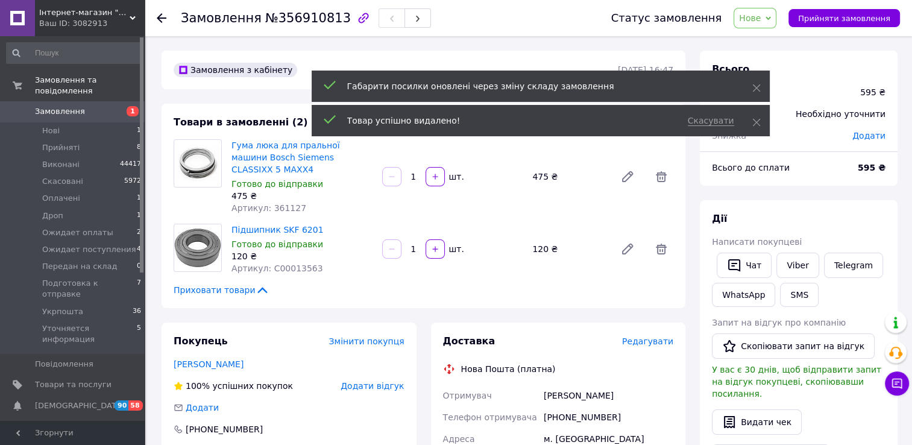
click at [757, 84] on icon at bounding box center [756, 88] width 8 height 8
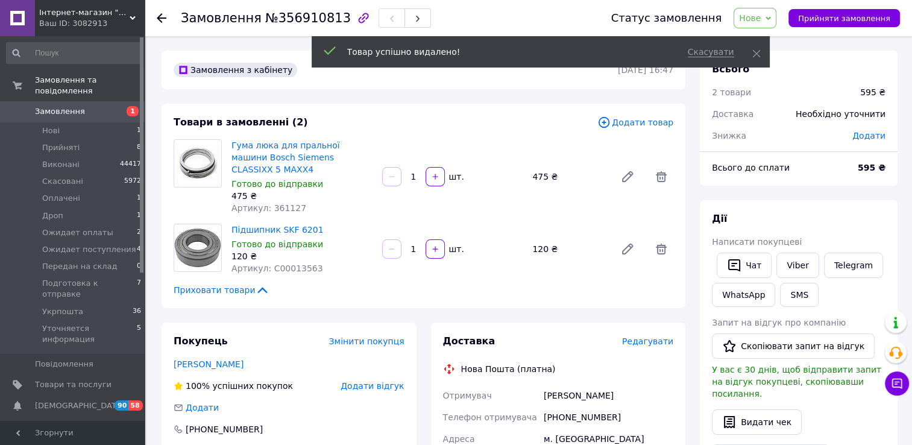
click at [757, 57] on icon at bounding box center [756, 53] width 8 height 8
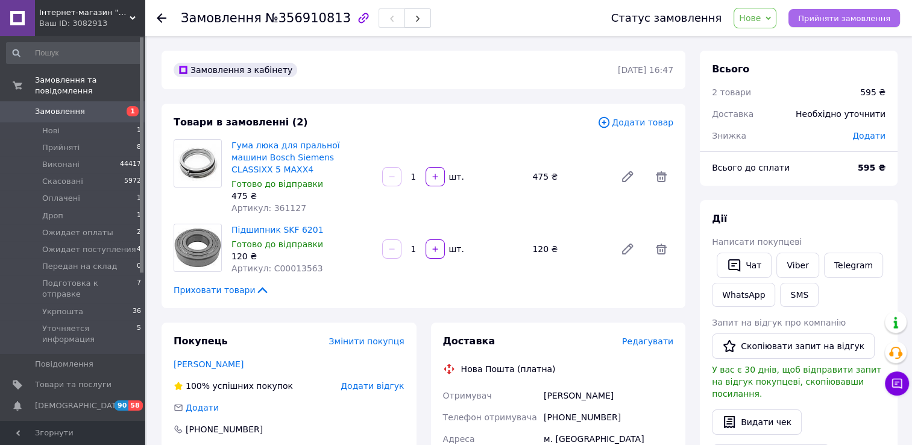
click at [817, 20] on span "Прийняти замовлення" at bounding box center [844, 18] width 92 height 9
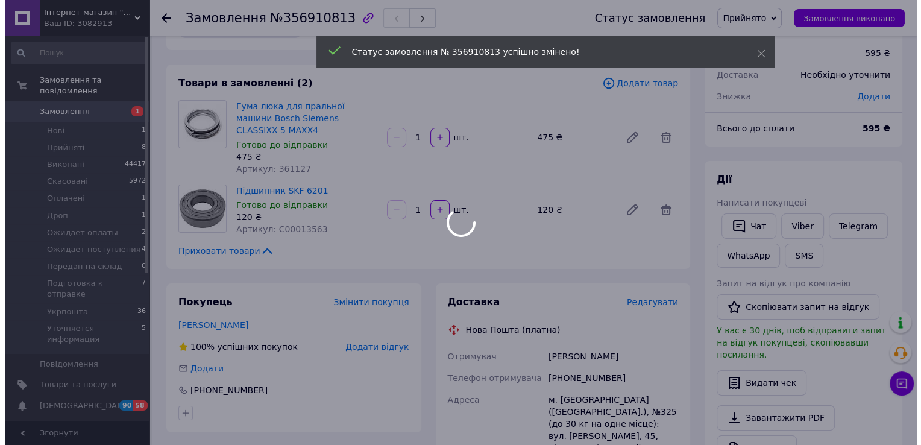
scroll to position [60, 0]
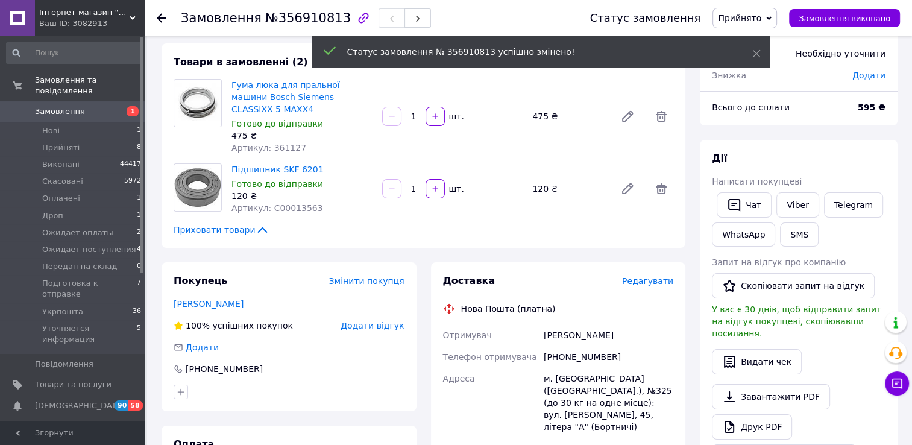
click at [656, 276] on span "Редагувати" at bounding box center [647, 281] width 51 height 10
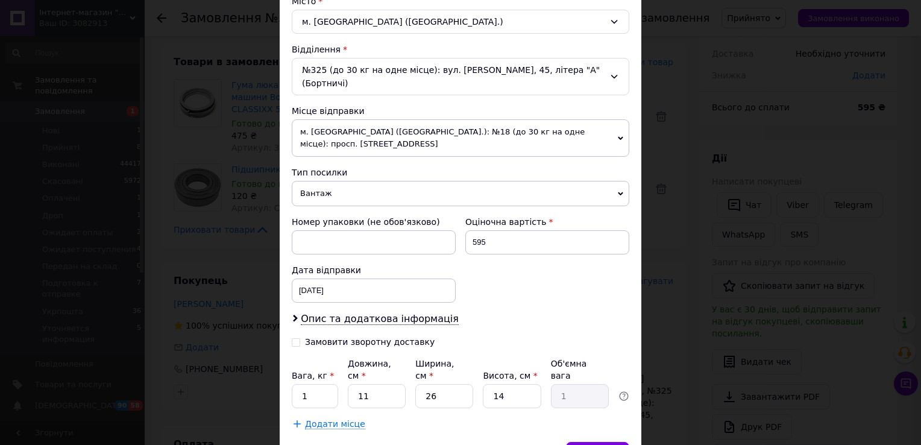
scroll to position [399, 0]
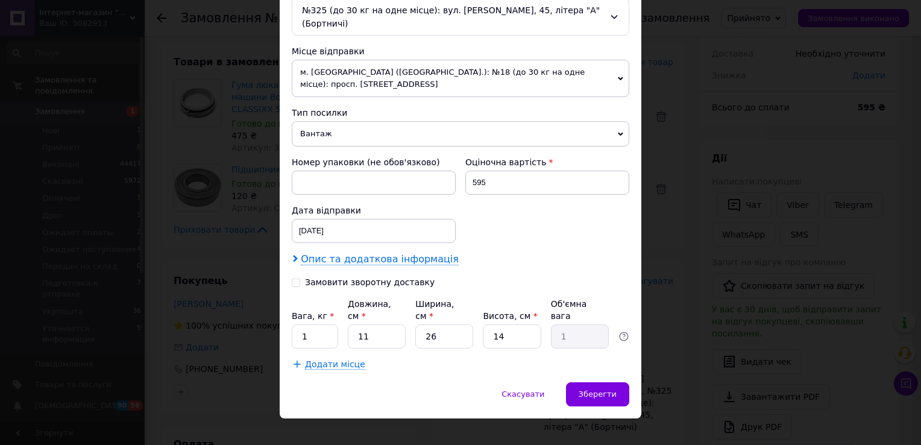
click at [385, 257] on span "Опис та додаткова інформація" at bounding box center [380, 259] width 158 height 12
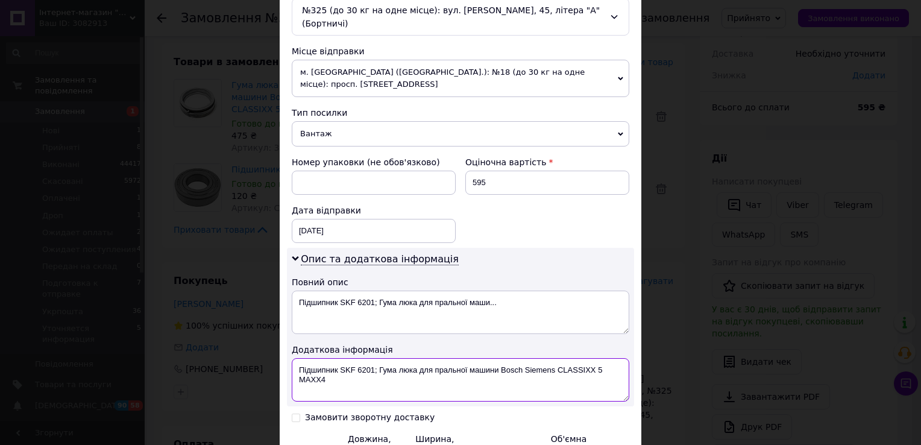
click at [371, 367] on textarea "Підшипник SKF 6201; Гума люка для пральної машини Bosch Siemens CLASSIXX 5 MAXX4" at bounding box center [460, 379] width 337 height 43
drag, startPoint x: 514, startPoint y: 382, endPoint x: 423, endPoint y: 370, distance: 91.8
click at [423, 370] on textarea "Підшипник SKF 6201 + Гума люка для пральної машини Bosch Siemens CLASSIXX 5 MAX…" at bounding box center [460, 379] width 337 height 43
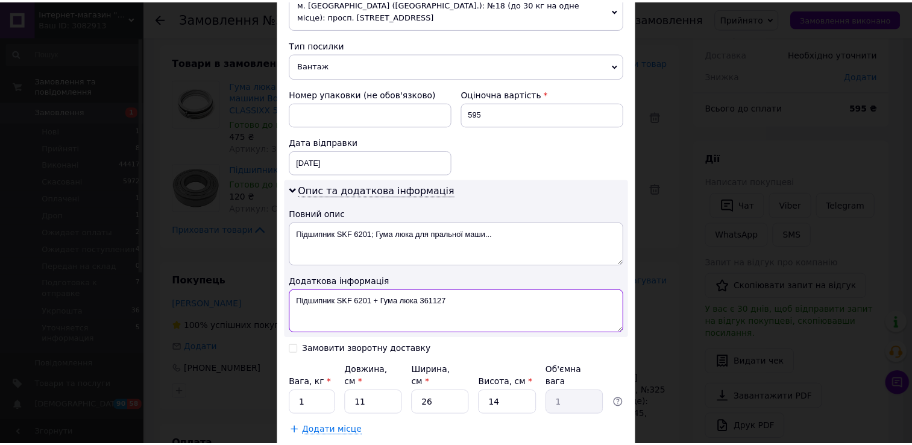
scroll to position [519, 0]
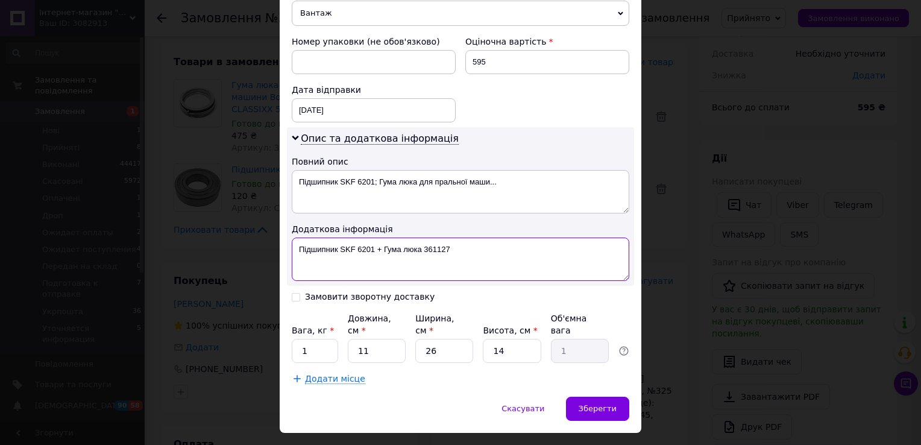
type textarea "Підшипник SKF 6201 + Гума люка 361127"
click at [321, 339] on input "1" at bounding box center [315, 351] width 46 height 24
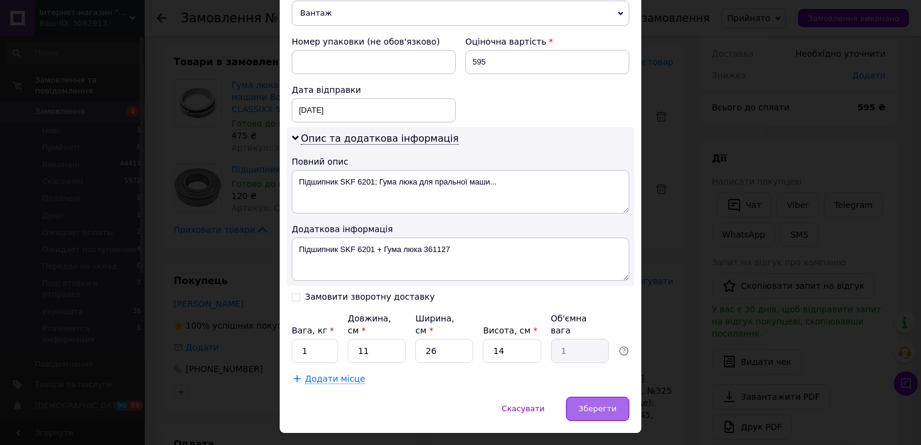
click at [589, 404] on span "Зберегти" at bounding box center [597, 408] width 38 height 9
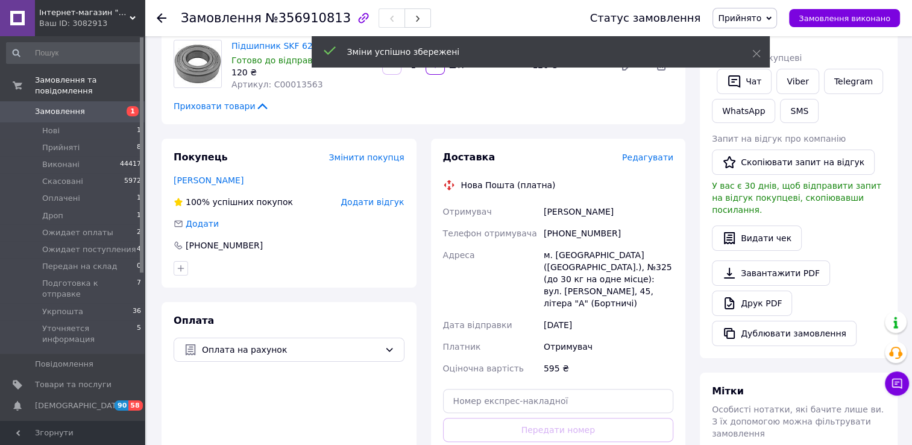
scroll to position [301, 0]
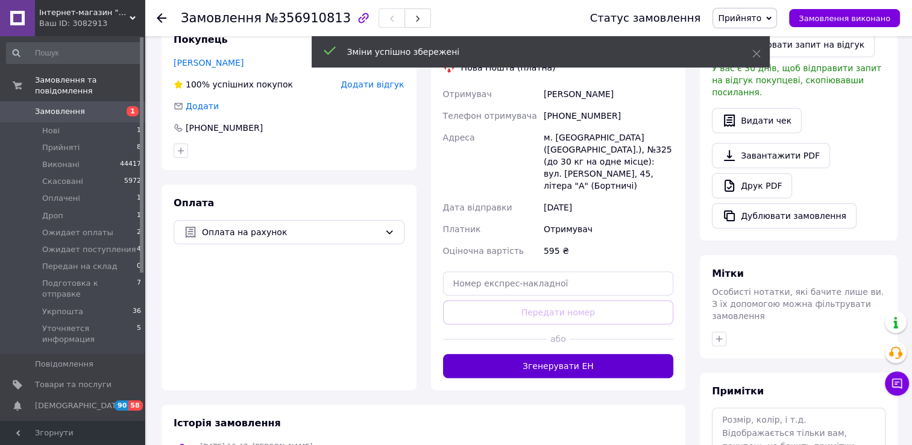
click at [582, 354] on button "Згенерувати ЕН" at bounding box center [558, 366] width 231 height 24
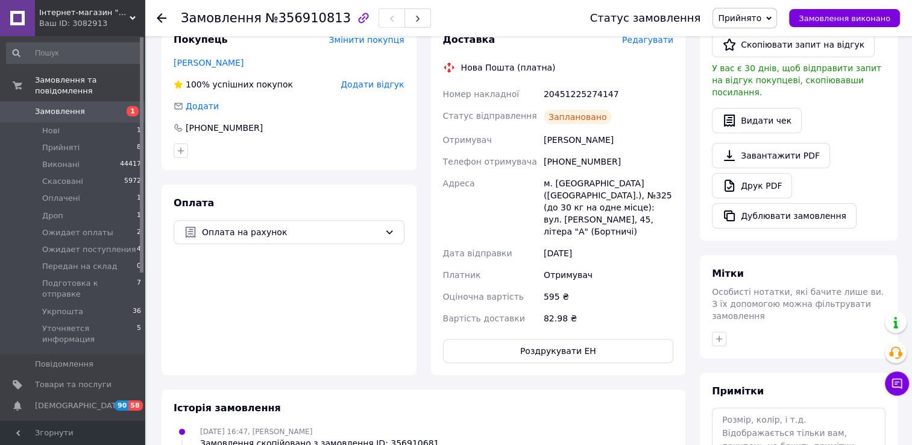
scroll to position [60, 0]
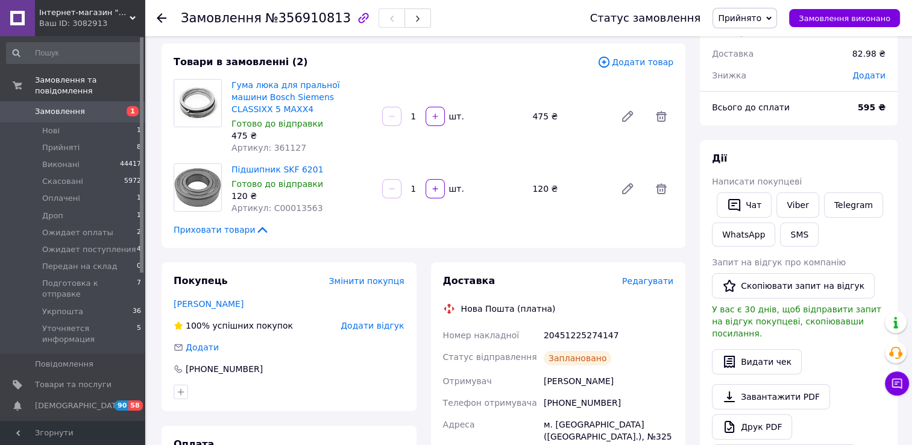
drag, startPoint x: 224, startPoint y: 294, endPoint x: 257, endPoint y: 287, distance: 33.8
click at [224, 299] on link "[PERSON_NAME]" at bounding box center [209, 304] width 70 height 10
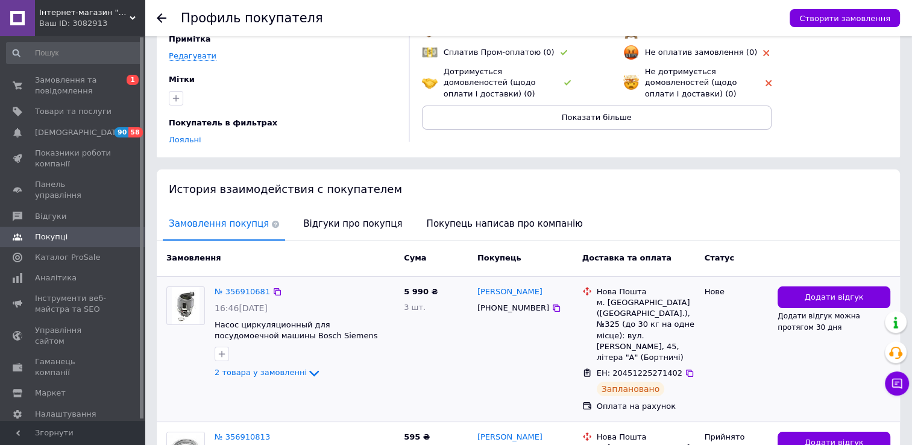
scroll to position [241, 0]
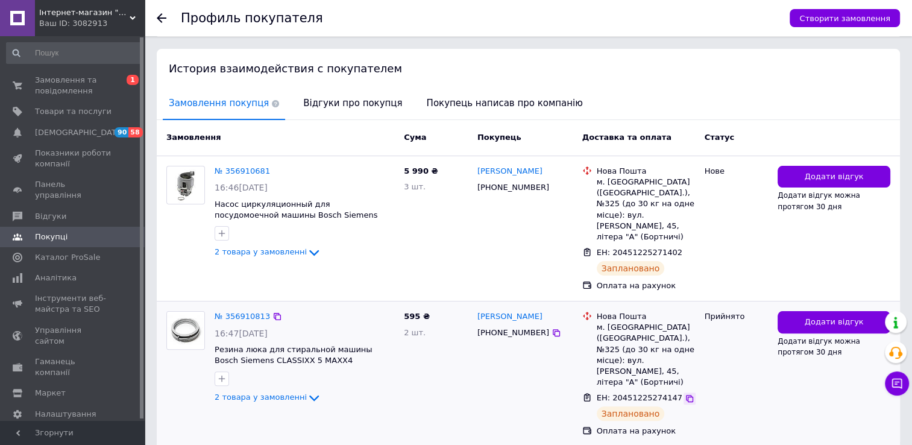
click at [685, 393] on icon at bounding box center [690, 398] width 10 height 10
click at [686, 249] on icon at bounding box center [689, 252] width 7 height 7
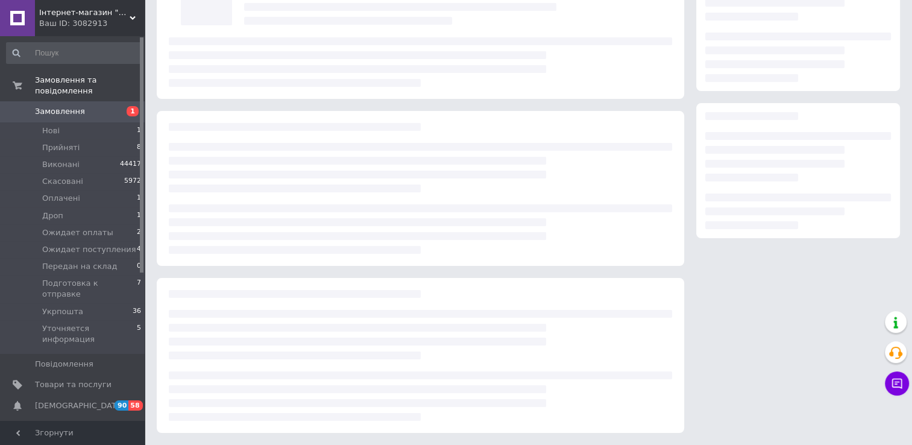
scroll to position [60, 0]
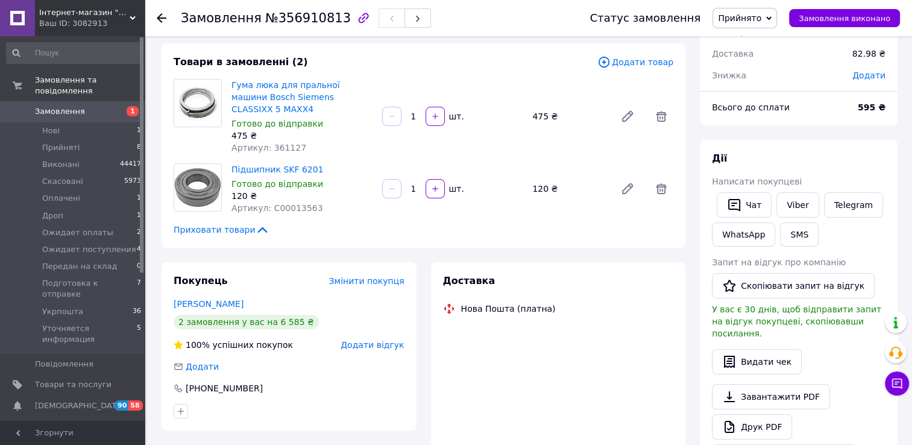
click at [762, 24] on span "Прийнято" at bounding box center [744, 18] width 64 height 20
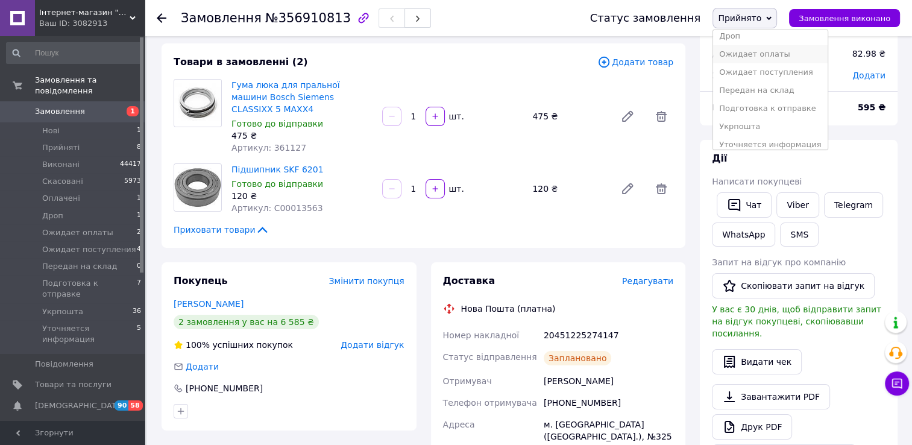
click at [763, 55] on li "Ожидает оплаты" at bounding box center [770, 54] width 114 height 18
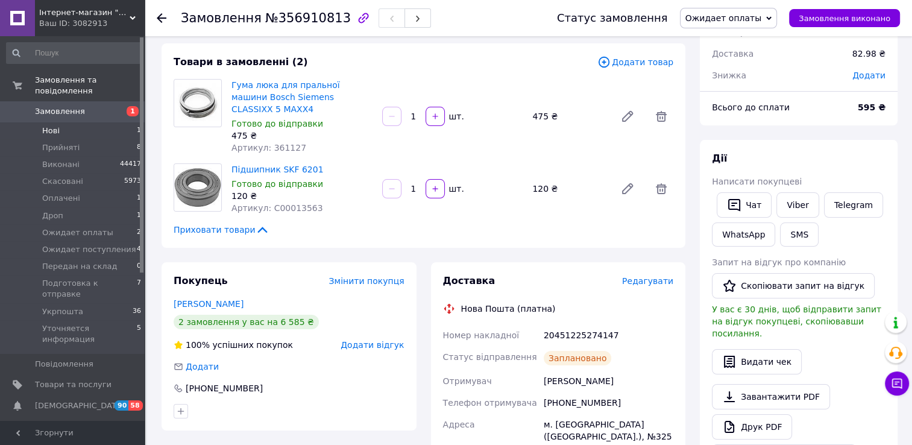
click at [53, 125] on span "Нові" at bounding box center [50, 130] width 17 height 11
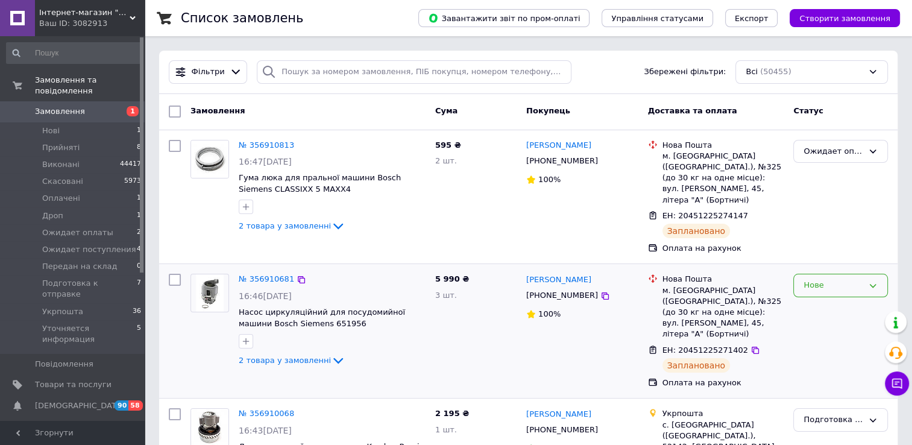
click at [829, 281] on div "Нове" at bounding box center [840, 286] width 95 height 24
click at [818, 350] on li "Ожидает оплаты" at bounding box center [840, 361] width 93 height 22
drag, startPoint x: 86, startPoint y: 274, endPoint x: 98, endPoint y: 272, distance: 12.2
click at [86, 278] on span "Подготовка к отправке" at bounding box center [89, 289] width 95 height 22
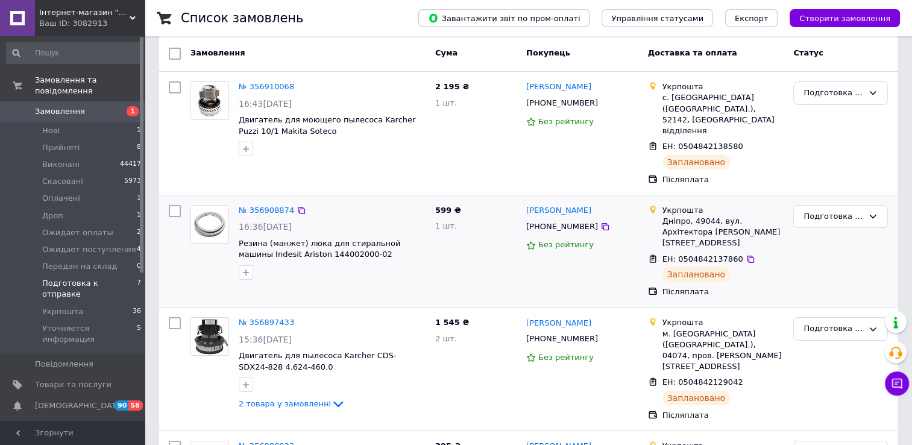
scroll to position [121, 0]
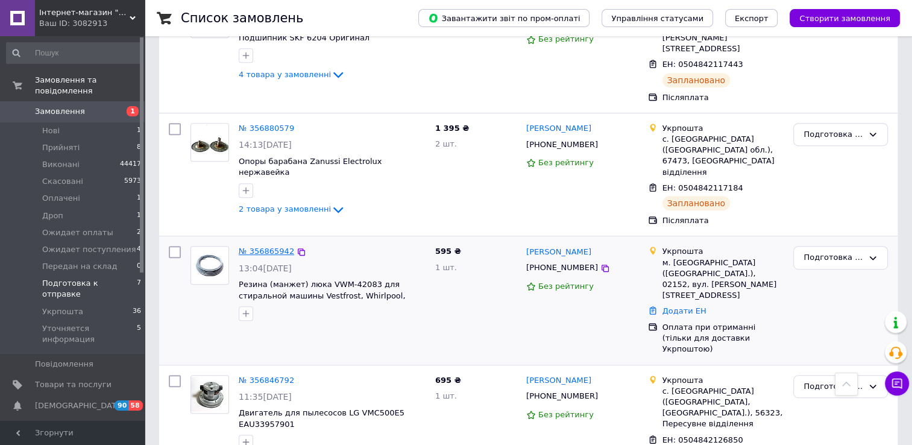
click at [266, 246] on link "№ 356865942" at bounding box center [266, 250] width 55 height 9
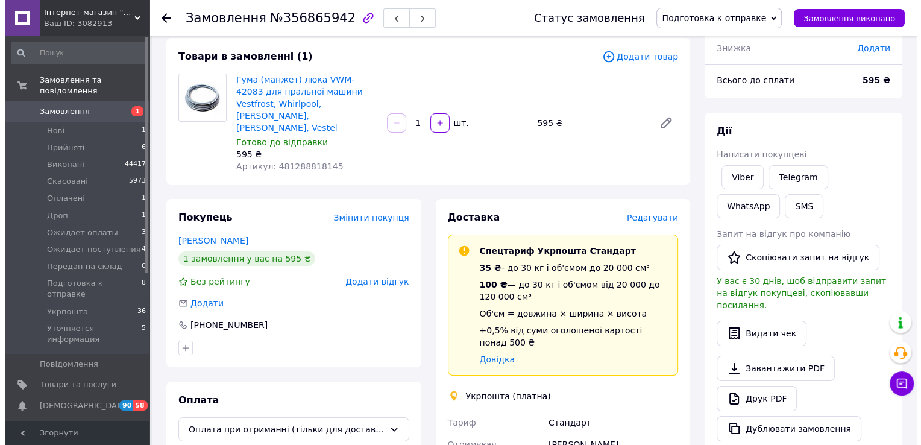
scroll to position [60, 0]
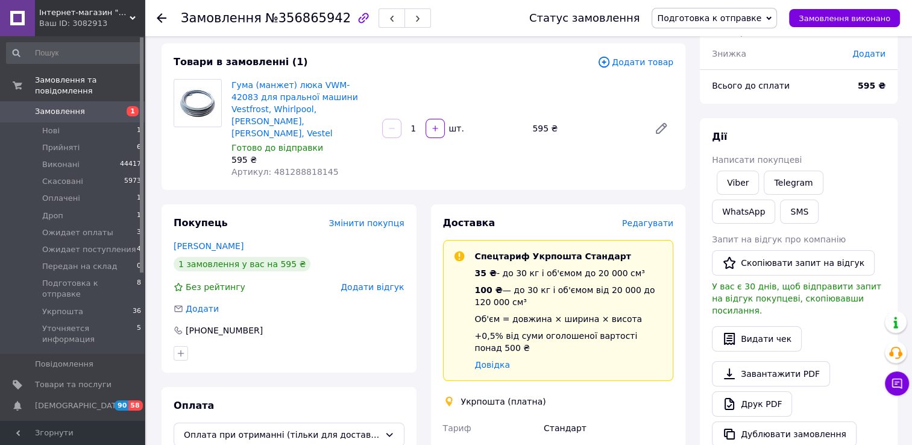
click at [648, 218] on span "Редагувати" at bounding box center [647, 223] width 51 height 10
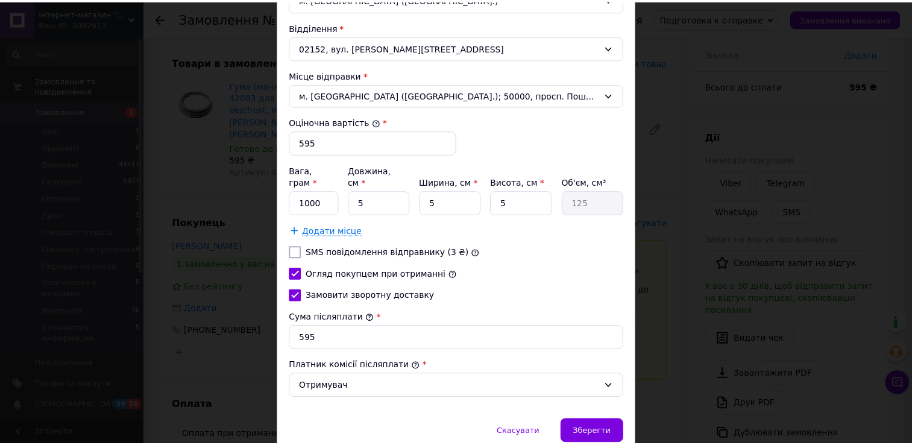
scroll to position [445, 0]
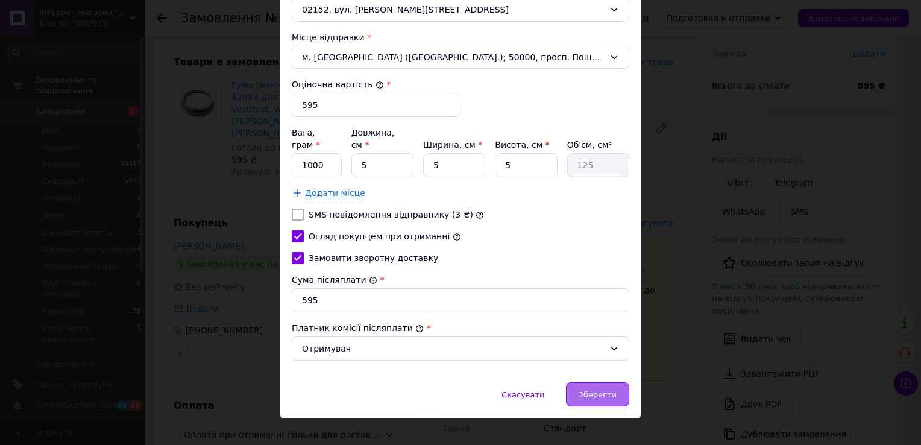
click at [609, 390] on span "Зберегти" at bounding box center [597, 394] width 38 height 9
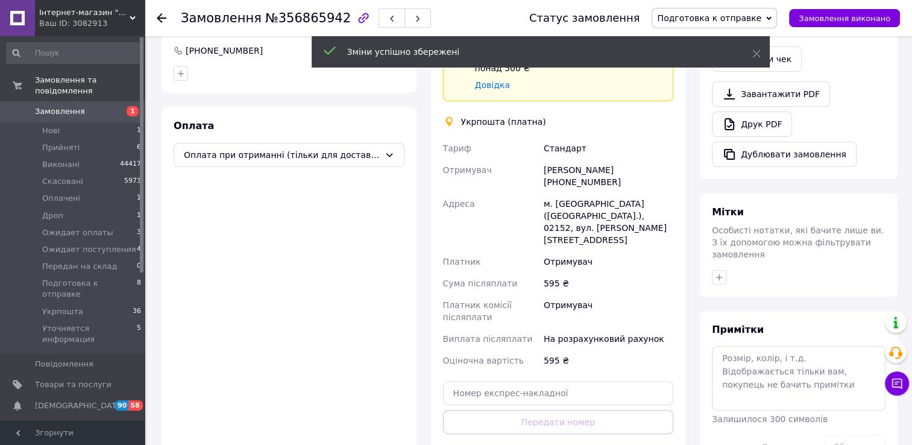
scroll to position [362, 0]
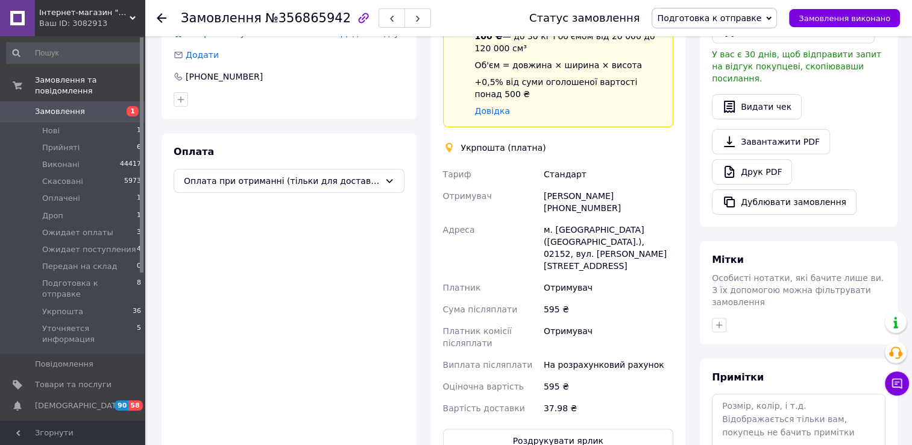
scroll to position [301, 0]
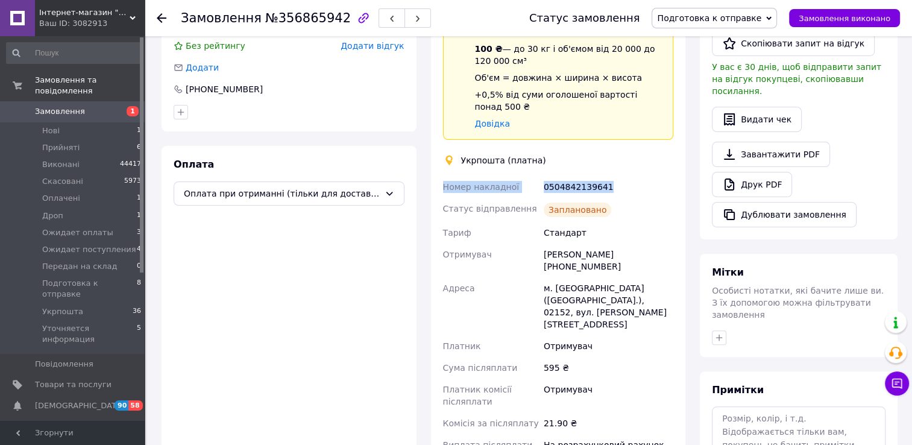
drag, startPoint x: 607, startPoint y: 179, endPoint x: 444, endPoint y: 177, distance: 163.3
click at [444, 177] on div "Номер накладної 0504842139641 Статус відправлення Заплановано Тариф Стандарт От…" at bounding box center [558, 337] width 236 height 323
copy div "Номер накладної 0504842139641"
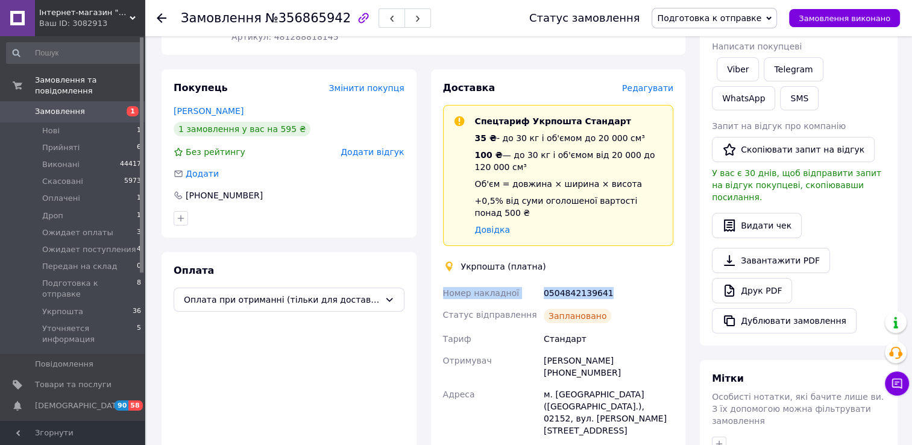
scroll to position [121, 0]
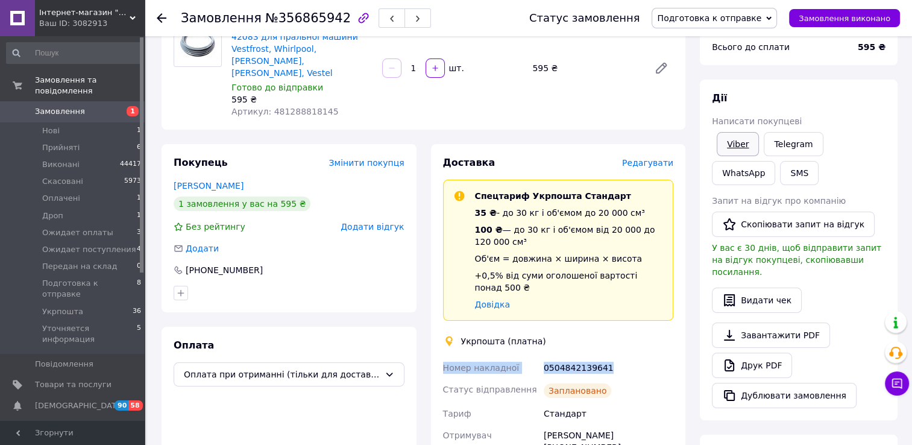
click at [733, 147] on link "Viber" at bounding box center [737, 144] width 42 height 24
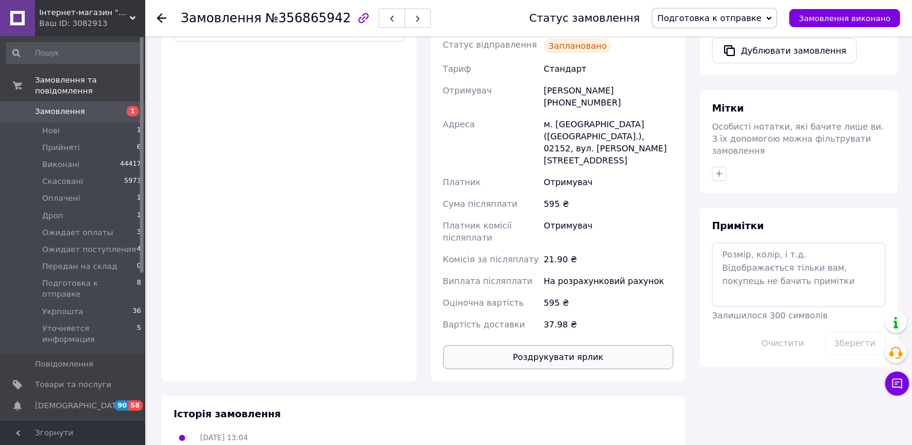
scroll to position [482, 0]
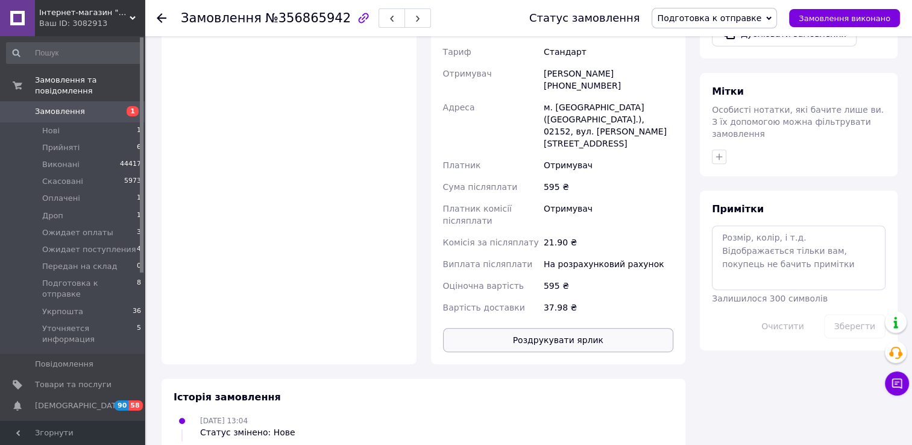
click at [591, 328] on button "Роздрукувати ярлик" at bounding box center [558, 340] width 231 height 24
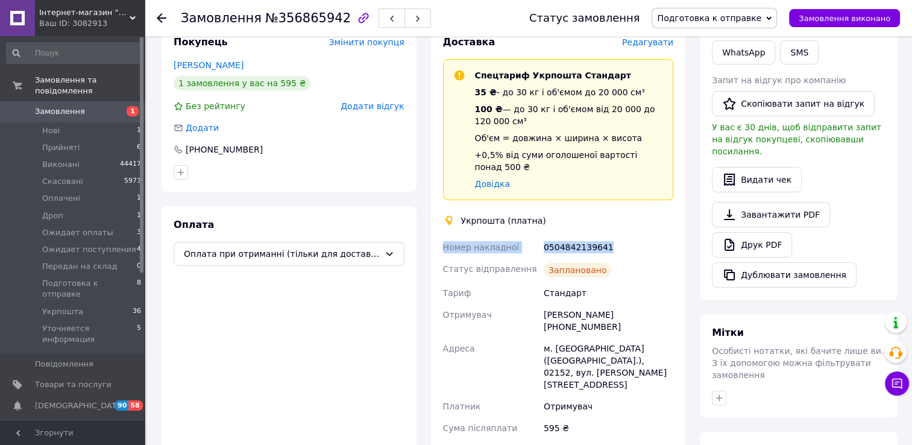
scroll to position [0, 0]
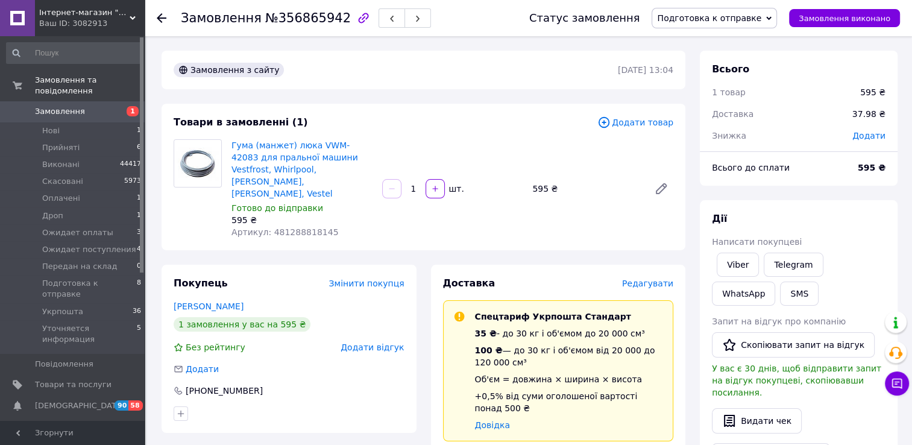
click at [286, 227] on span "Артикул: 481288818145" at bounding box center [284, 232] width 107 height 10
copy span "481288818145"
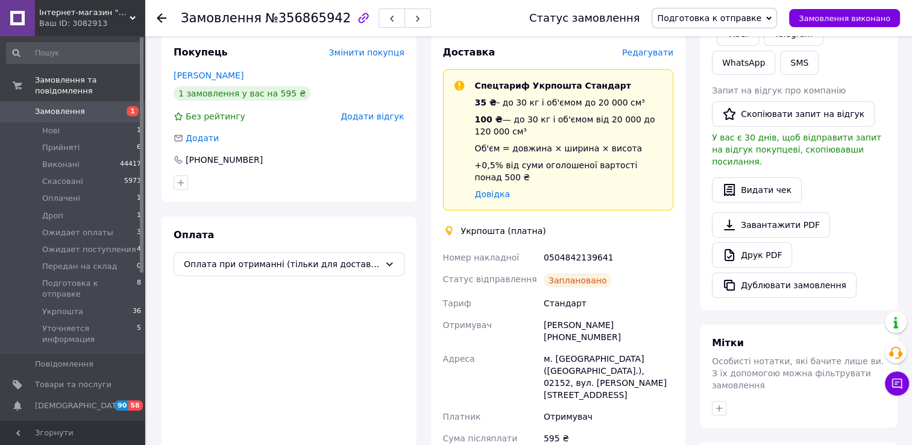
scroll to position [301, 0]
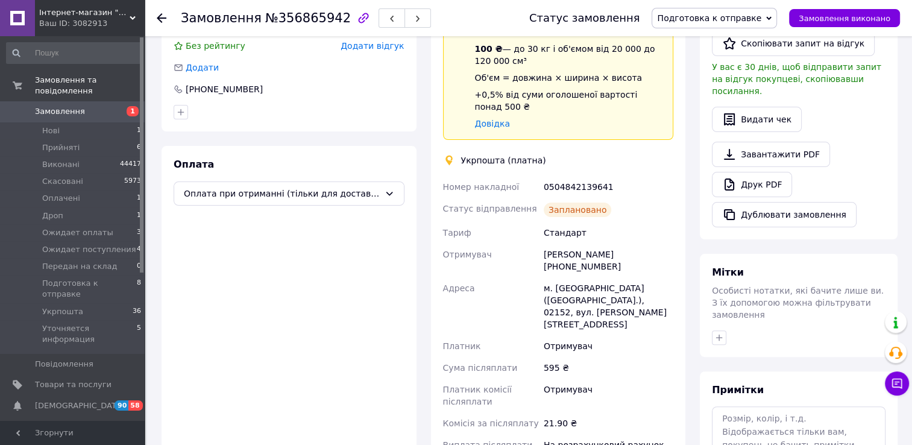
click at [581, 176] on div "0504842139641" at bounding box center [608, 187] width 134 height 22
copy div "0504842139641"
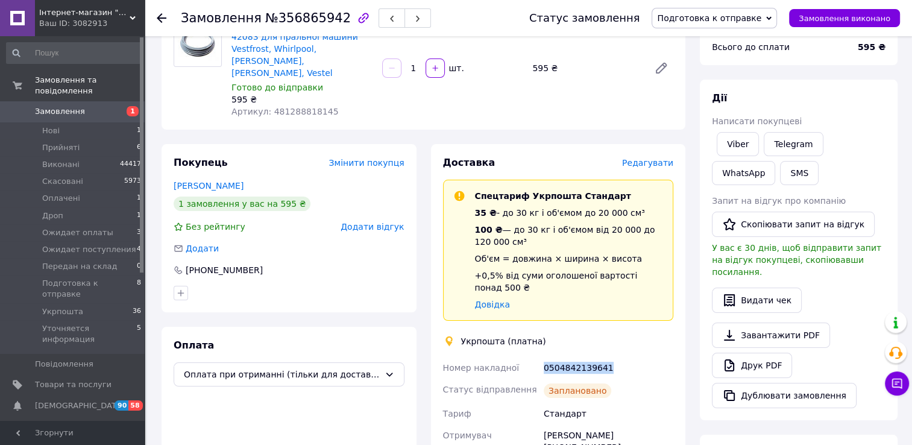
click at [713, 15] on span "Подготовка к отправке" at bounding box center [709, 18] width 104 height 10
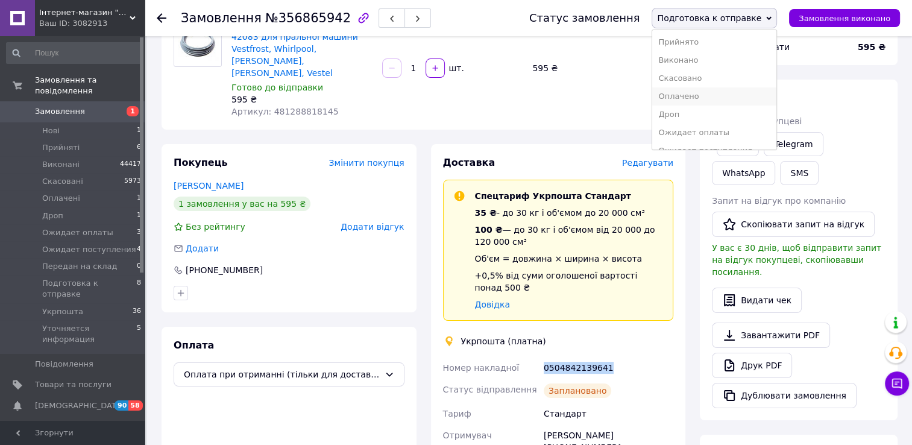
scroll to position [60, 0]
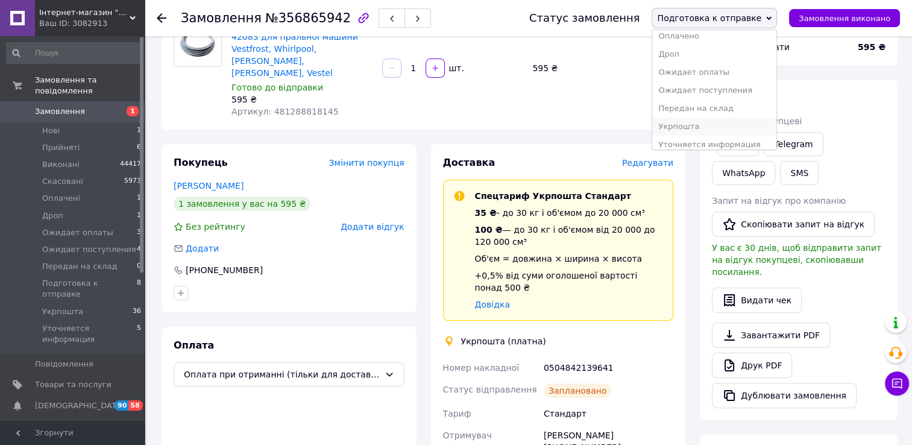
click at [709, 129] on li "Укрпошта" at bounding box center [714, 127] width 124 height 18
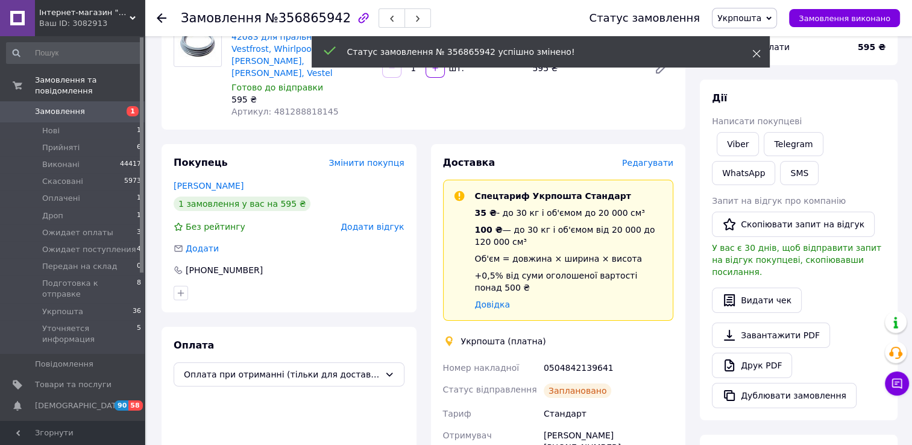
click at [756, 52] on icon at bounding box center [756, 53] width 8 height 8
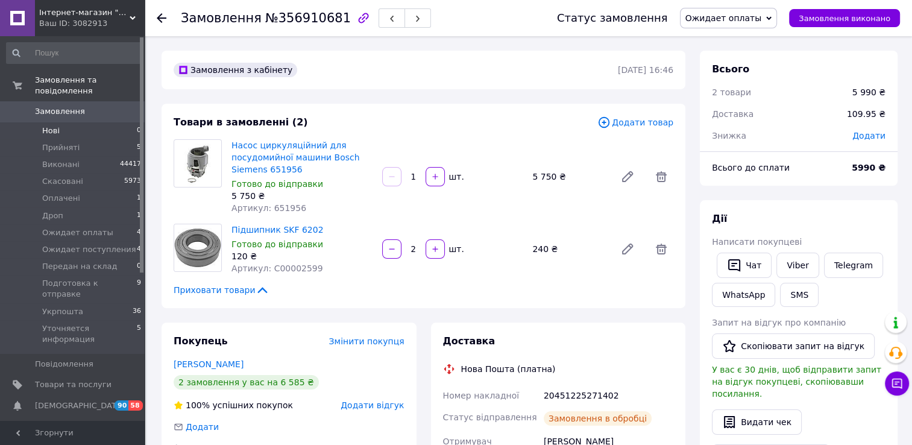
click at [43, 125] on span "Нові" at bounding box center [50, 130] width 17 height 11
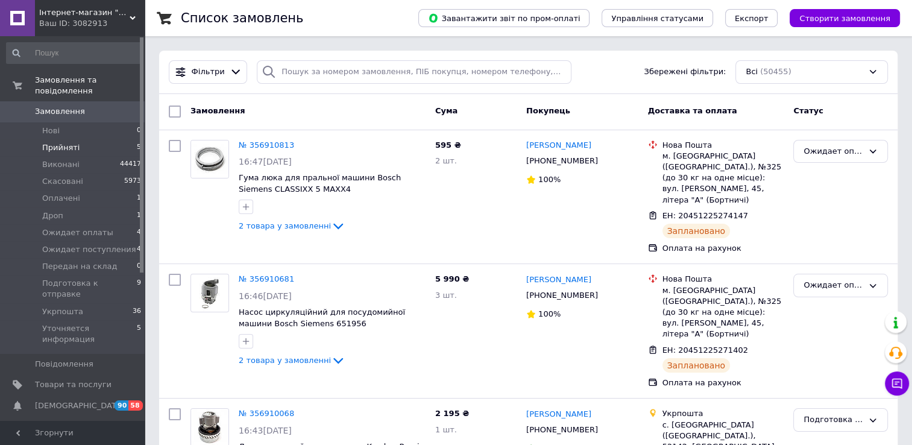
click at [50, 125] on span "Нові" at bounding box center [50, 130] width 17 height 11
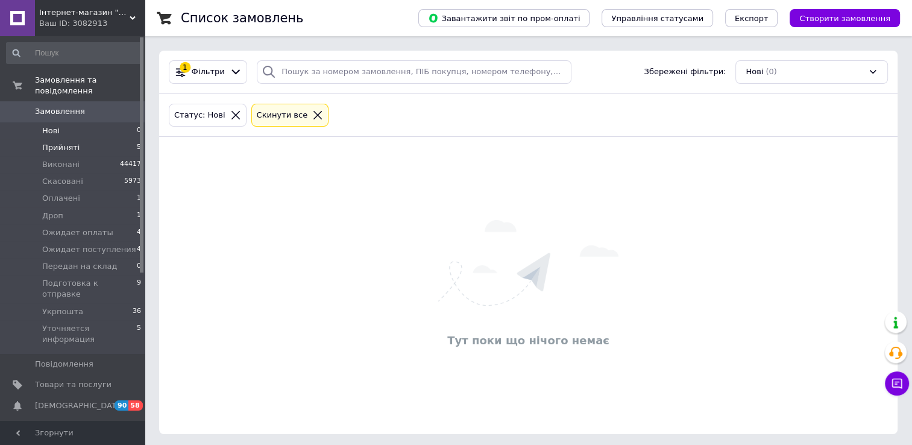
click at [55, 142] on span "Прийняті" at bounding box center [60, 147] width 37 height 11
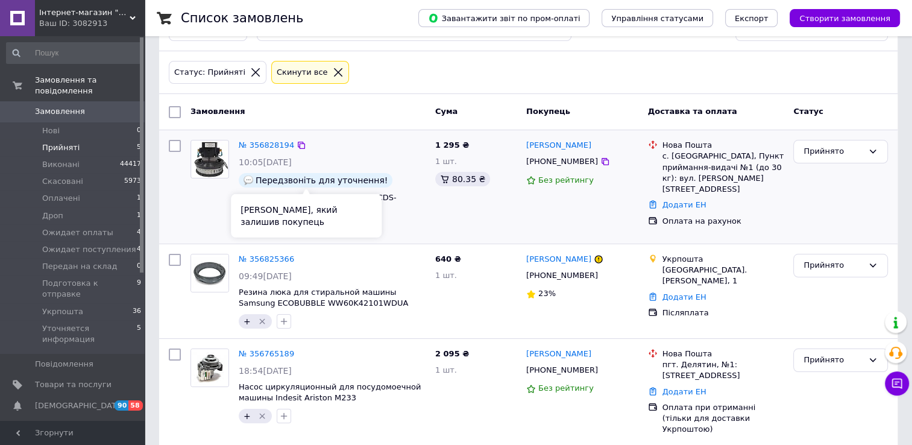
scroll to position [140, 0]
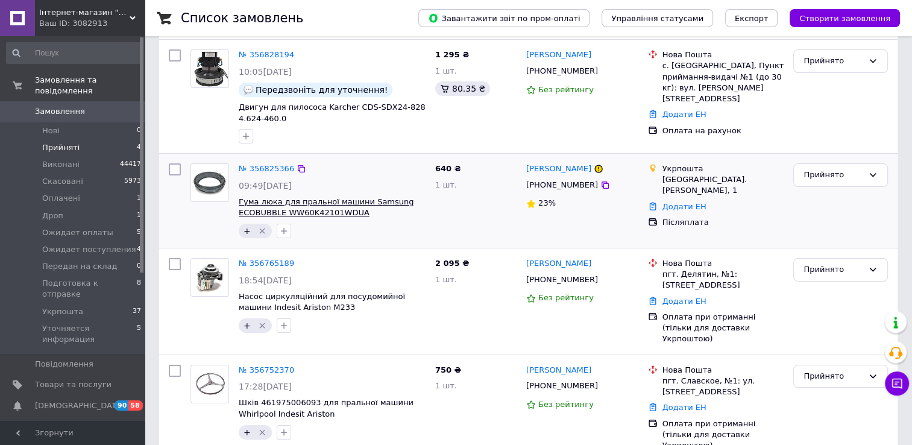
scroll to position [140, 0]
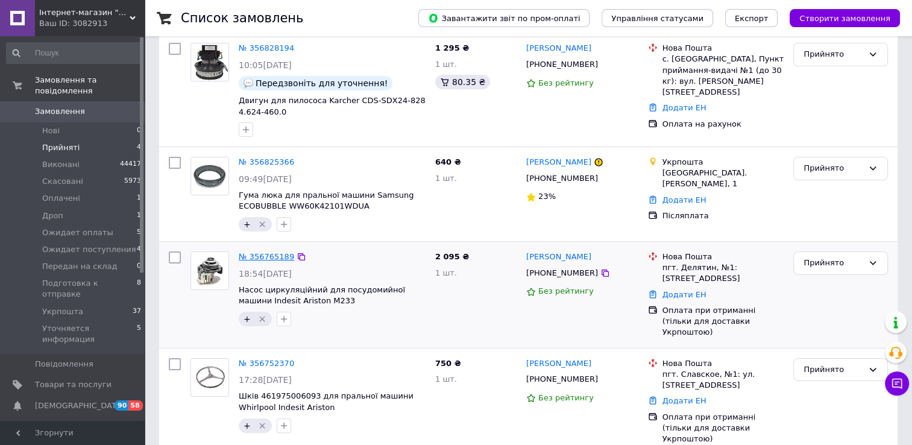
click at [265, 255] on link "№ 356765189" at bounding box center [266, 256] width 55 height 9
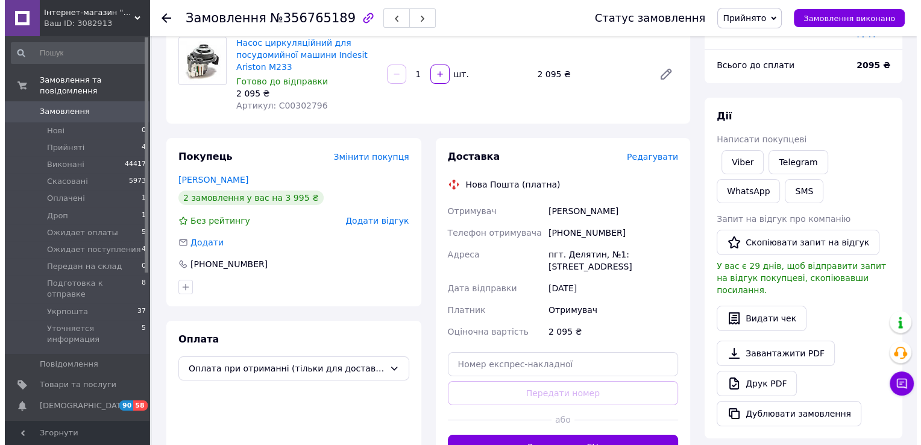
scroll to position [121, 0]
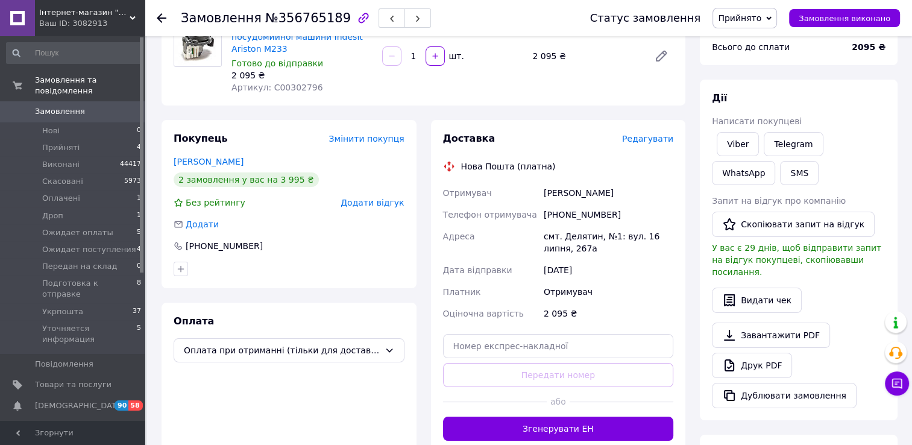
click at [648, 142] on span "Редагувати" at bounding box center [647, 139] width 51 height 10
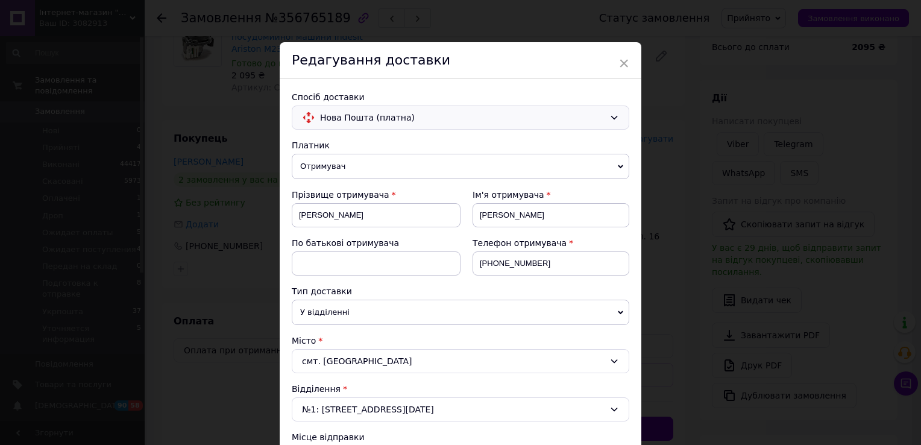
click at [398, 118] on span "Нова Пошта (платна)" at bounding box center [462, 117] width 284 height 13
click at [398, 142] on span "Нова Пошта (платна)" at bounding box center [469, 143] width 299 height 12
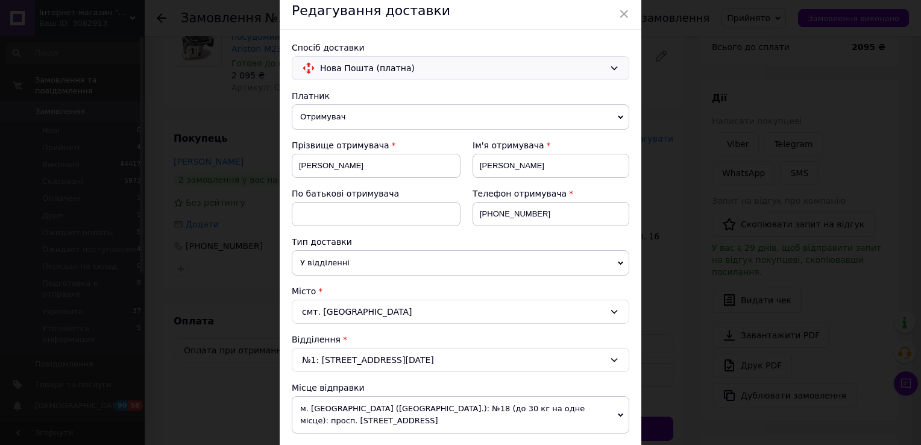
scroll to position [0, 0]
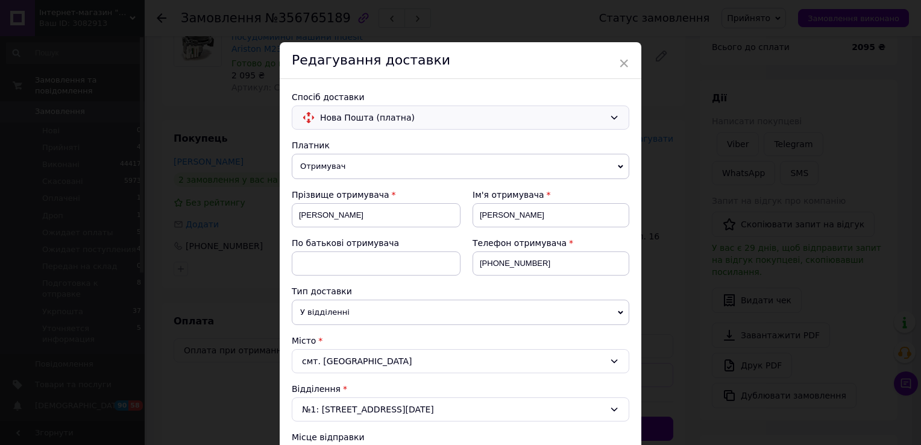
click at [371, 124] on span "Нова Пошта (платна)" at bounding box center [462, 117] width 284 height 13
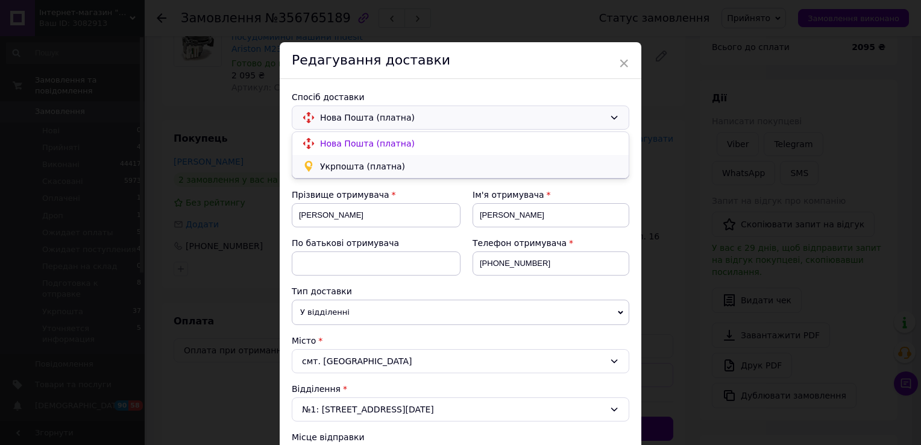
click at [375, 165] on span "Укрпошта (платна)" at bounding box center [469, 166] width 299 height 12
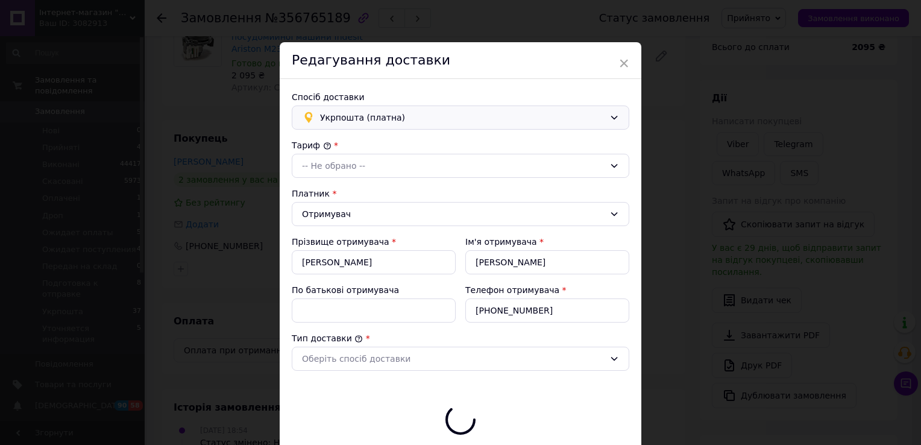
type input "2095"
click at [362, 165] on div "-- Не обрано --" at bounding box center [453, 165] width 303 height 13
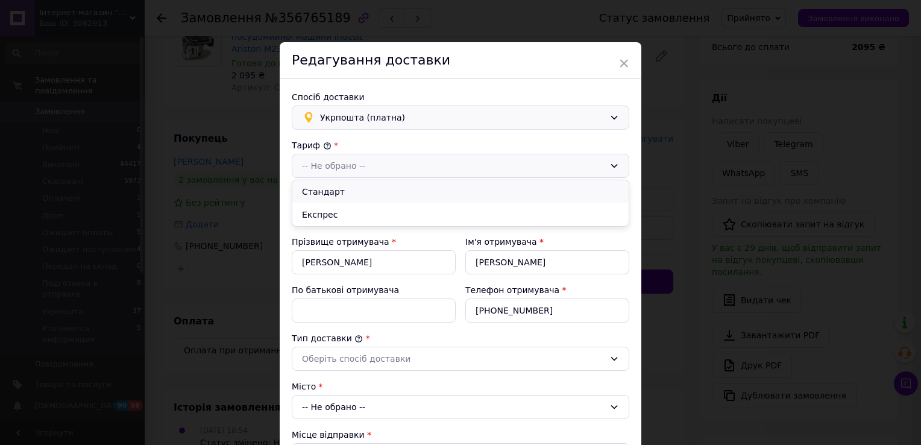
click at [362, 187] on li "Стандарт" at bounding box center [460, 191] width 336 height 23
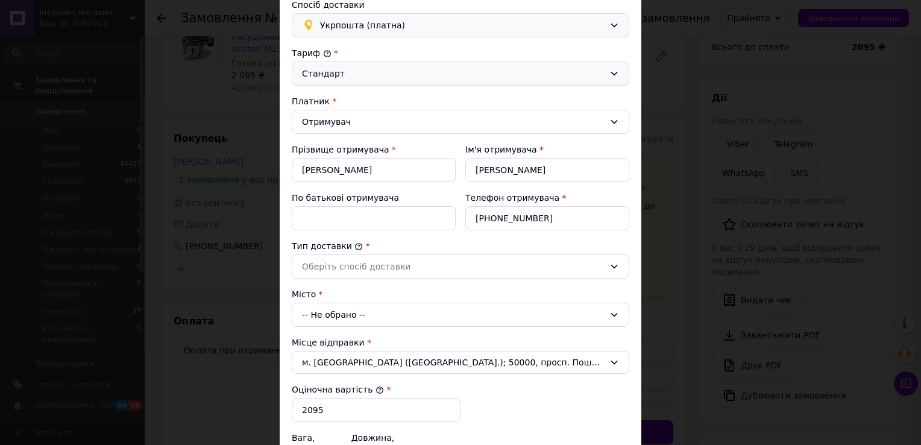
scroll to position [121, 0]
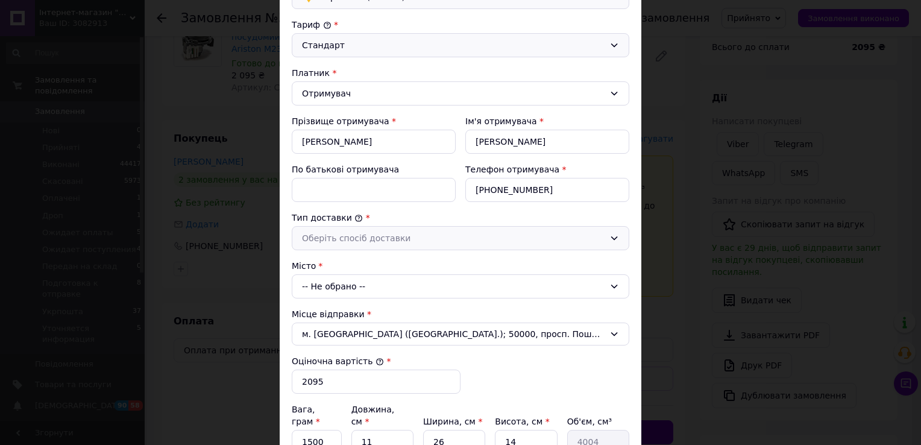
click at [352, 238] on div "Оберіть спосіб доставки" at bounding box center [453, 237] width 303 height 13
click at [351, 263] on li "Склад - склад" at bounding box center [460, 263] width 336 height 23
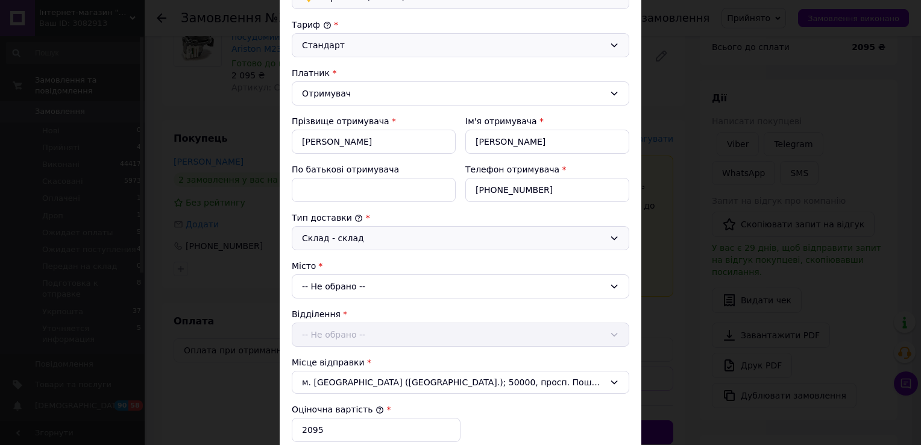
click at [350, 290] on div "-- Не обрано --" at bounding box center [460, 286] width 337 height 24
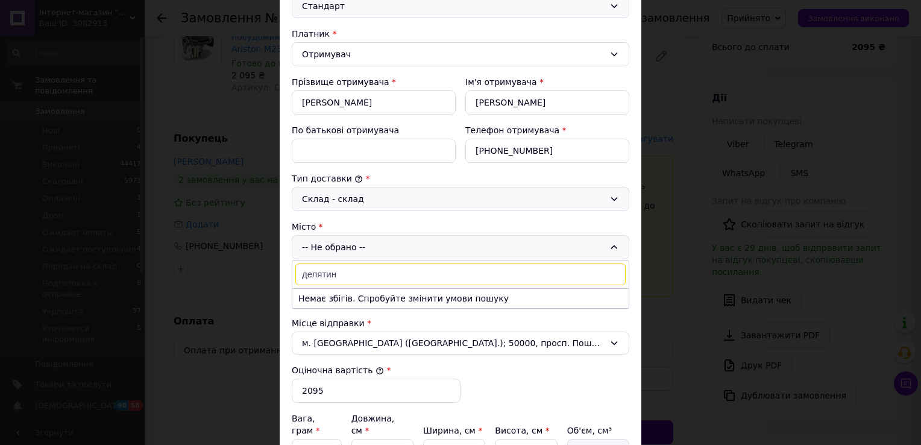
scroll to position [181, 0]
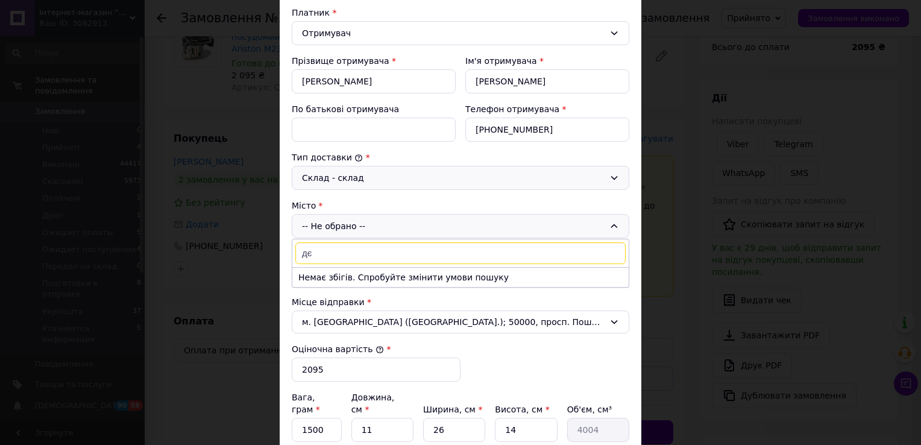
type input "д"
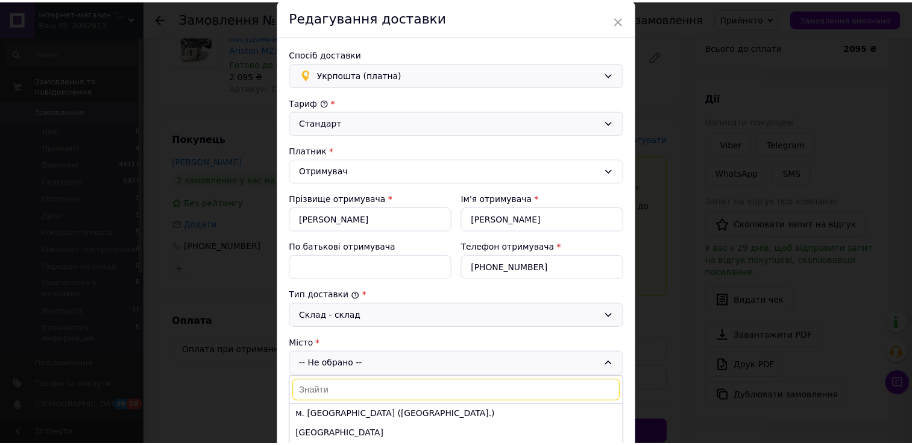
scroll to position [0, 0]
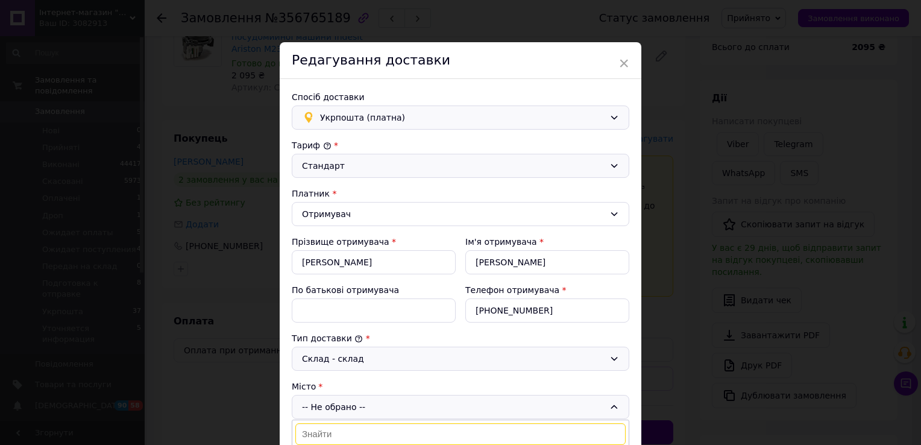
click at [621, 63] on span "×" at bounding box center [623, 63] width 11 height 20
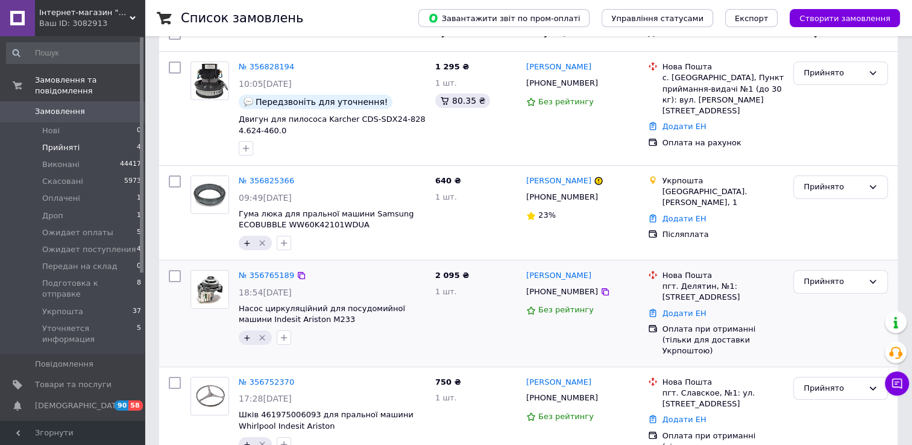
scroll to position [140, 0]
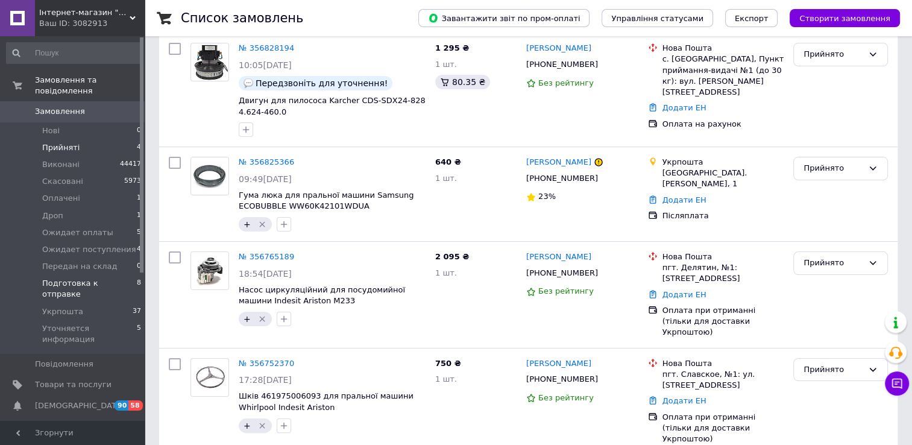
click at [106, 278] on span "Подготовка к отправке" at bounding box center [89, 289] width 95 height 22
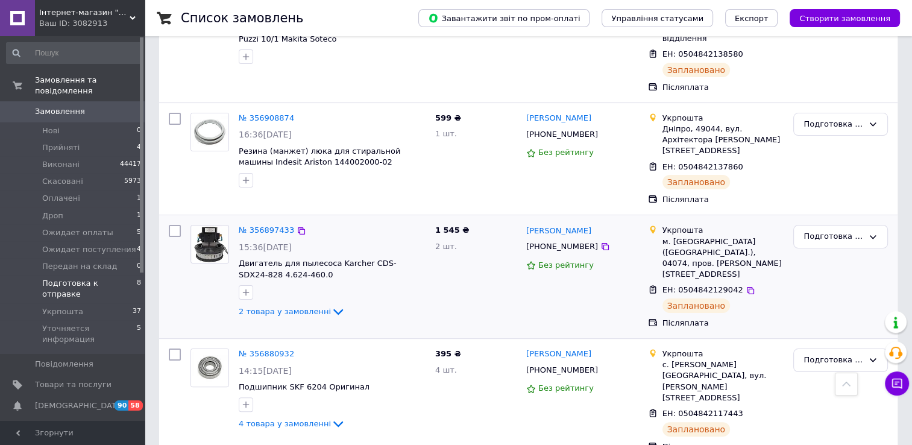
scroll to position [165, 0]
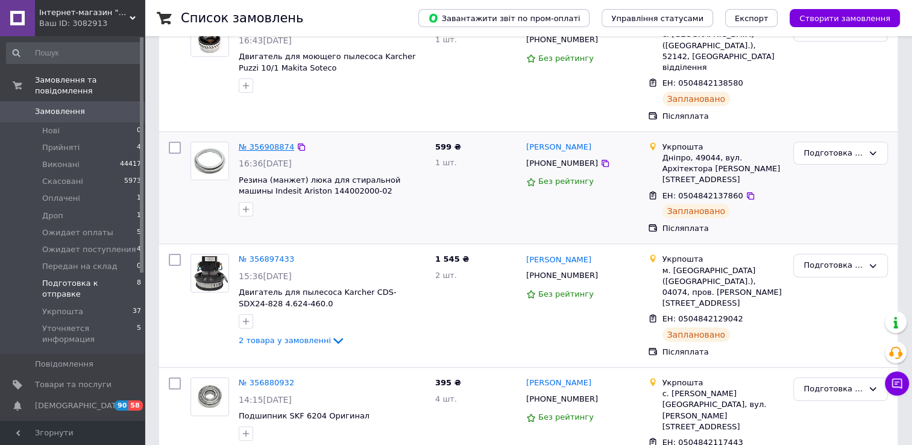
click at [269, 142] on link "№ 356908874" at bounding box center [266, 146] width 55 height 9
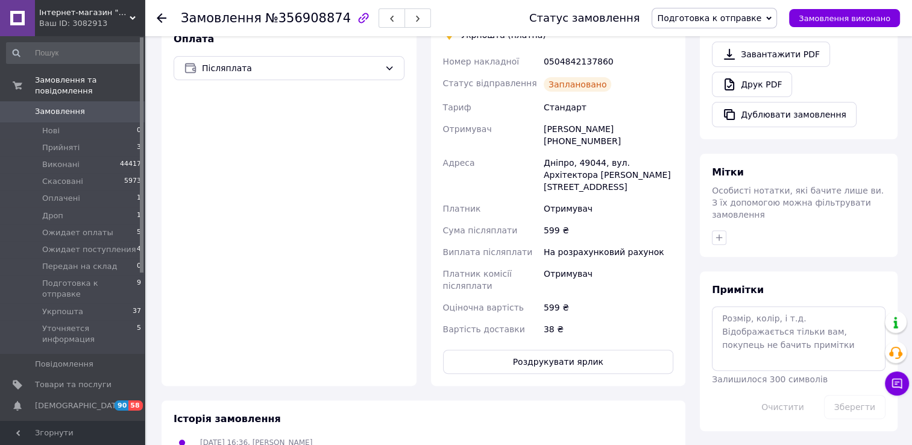
scroll to position [466, 0]
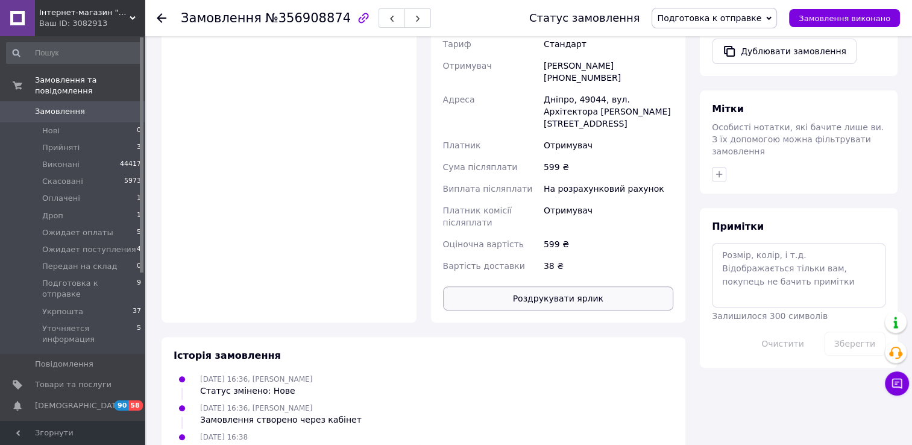
click at [585, 286] on button "Роздрукувати ярлик" at bounding box center [558, 298] width 231 height 24
click at [709, 26] on span "Подготовка к отправке" at bounding box center [713, 18] width 125 height 20
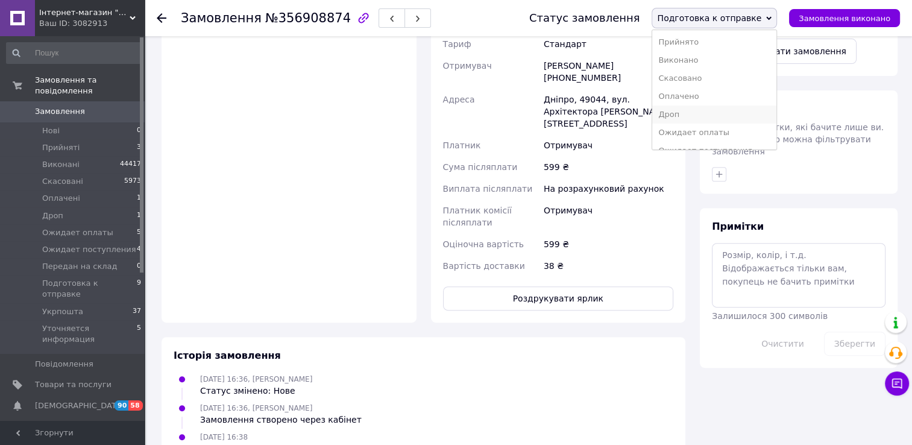
scroll to position [60, 0]
click at [717, 127] on li "Укрпошта" at bounding box center [714, 127] width 124 height 18
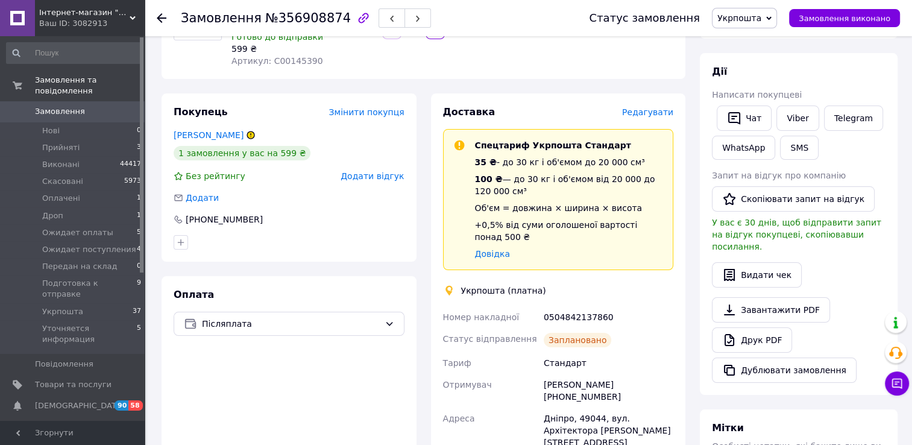
scroll to position [101, 0]
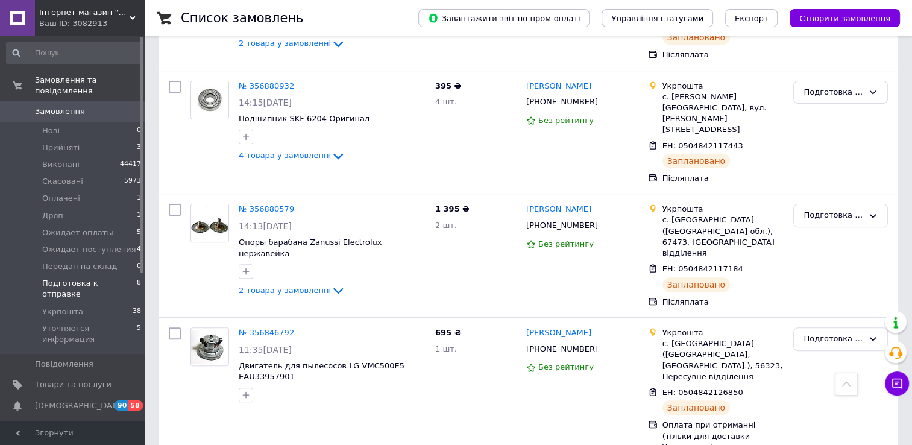
scroll to position [279, 0]
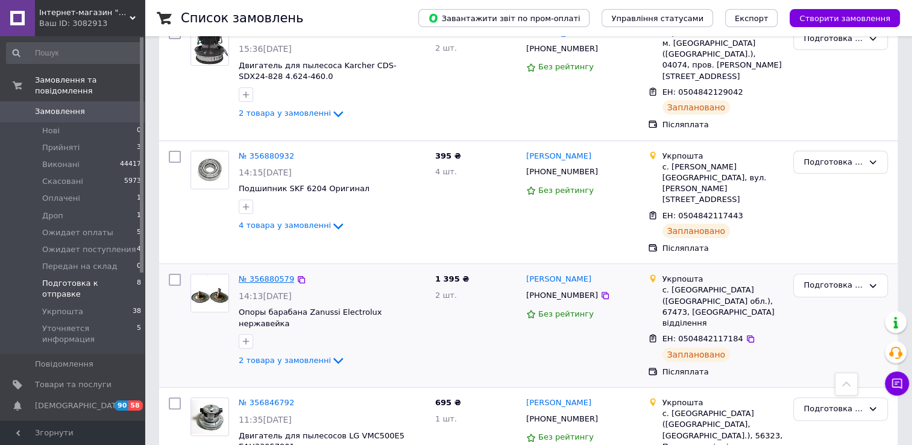
click at [263, 274] on link "№ 356880579" at bounding box center [266, 278] width 55 height 9
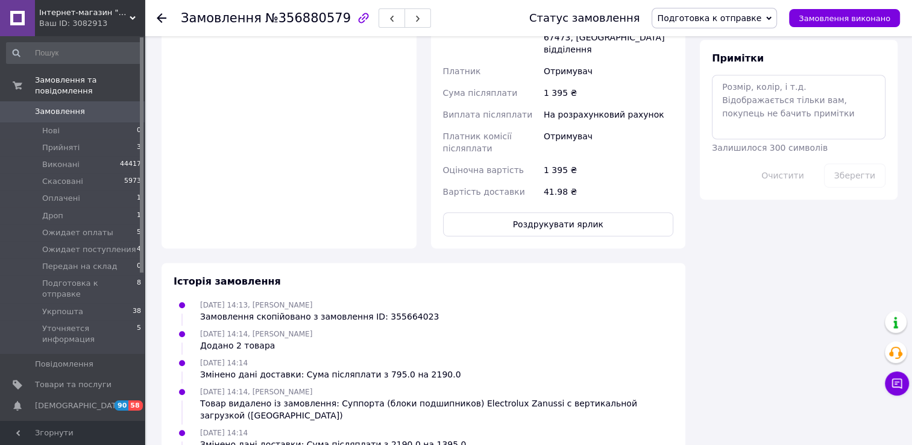
scroll to position [641, 0]
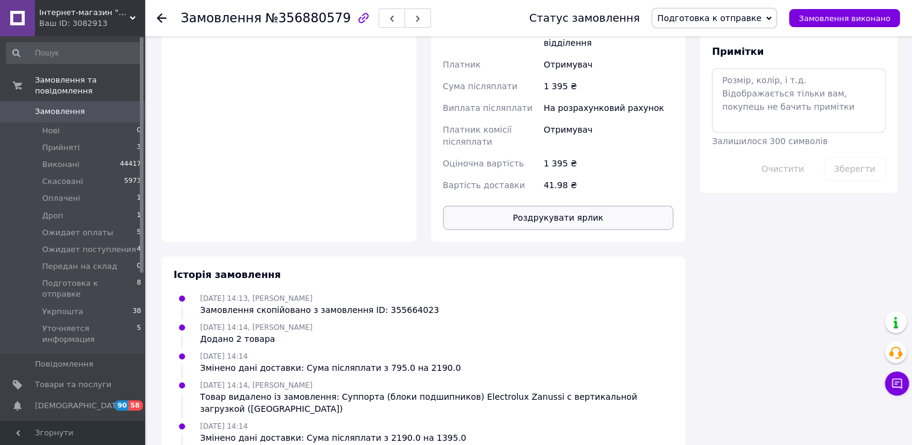
click at [593, 205] on button "Роздрукувати ярлик" at bounding box center [558, 217] width 231 height 24
click at [761, 14] on span "Подготовка к отправке" at bounding box center [709, 18] width 104 height 10
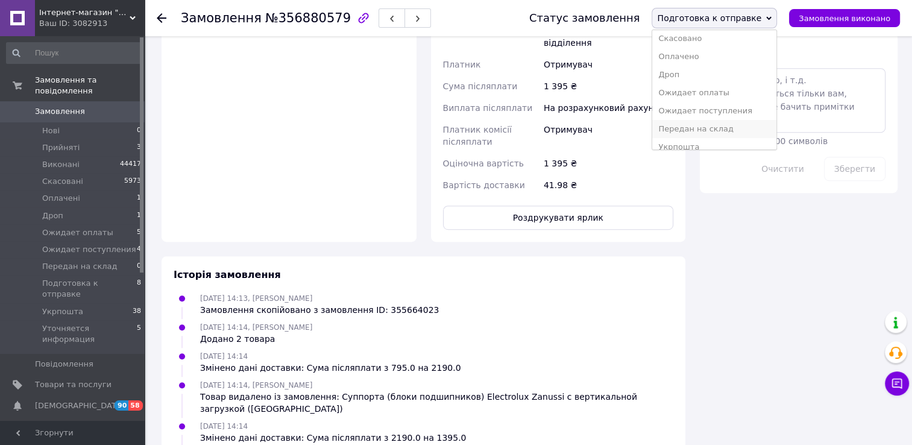
scroll to position [60, 0]
click at [701, 126] on li "Укрпошта" at bounding box center [714, 127] width 124 height 18
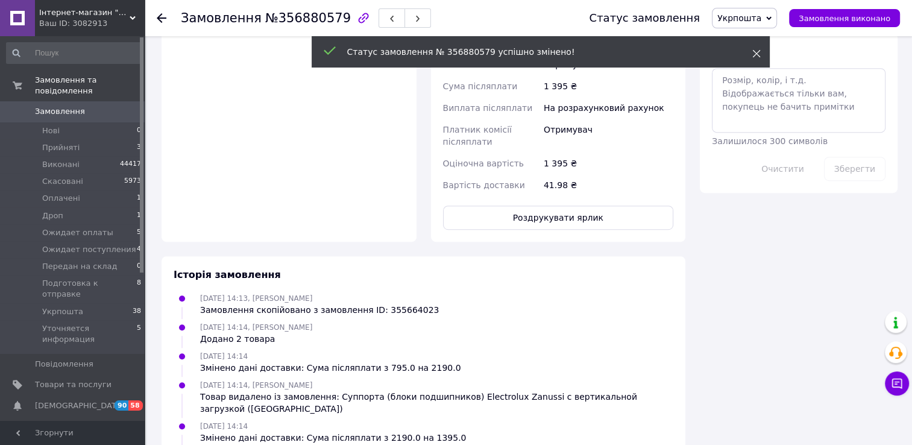
click at [754, 52] on icon at bounding box center [756, 53] width 8 height 8
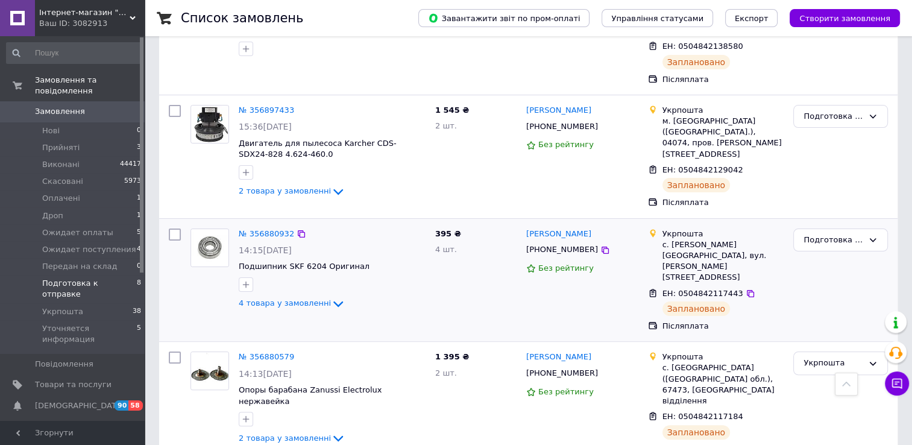
scroll to position [181, 0]
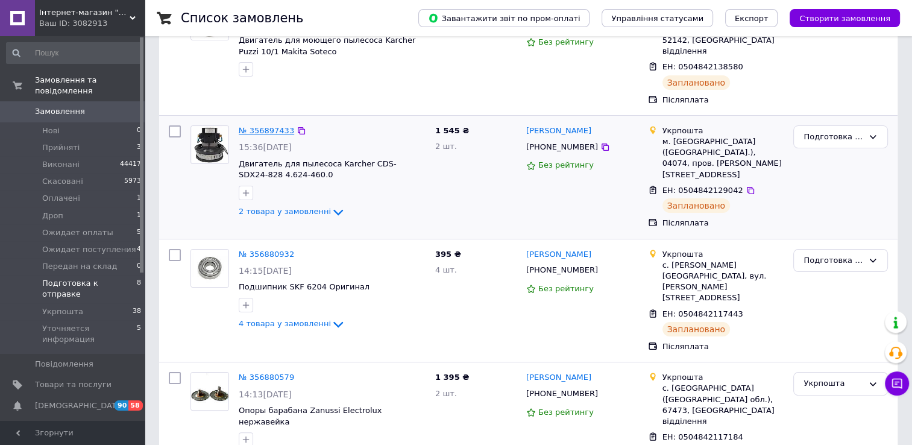
click at [271, 126] on link "№ 356897433" at bounding box center [266, 130] width 55 height 9
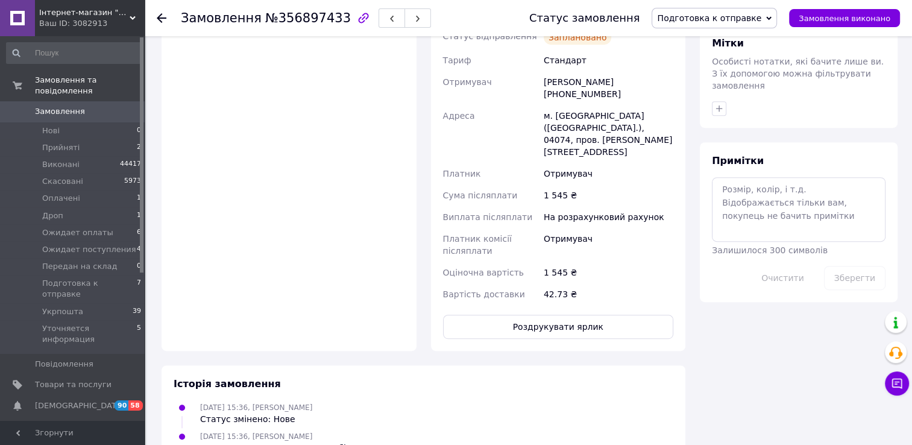
scroll to position [542, 0]
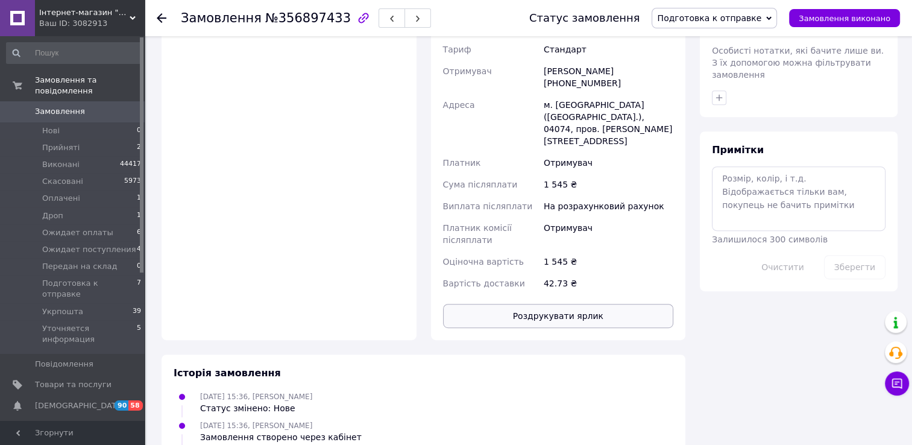
click at [574, 304] on button "Роздрукувати ярлик" at bounding box center [558, 316] width 231 height 24
click at [724, 26] on span "Подготовка к отправке" at bounding box center [713, 18] width 125 height 20
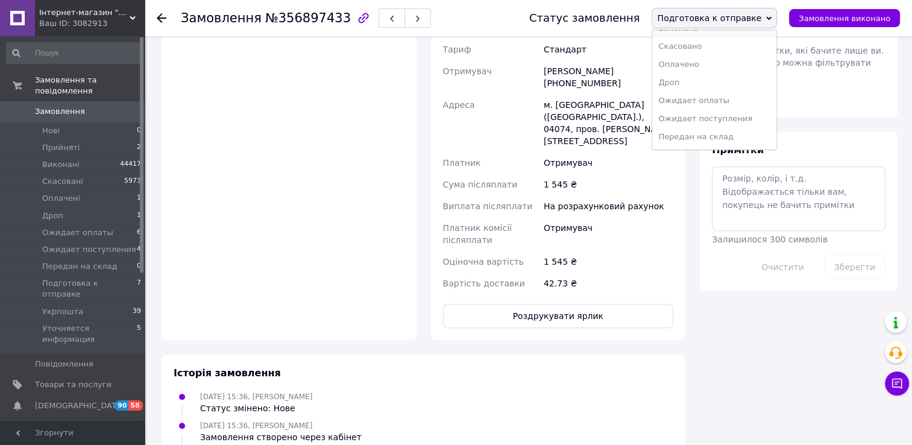
scroll to position [67, 0]
click at [718, 117] on li "Укрпошта" at bounding box center [714, 119] width 124 height 18
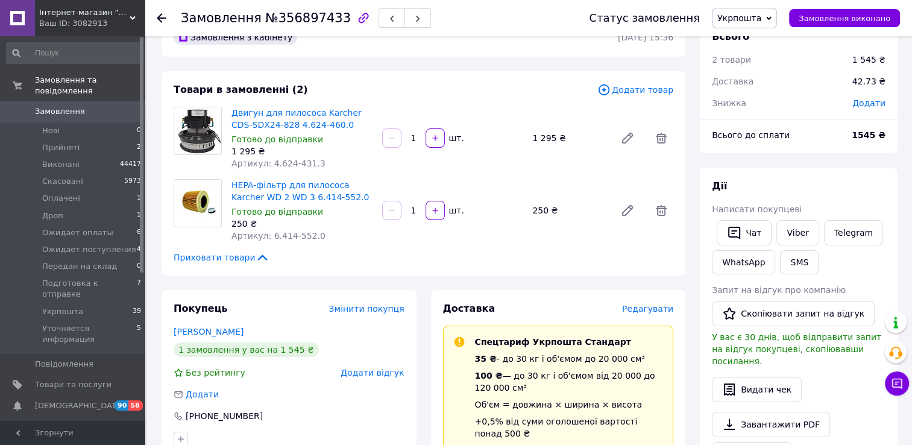
scroll to position [0, 0]
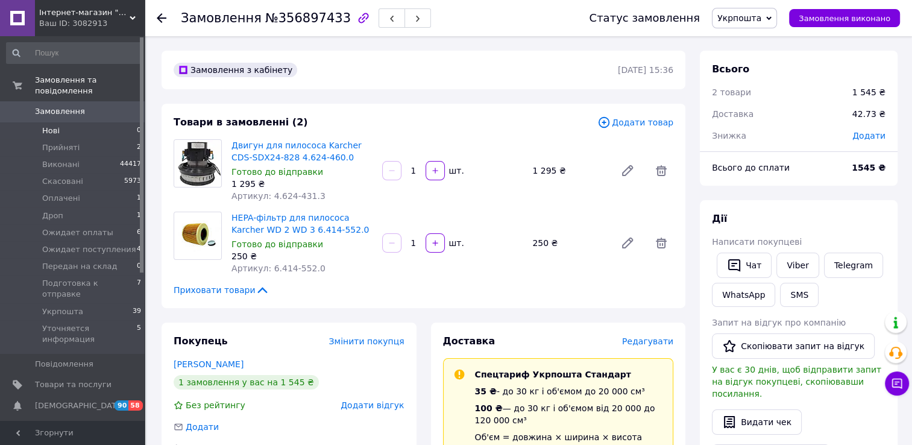
click at [51, 125] on span "Нові" at bounding box center [50, 130] width 17 height 11
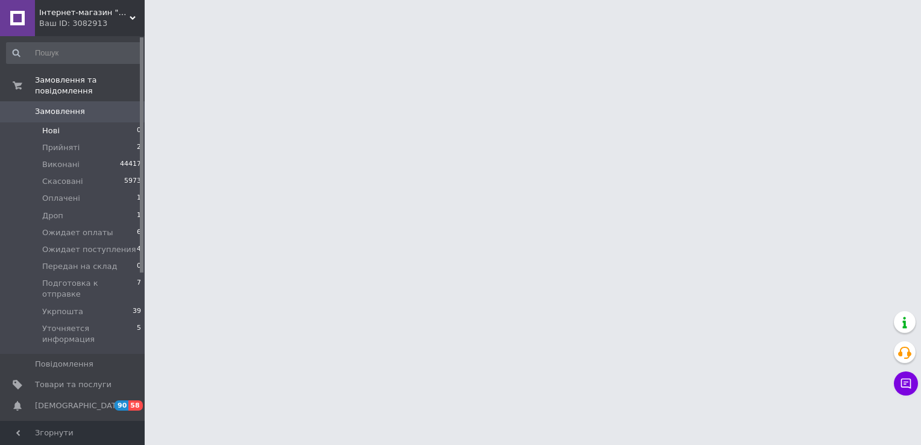
click at [57, 125] on span "Нові" at bounding box center [50, 130] width 17 height 11
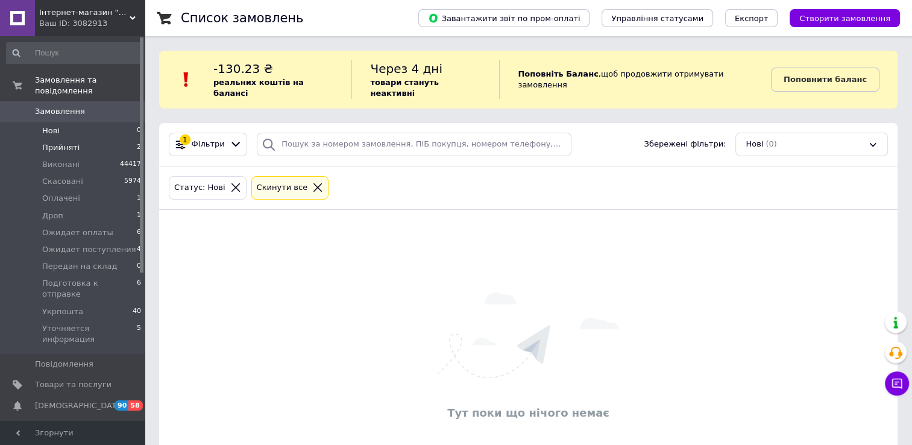
click at [60, 142] on span "Прийняті" at bounding box center [60, 147] width 37 height 11
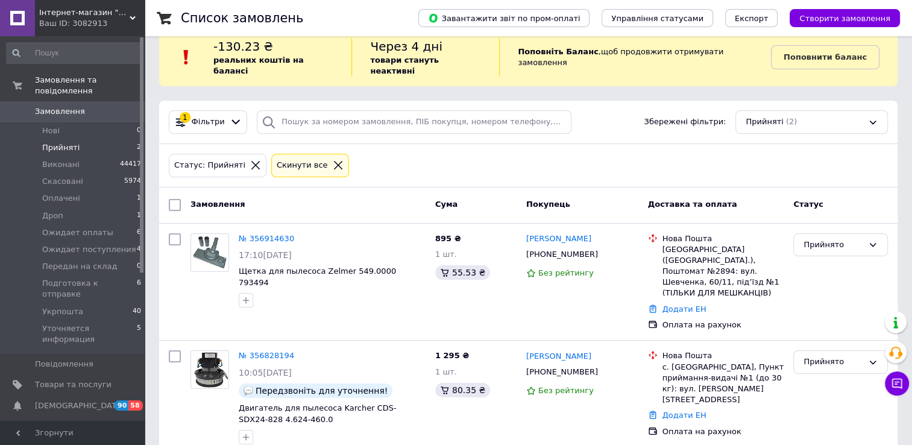
scroll to position [23, 0]
click at [61, 227] on span "Ожидает оплаты" at bounding box center [77, 232] width 71 height 11
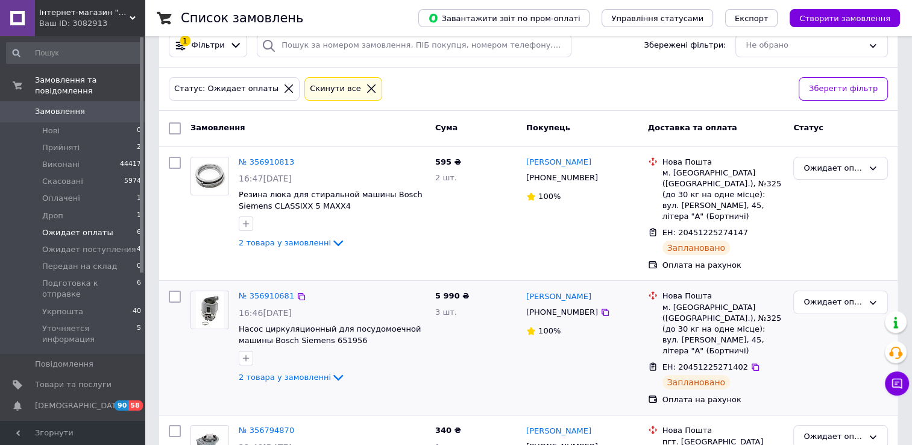
scroll to position [121, 0]
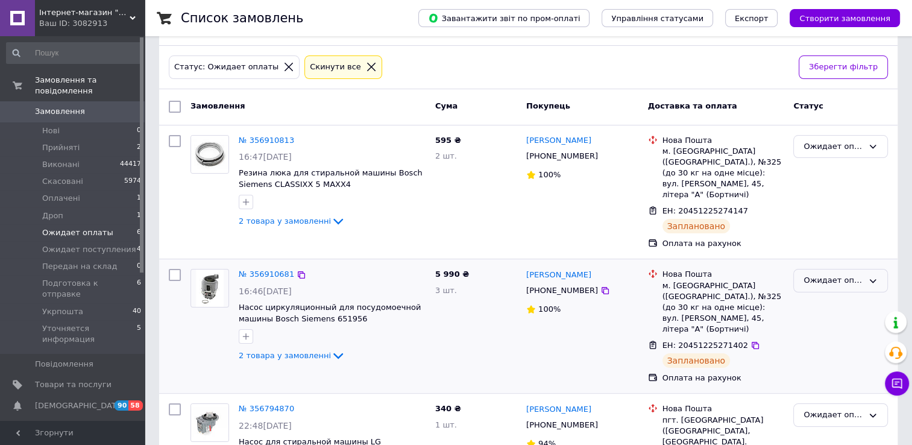
click at [822, 274] on div "Ожидает оплаты" at bounding box center [833, 280] width 60 height 13
click at [820, 322] on li "Дроп" at bounding box center [840, 333] width 93 height 22
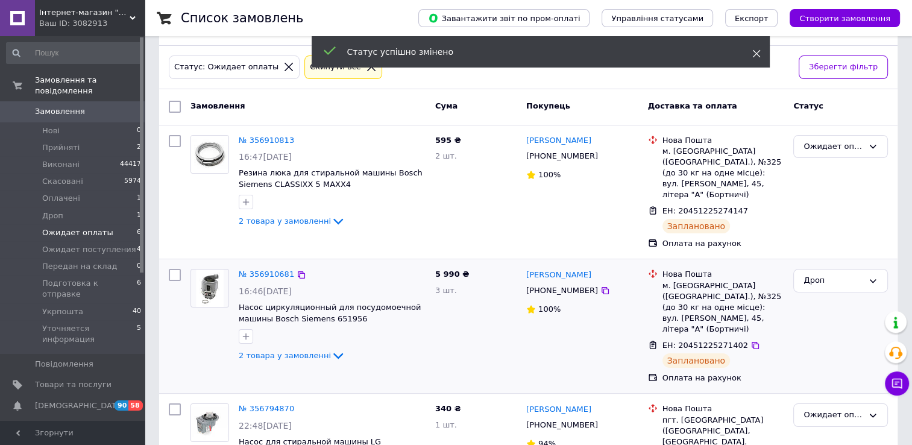
click at [753, 55] on icon at bounding box center [756, 53] width 8 height 8
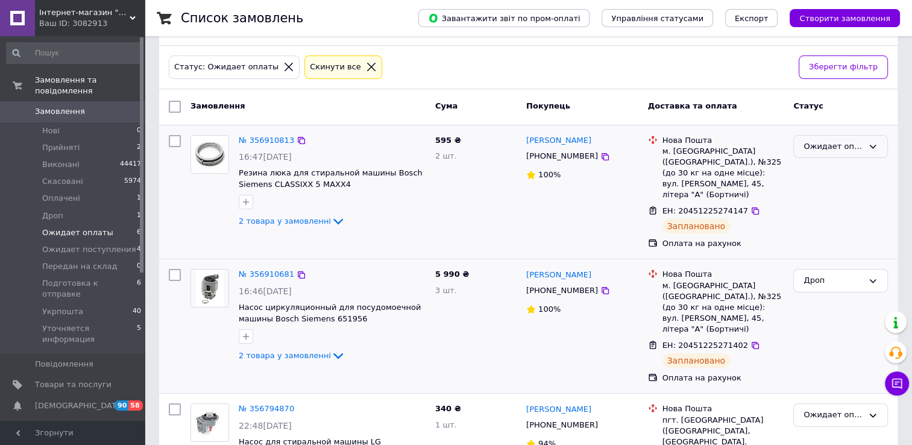
click at [830, 140] on div "Ожидает оплаты" at bounding box center [833, 146] width 60 height 13
click at [829, 188] on li "Дроп" at bounding box center [840, 199] width 93 height 22
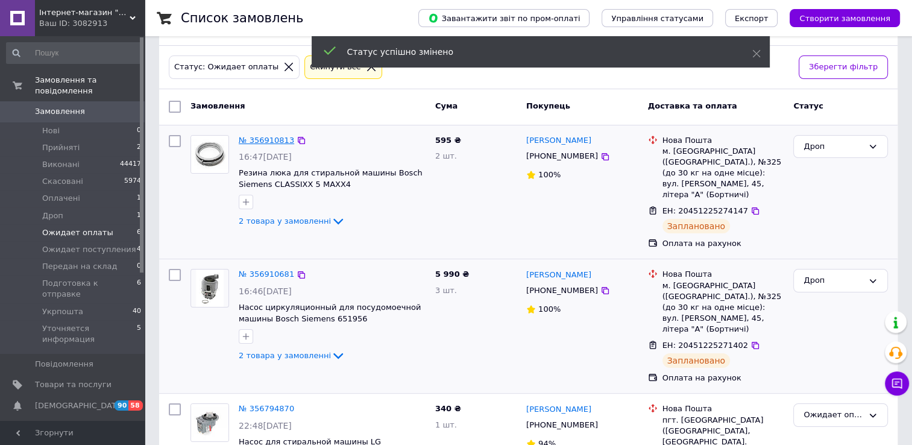
click at [259, 136] on link "№ 356910813" at bounding box center [266, 140] width 55 height 9
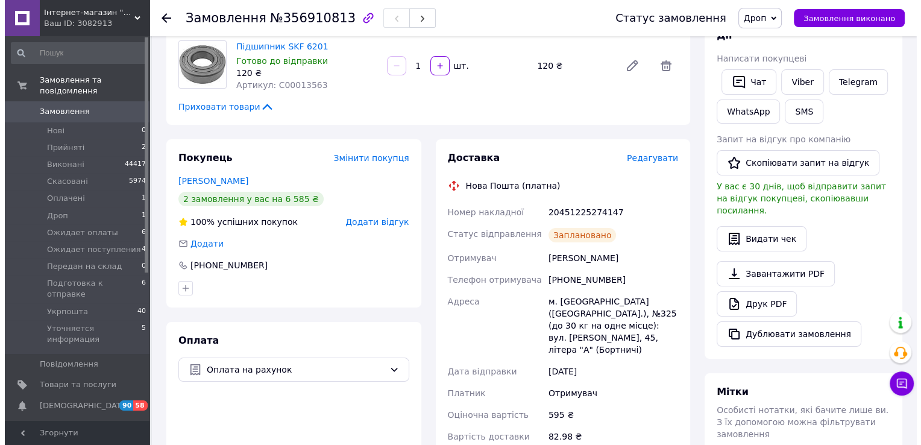
scroll to position [181, 0]
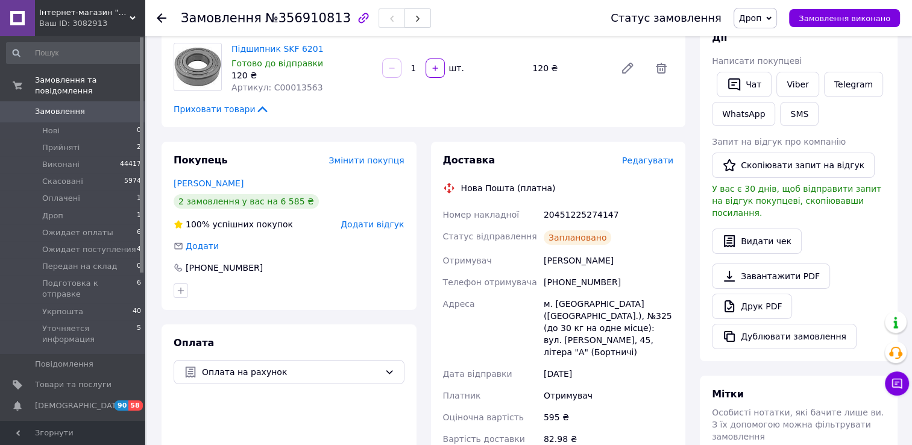
click at [660, 155] on span "Редагувати" at bounding box center [647, 160] width 51 height 10
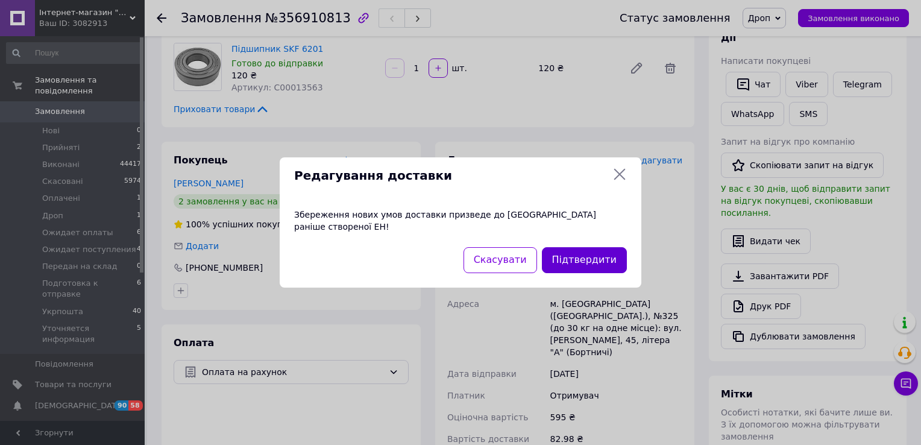
click at [583, 248] on button "Підтвердити" at bounding box center [584, 260] width 85 height 26
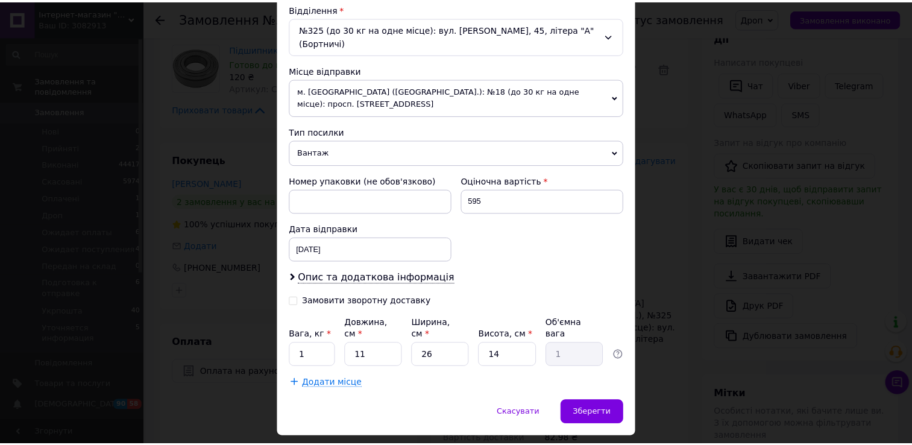
scroll to position [399, 0]
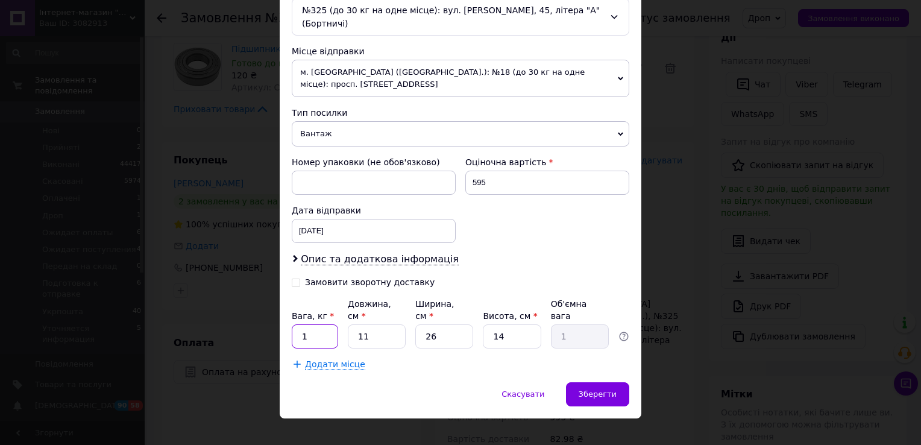
click at [322, 324] on input "1" at bounding box center [315, 336] width 46 height 24
type input "4"
click at [597, 389] on span "Зберегти" at bounding box center [597, 393] width 38 height 9
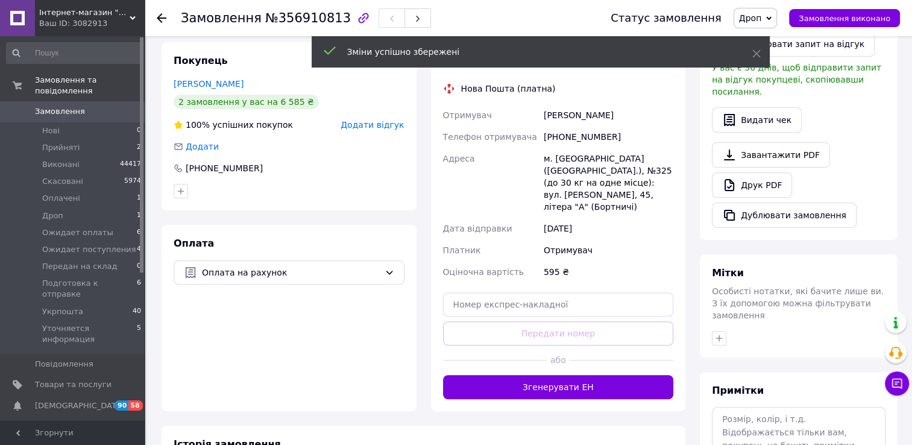
scroll to position [301, 0]
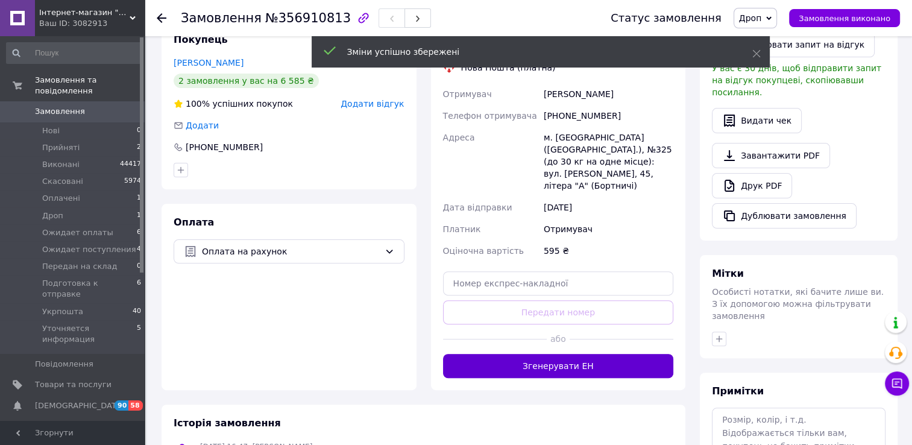
click at [567, 354] on button "Згенерувати ЕН" at bounding box center [558, 366] width 231 height 24
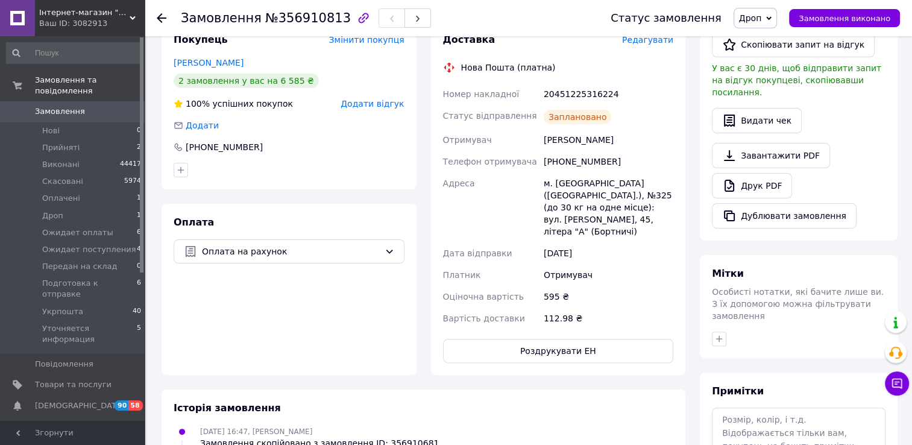
scroll to position [7, 0]
drag, startPoint x: 616, startPoint y: 83, endPoint x: 533, endPoint y: 75, distance: 84.1
click at [533, 83] on div "Номер накладної 20451225316224 Статус відправлення Заплановано Отримувач [PERSO…" at bounding box center [558, 206] width 236 height 246
copy div "Номер накладної 20451225316224"
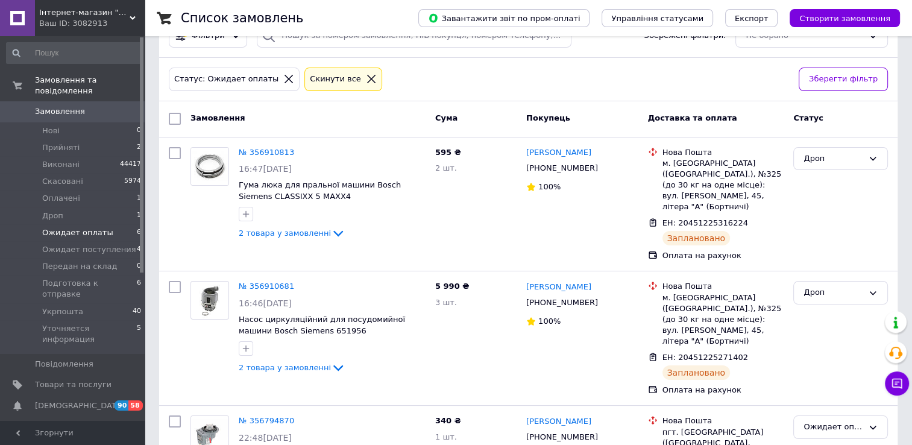
scroll to position [121, 0]
